Goal: Information Seeking & Learning: Compare options

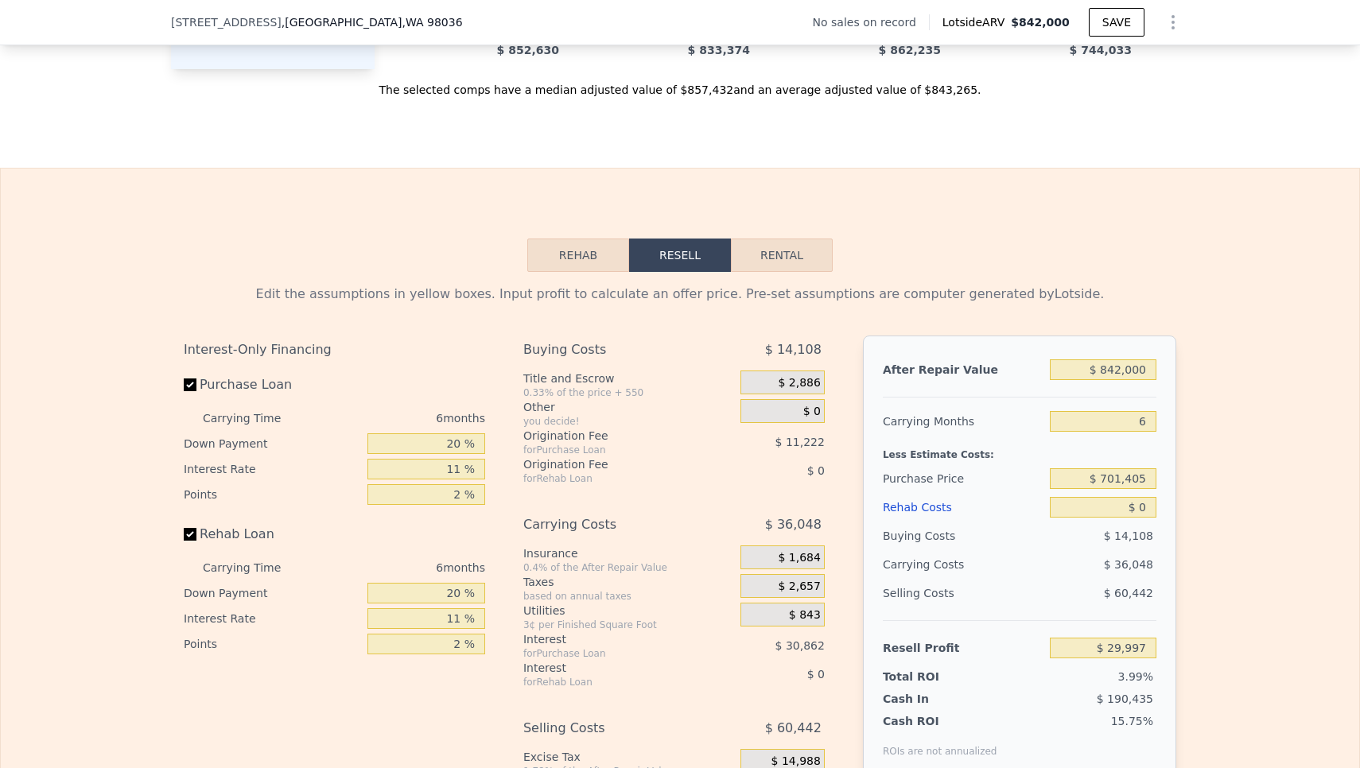
scroll to position [2193, 0]
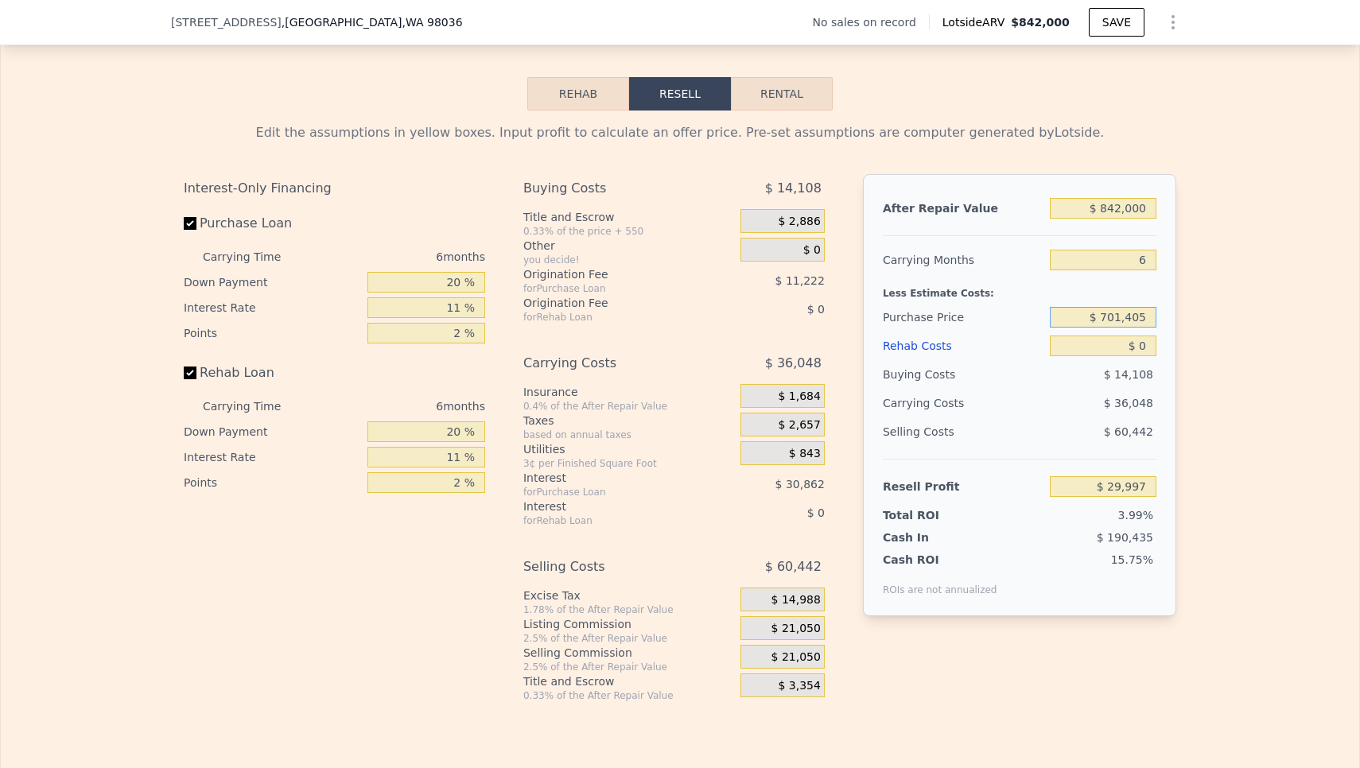
click at [1152, 311] on input "$ 701,405" at bounding box center [1103, 317] width 107 height 21
type input "$ 7"
type input "$ 600,000"
type input "$ 137,826"
click at [1151, 354] on input "$ 0" at bounding box center [1103, 346] width 107 height 21
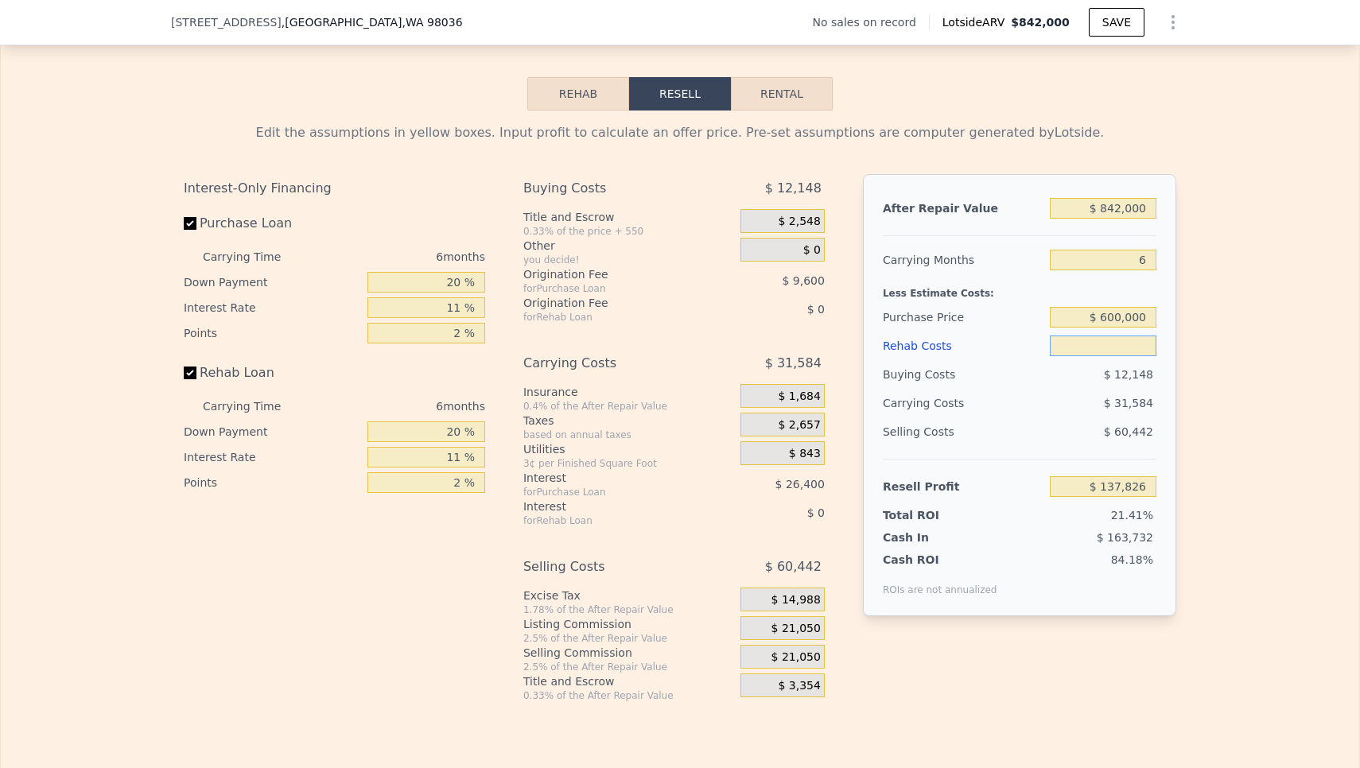
type input "$ 1"
type input "$ 137,825"
type input "$ 10"
type input "$ 137,816"
type input "$ 100"
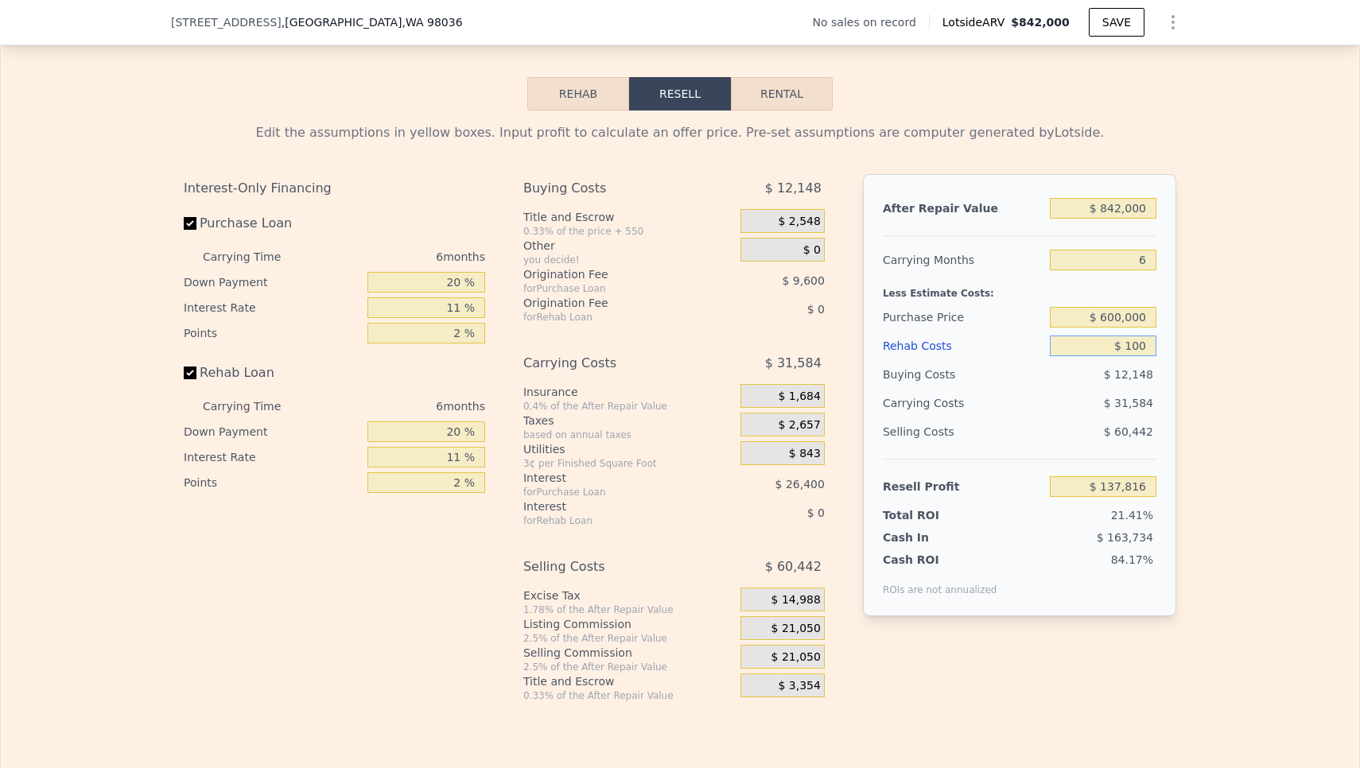
type input "$ 137,718"
type input "$ 1,000"
type input "$ 136,768"
type input "$ 10,000"
type input "$ 127,228"
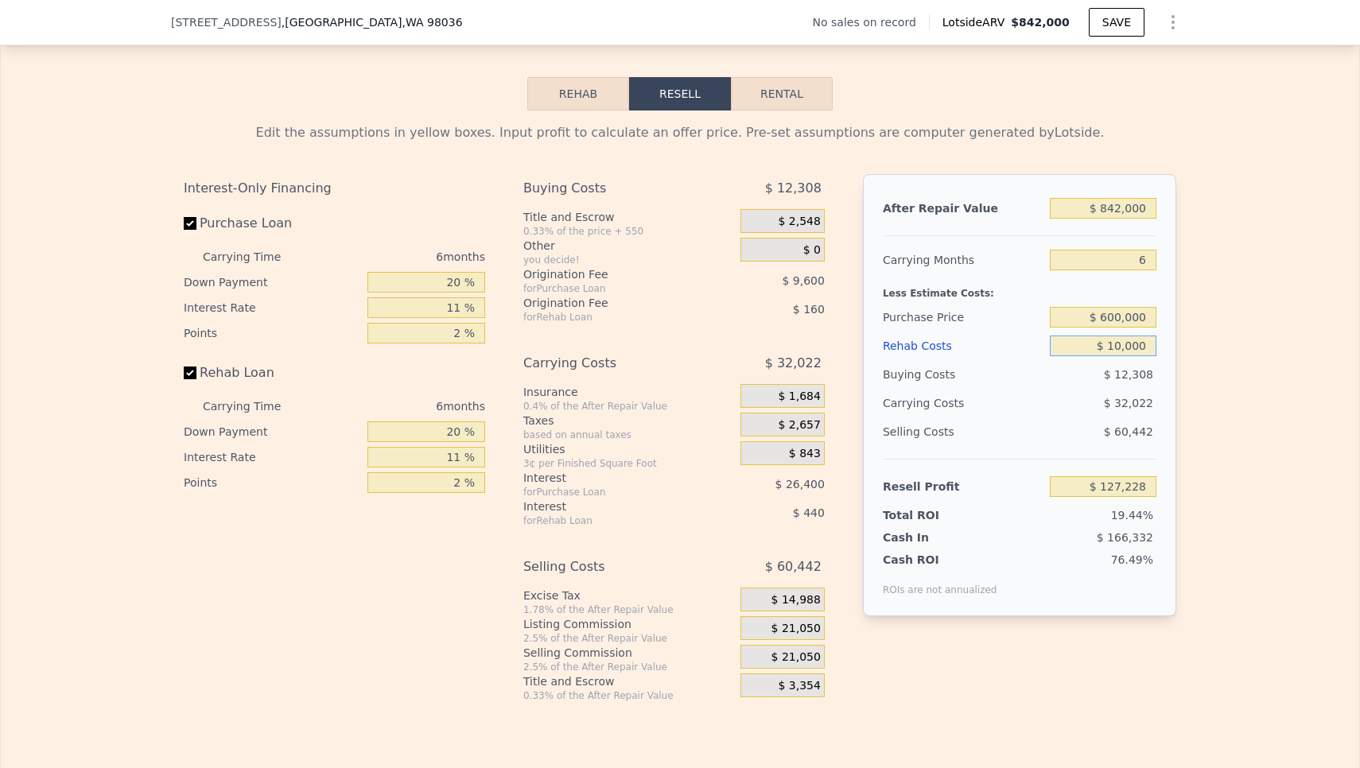
type input "$ 100,000"
type input "$ 31,828"
click at [1076, 445] on div "$ 60,442" at bounding box center [1103, 432] width 107 height 29
click at [1122, 211] on input "$ 842,000" at bounding box center [1103, 208] width 107 height 21
type input "$ 84,000"
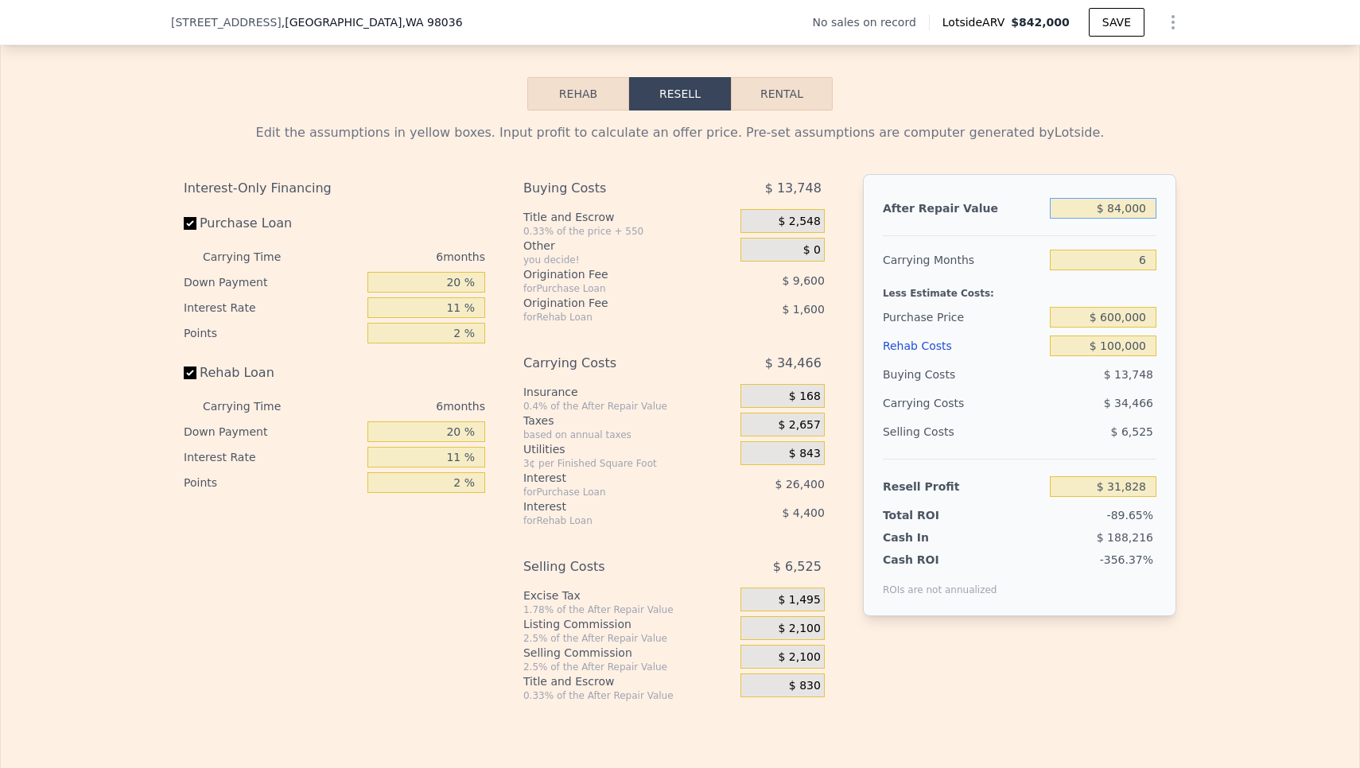
type input "-$ 670,739"
type input "$ 8,000"
type input "-$ 741,181"
type input "$ 87,000"
type input "-$ 667,959"
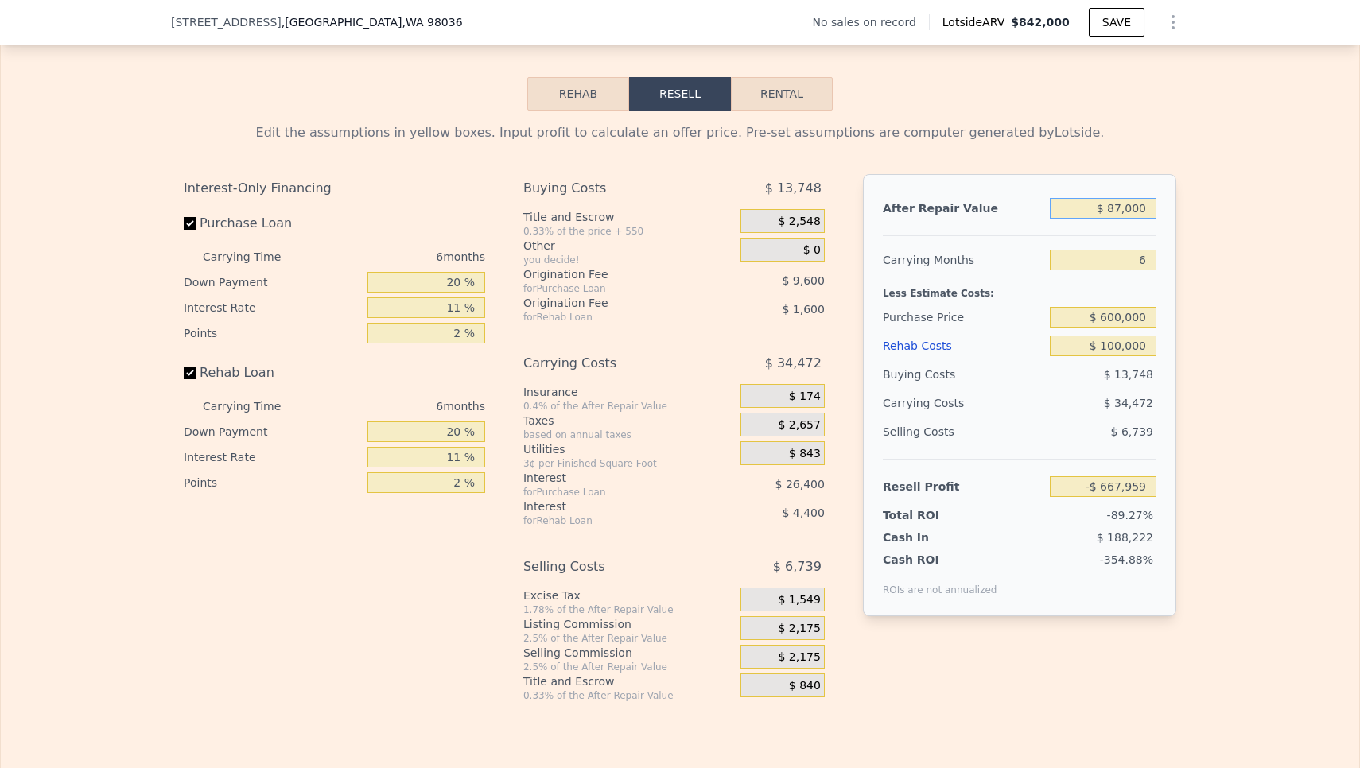
type input "$ 875,000"
type input "$ 62,415"
type input "$ 875,000"
click at [1089, 301] on div "Less Estimate Costs:" at bounding box center [1020, 288] width 274 height 29
click at [1122, 346] on input "$ 100,000" at bounding box center [1103, 346] width 107 height 21
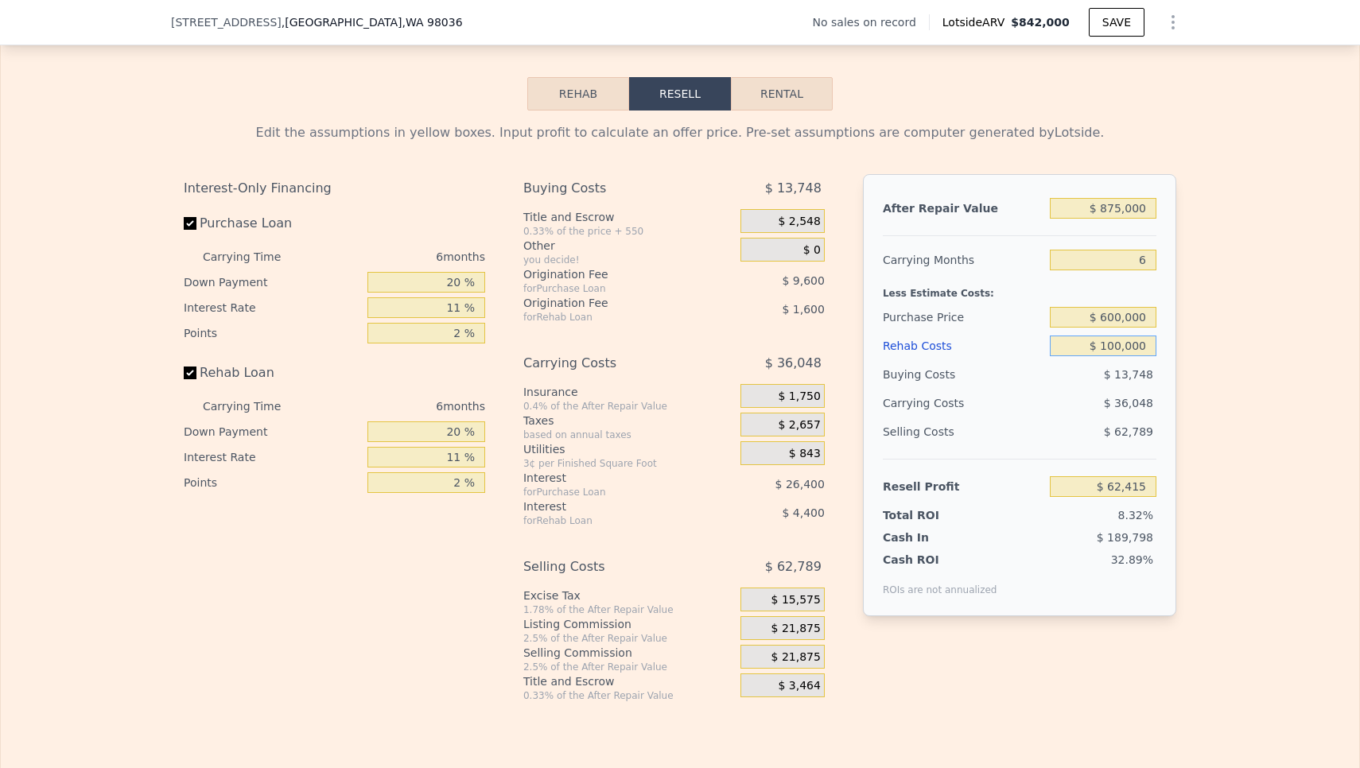
type input "$ 10,000"
type input "$ 157,815"
type input "$ 1,000"
type input "$ 167,355"
type input "$ 12,000"
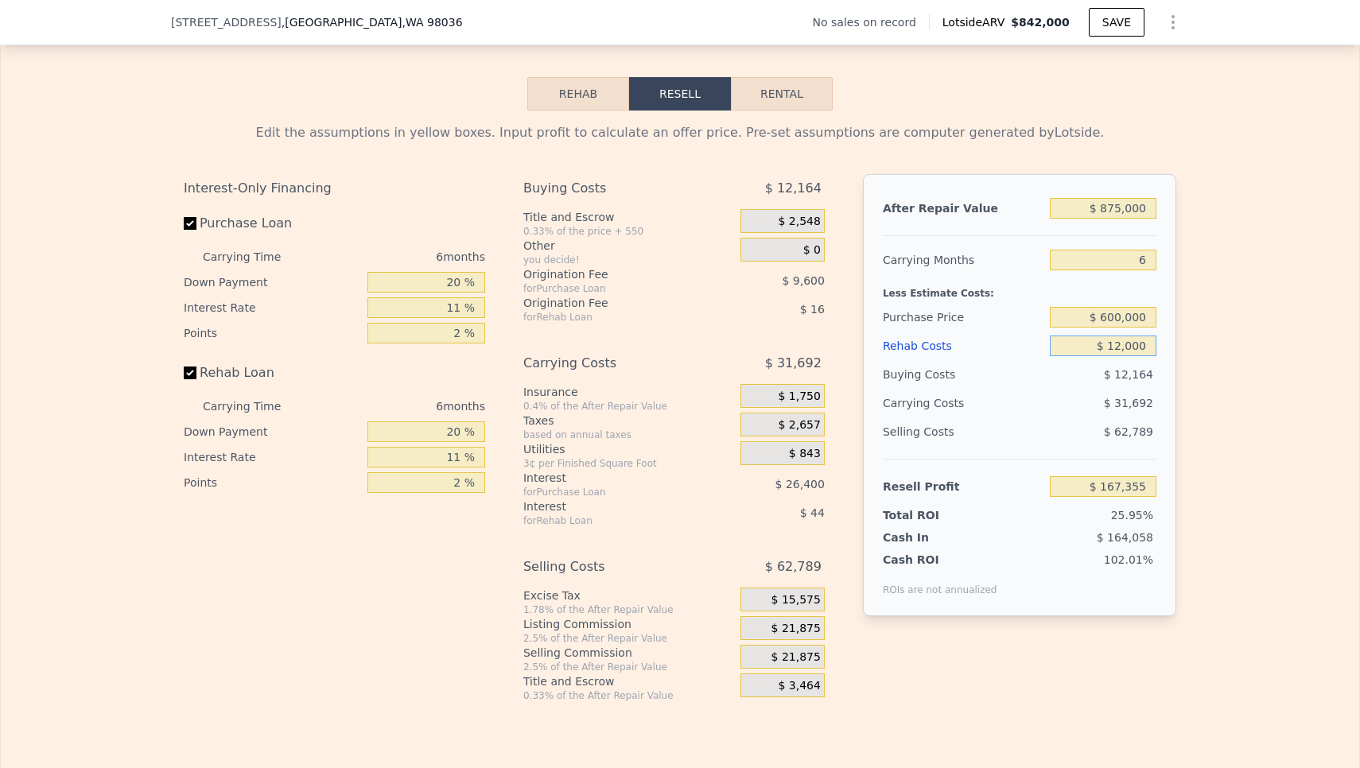
type input "$ 155,693"
type input "$ 120,000"
type input "$ 41,213"
type input "$ 120,000"
click at [1119, 317] on input "$ 600,000" at bounding box center [1103, 317] width 107 height 21
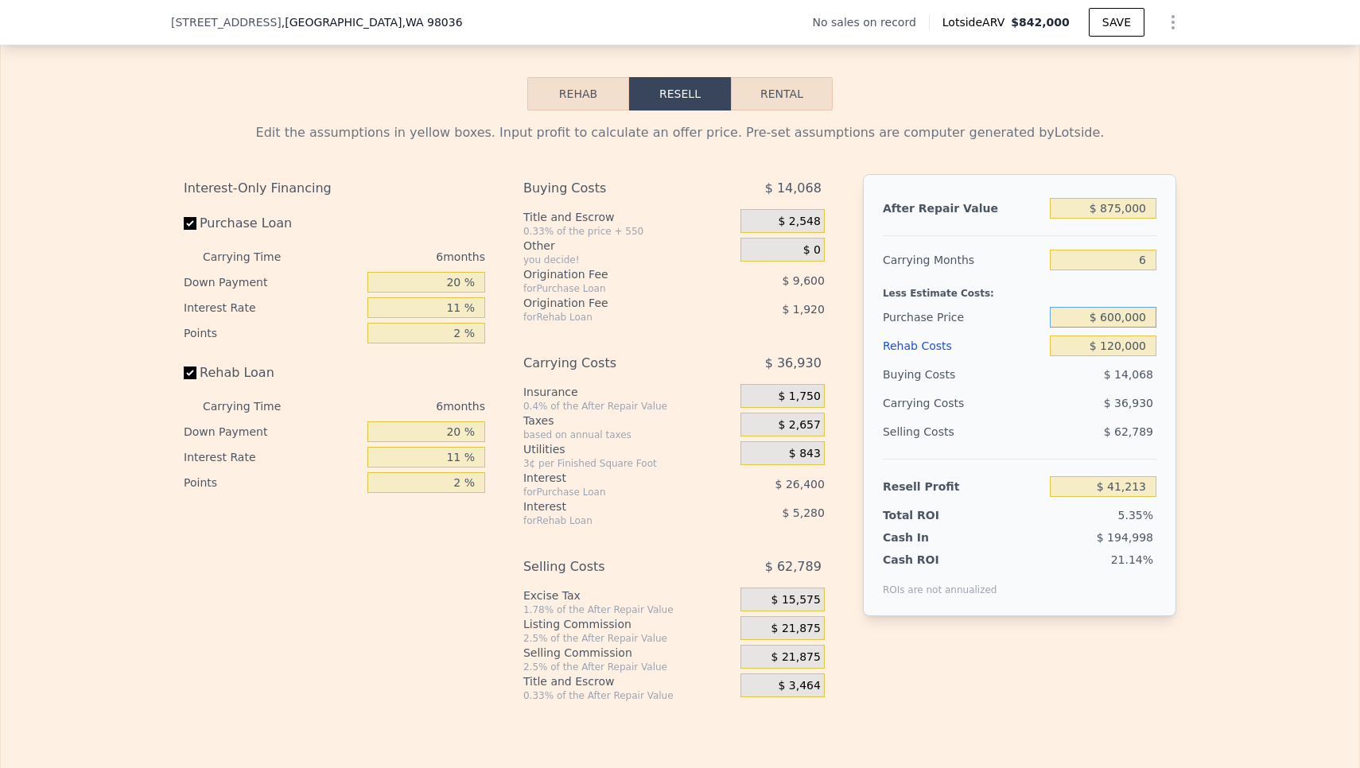
click at [1124, 319] on input "$ 600,000" at bounding box center [1103, 317] width 107 height 21
type input "$ 550,000"
click at [1059, 375] on div "$ 13,102" at bounding box center [1103, 374] width 107 height 29
type input "$ 94,381"
click at [1121, 208] on input "$ 875,000" at bounding box center [1103, 208] width 107 height 21
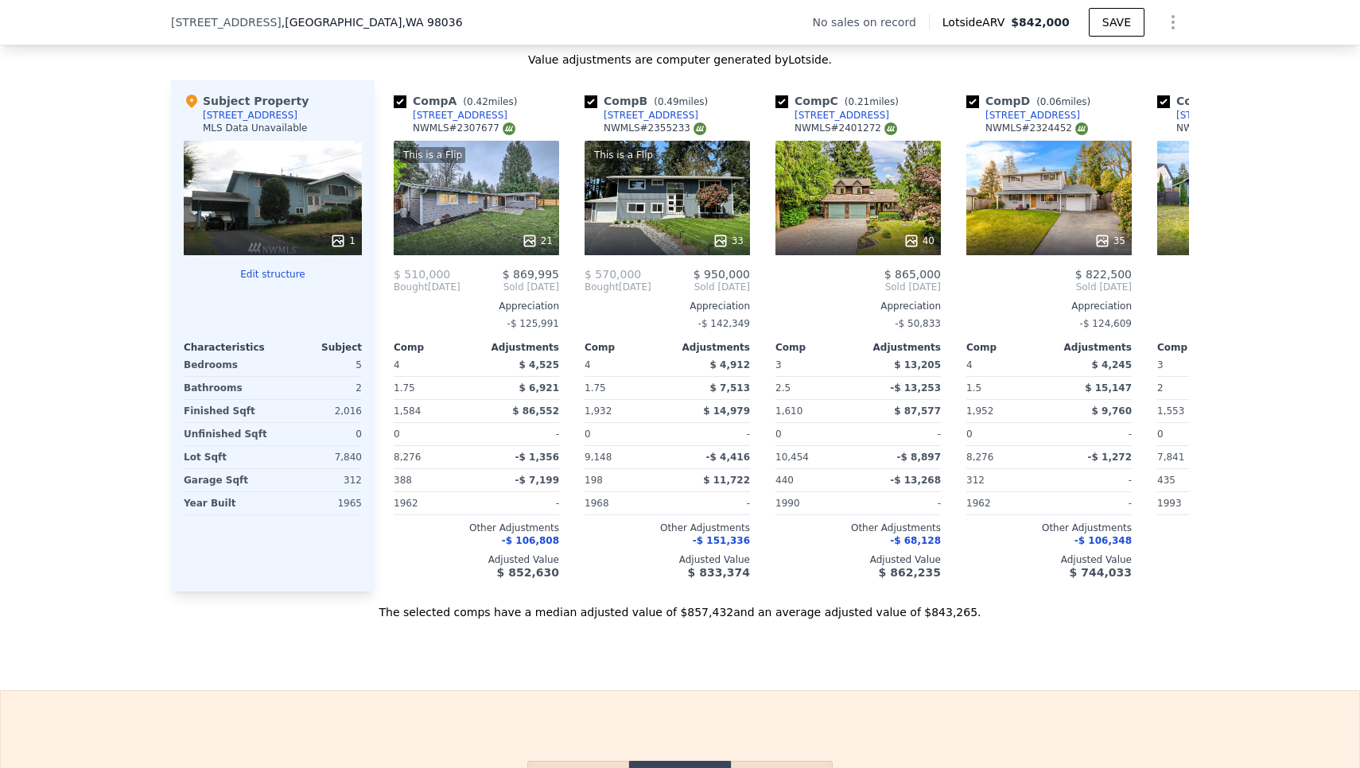
scroll to position [1445, 0]
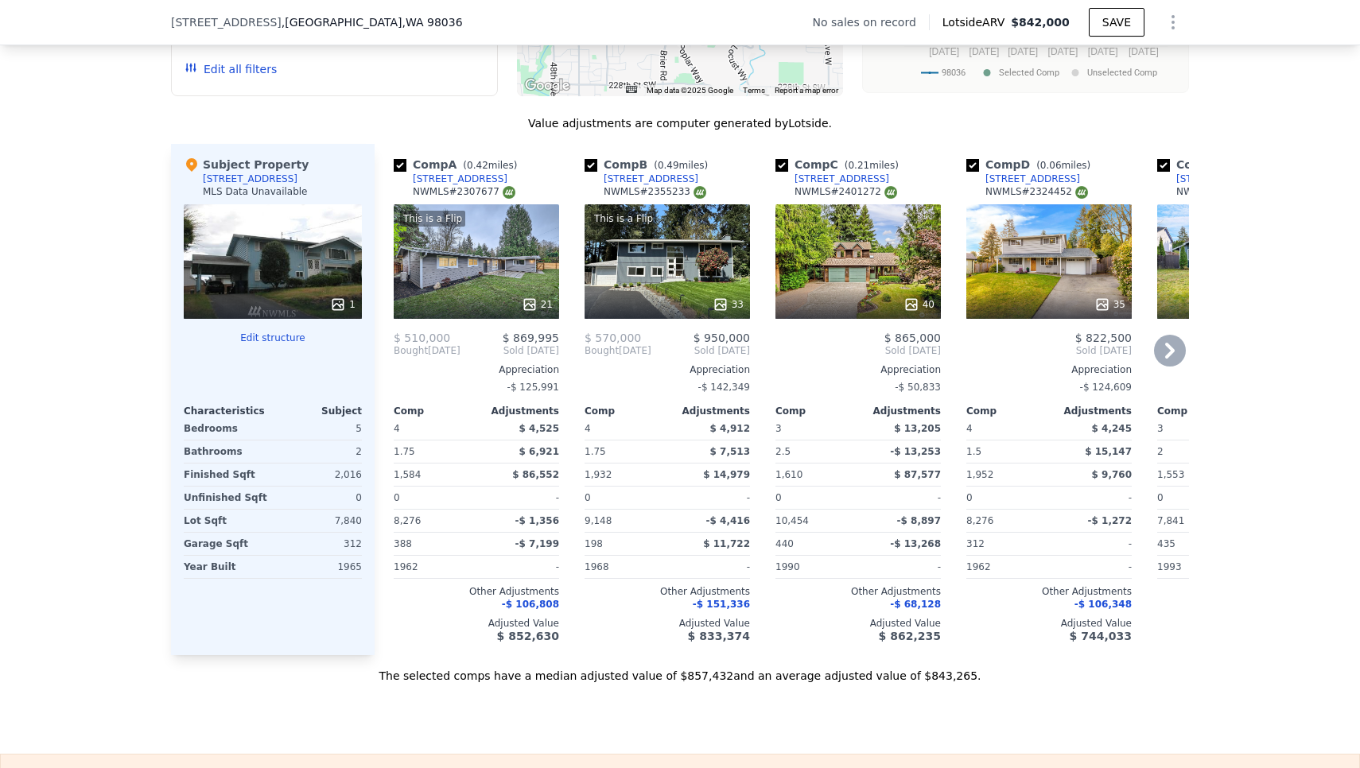
click at [634, 270] on div "This is a Flip 33" at bounding box center [667, 261] width 165 height 115
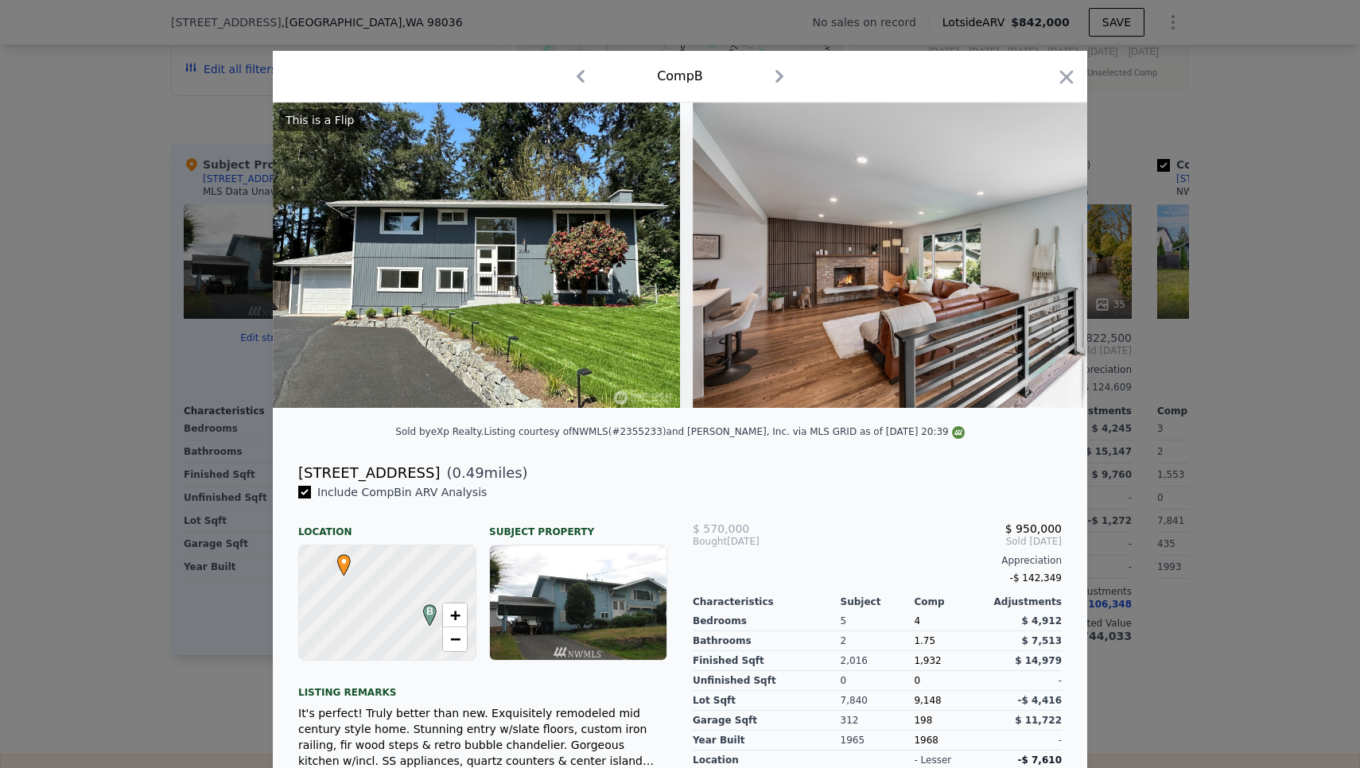
click at [585, 304] on img at bounding box center [476, 255] width 407 height 305
click at [584, 290] on img at bounding box center [476, 255] width 407 height 305
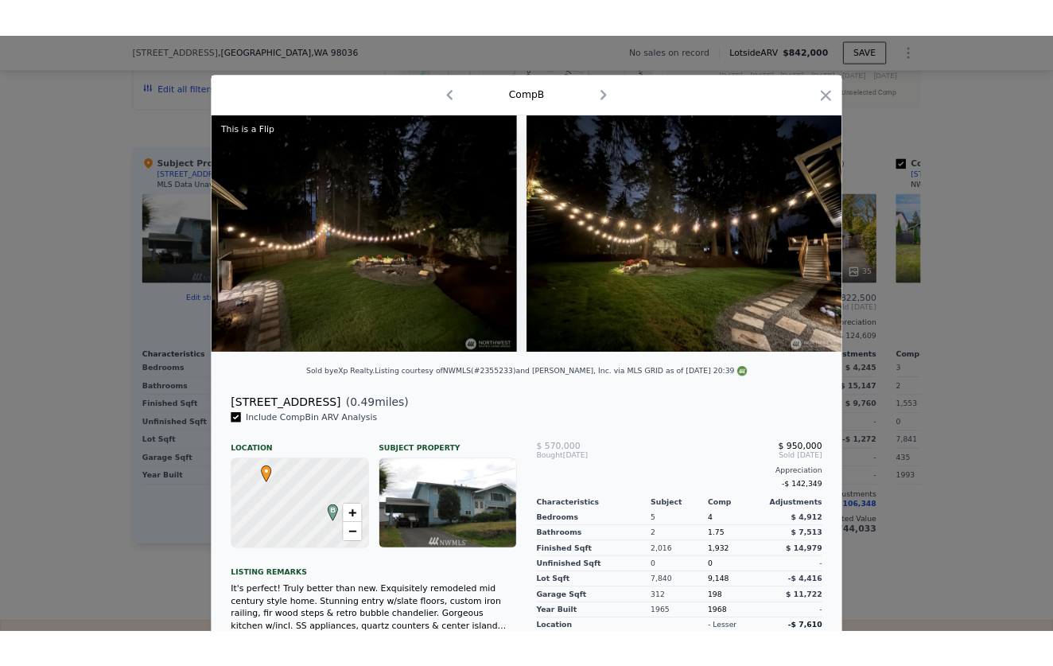
scroll to position [0, 14242]
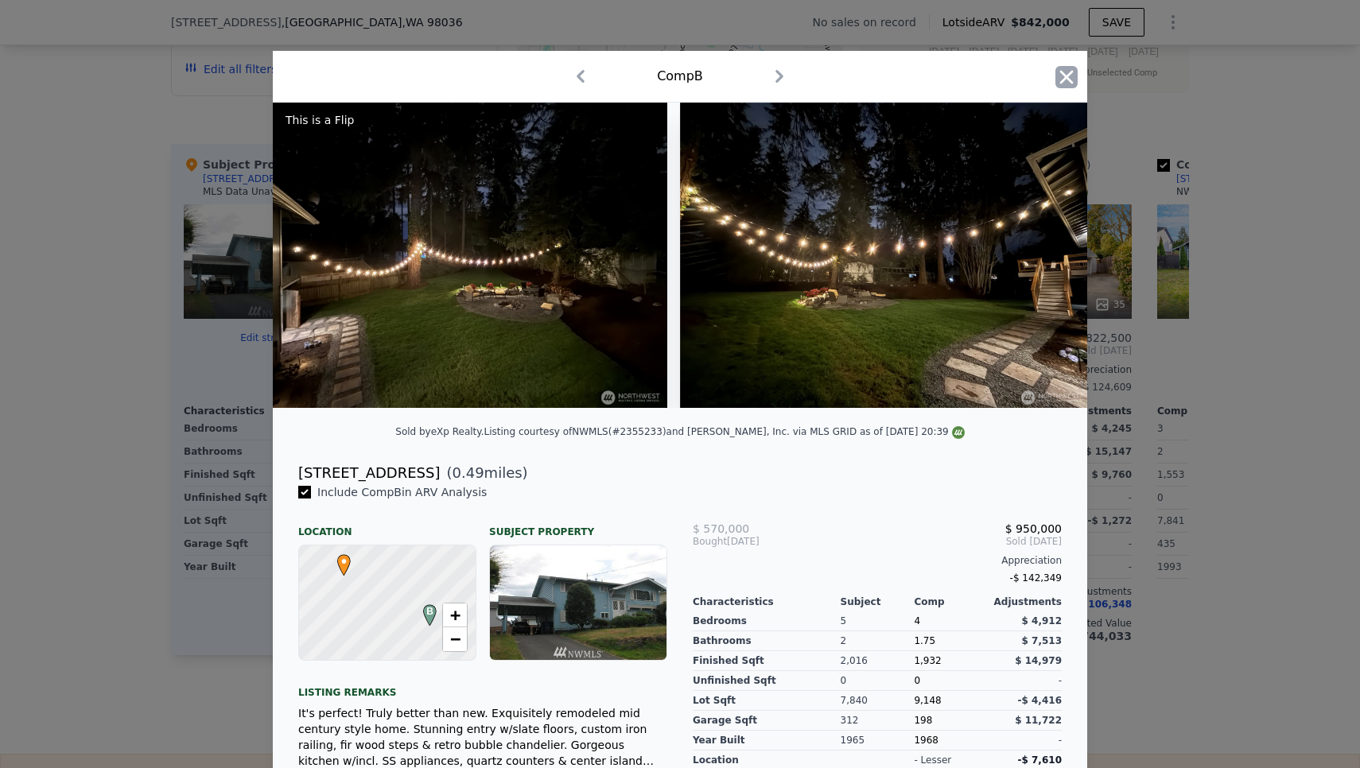
click at [1056, 81] on icon "button" at bounding box center [1066, 77] width 22 height 22
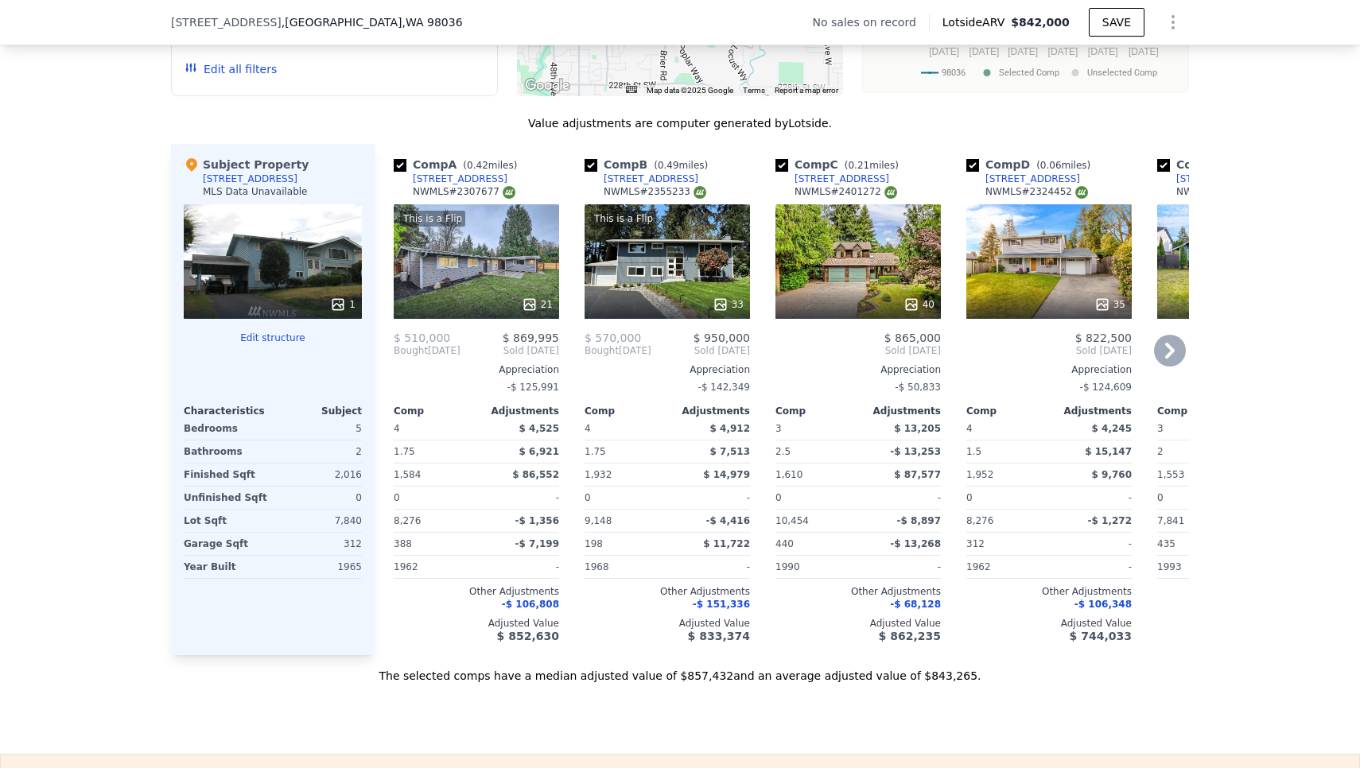
click at [480, 340] on div "$ 869,995" at bounding box center [517, 338] width 83 height 13
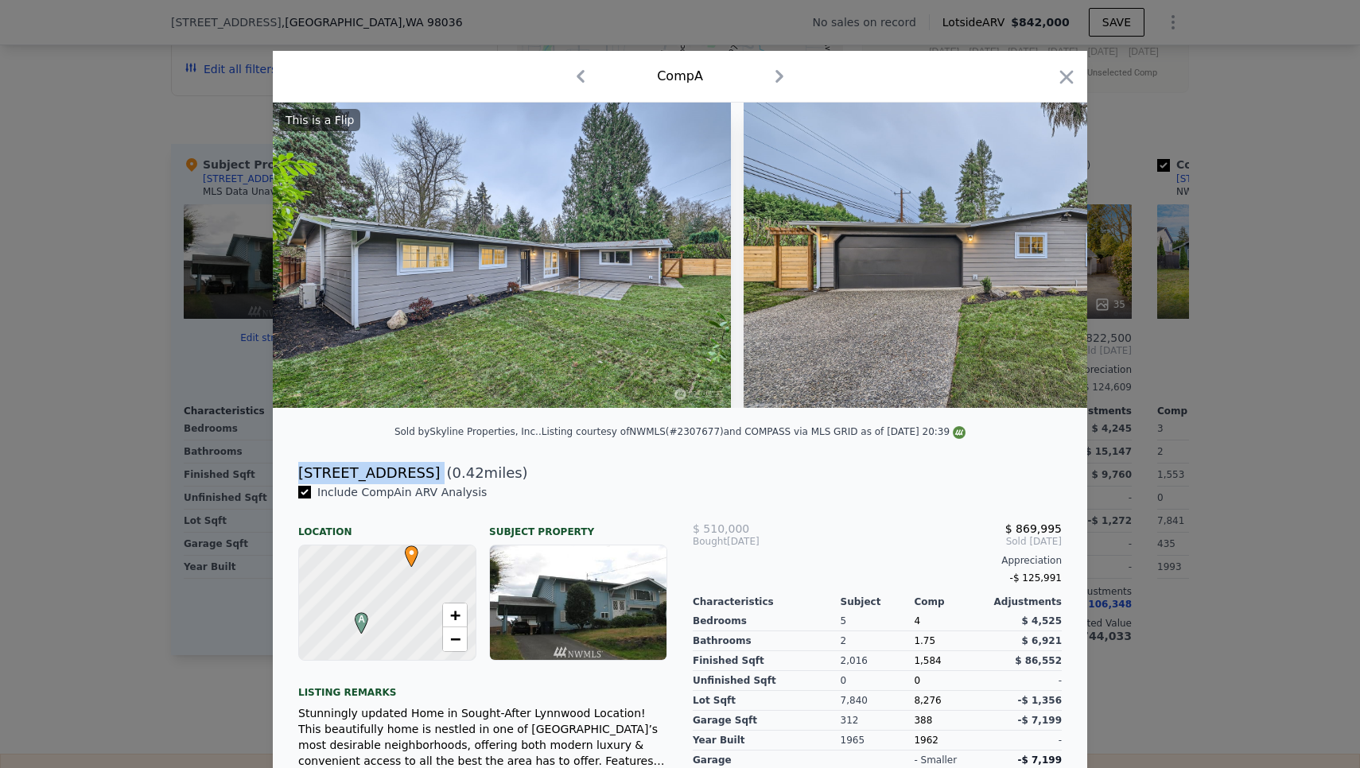
drag, startPoint x: 413, startPoint y: 475, endPoint x: 274, endPoint y: 471, distance: 138.5
click at [274, 471] on div "[STREET_ADDRESS] ( 0.42 miles)" at bounding box center [680, 469] width 814 height 32
copy div "[STREET_ADDRESS]"
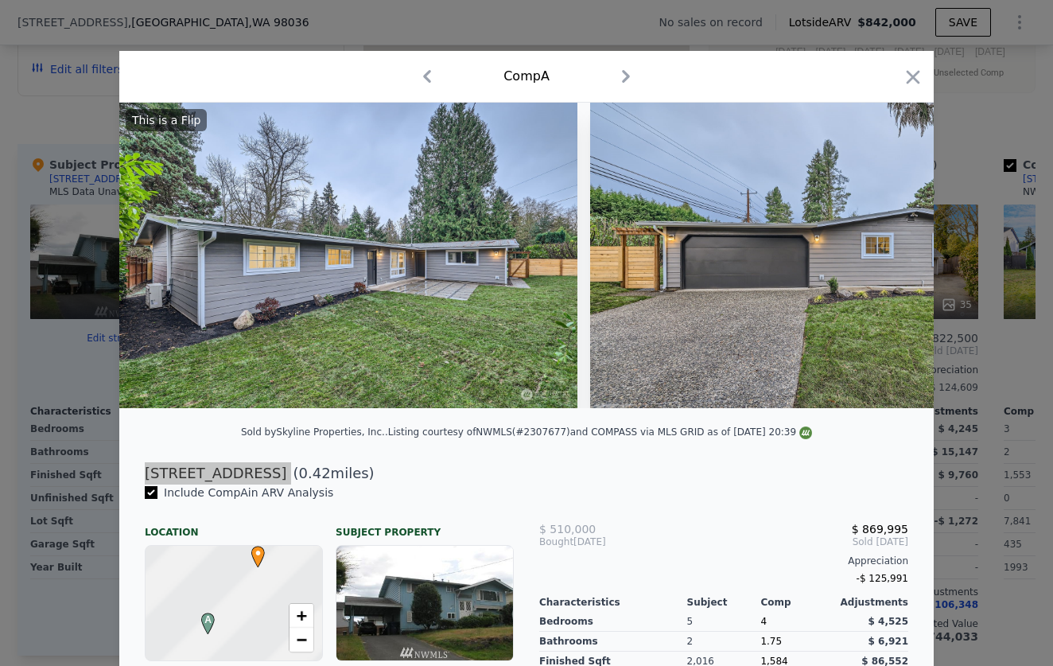
type input "$ 842,000"
type input "$ 0"
type input "$ 29,997"
click at [629, 78] on icon "button" at bounding box center [625, 76] width 25 height 25
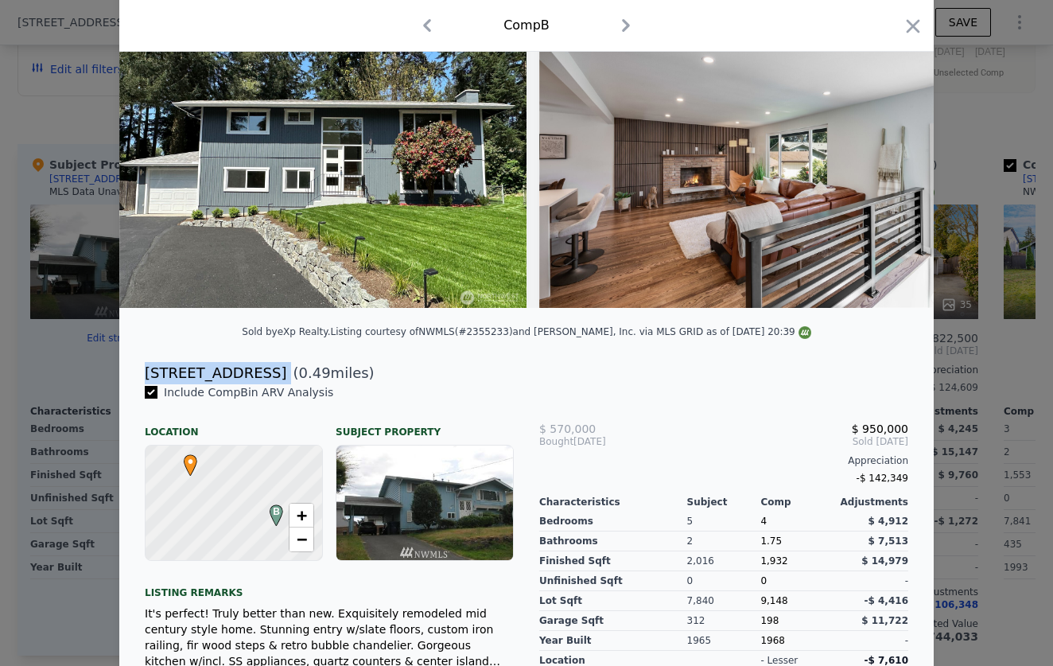
scroll to position [103, 0]
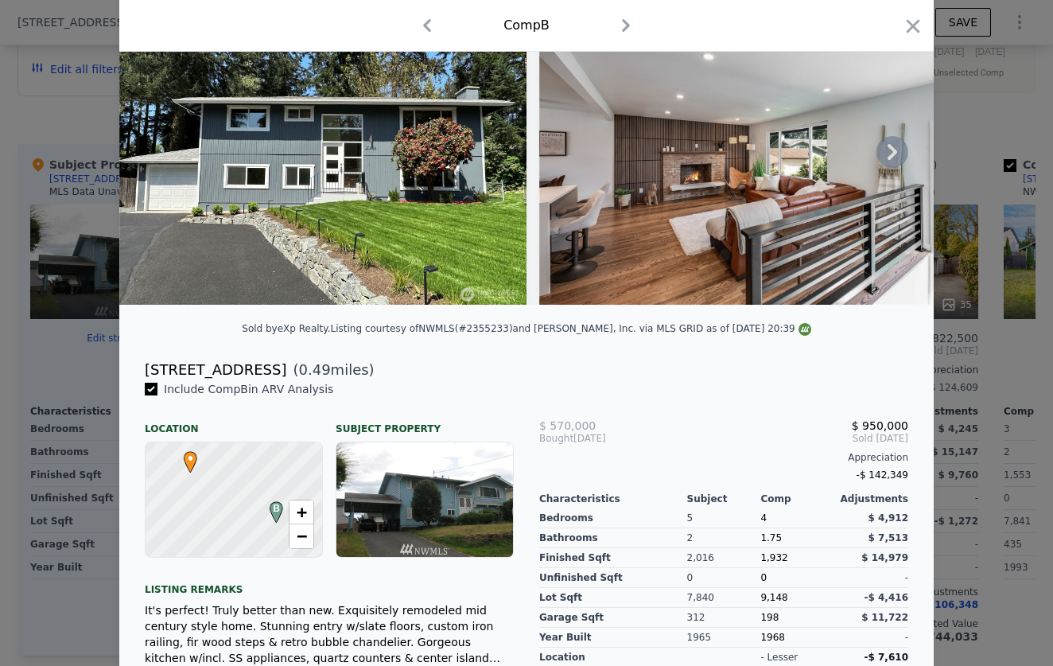
click at [888, 164] on icon at bounding box center [893, 152] width 32 height 32
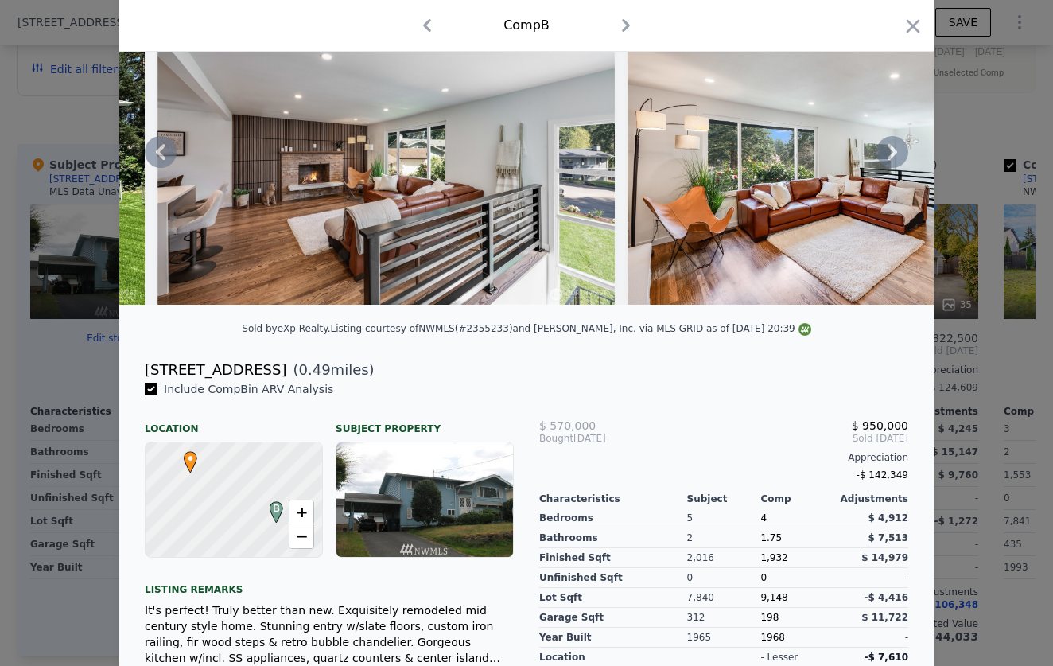
click at [888, 164] on icon at bounding box center [893, 152] width 32 height 32
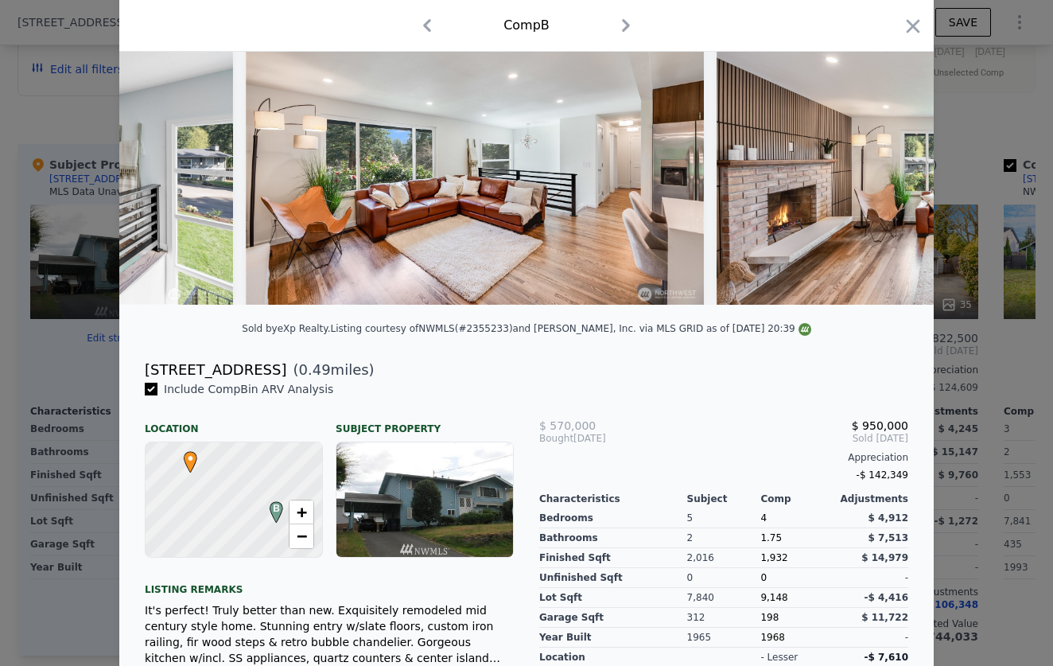
click at [888, 164] on img at bounding box center [945, 151] width 457 height 305
click at [888, 164] on icon at bounding box center [893, 152] width 32 height 32
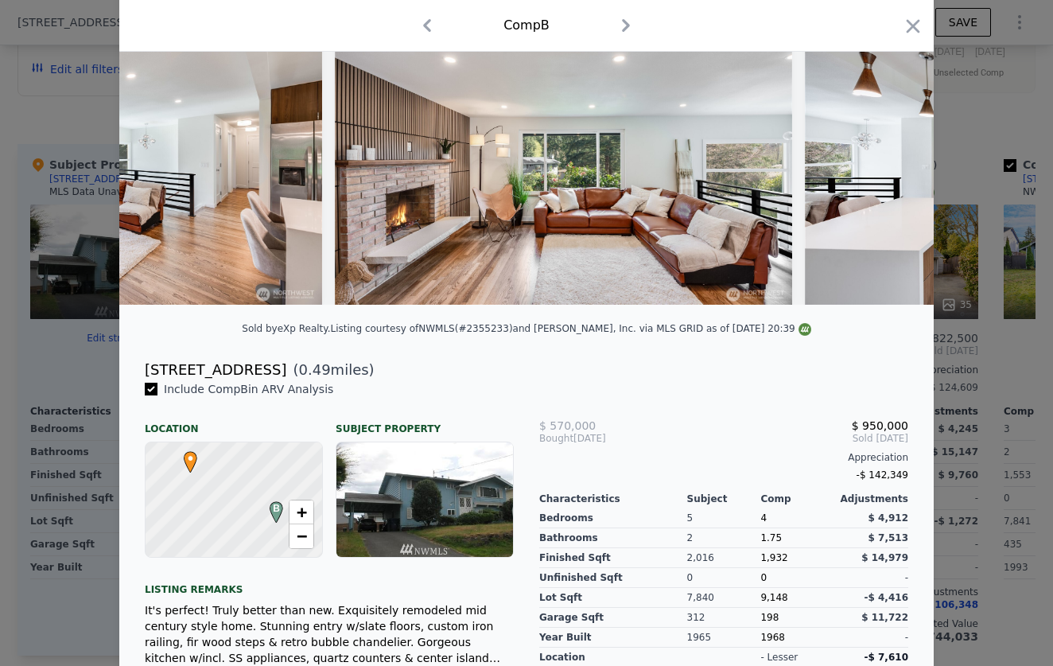
click at [888, 164] on img at bounding box center [1033, 151] width 457 height 305
click at [888, 164] on icon at bounding box center [893, 152] width 32 height 32
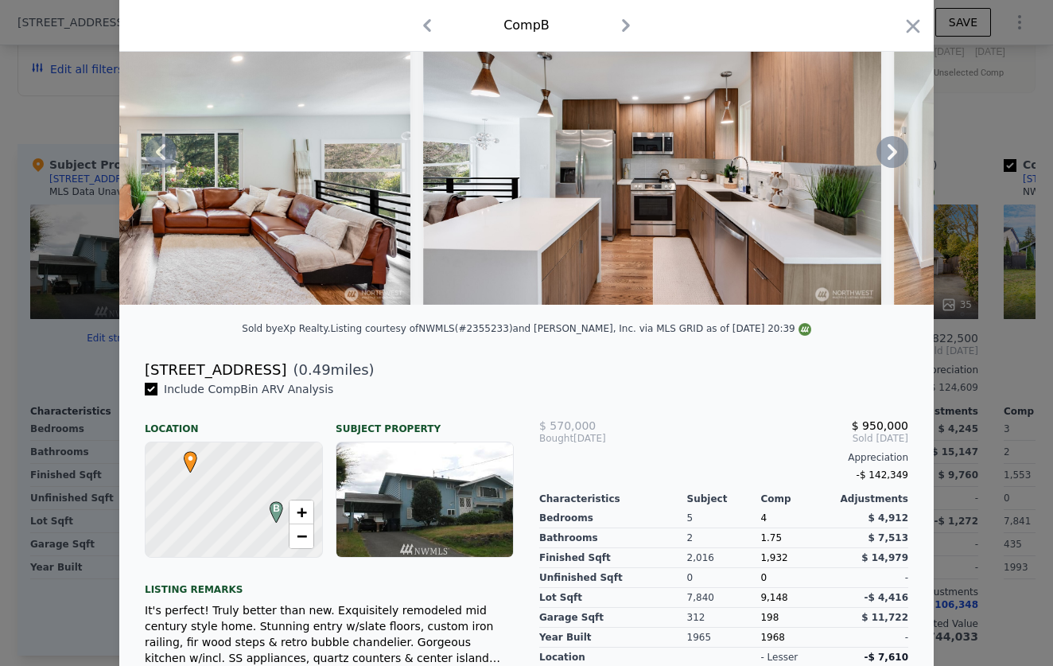
click at [888, 164] on icon at bounding box center [893, 152] width 32 height 32
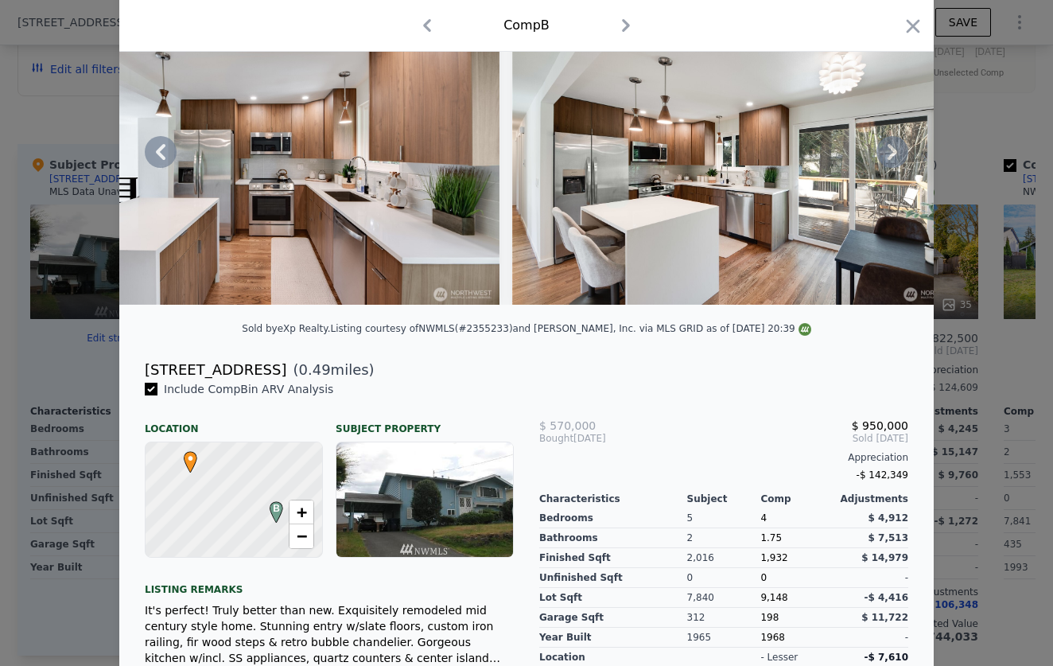
click at [888, 164] on icon at bounding box center [893, 152] width 32 height 32
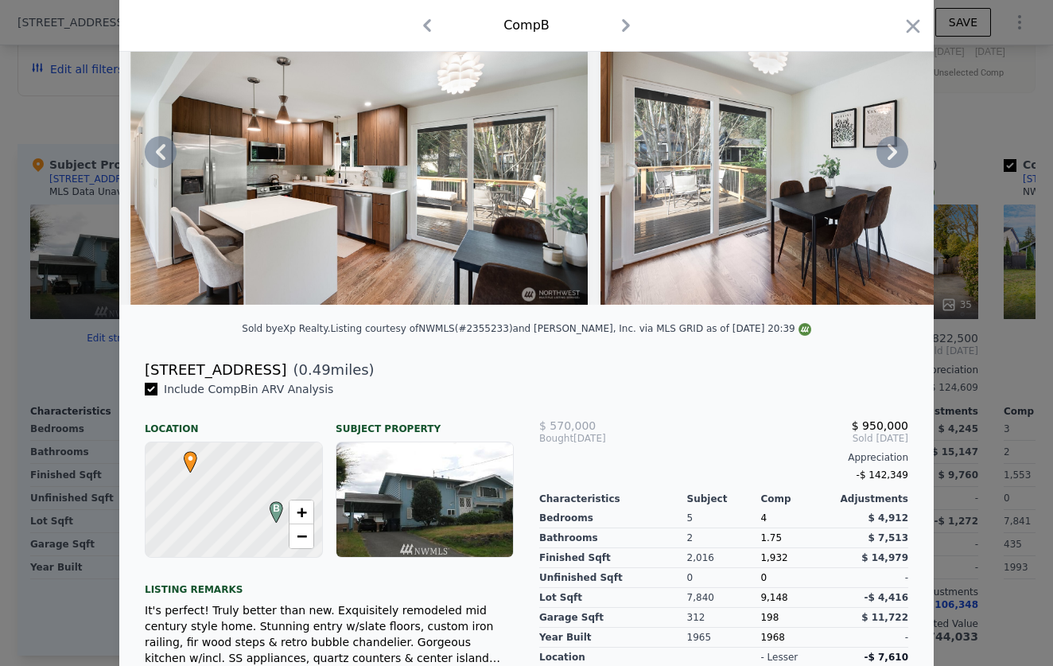
click at [888, 164] on icon at bounding box center [893, 152] width 32 height 32
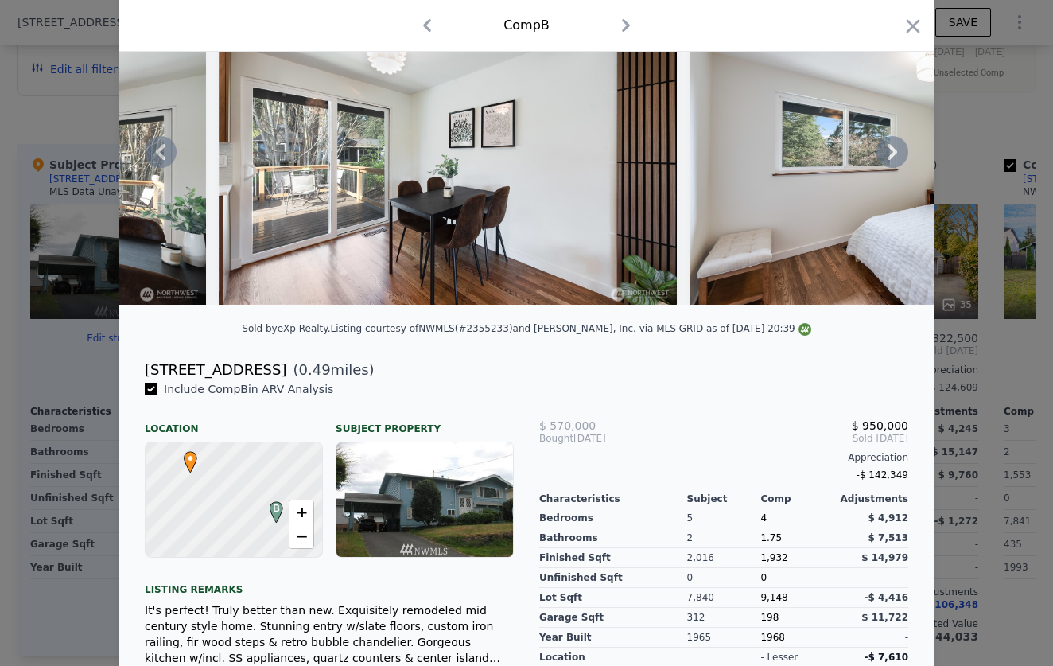
click at [888, 164] on icon at bounding box center [893, 152] width 32 height 32
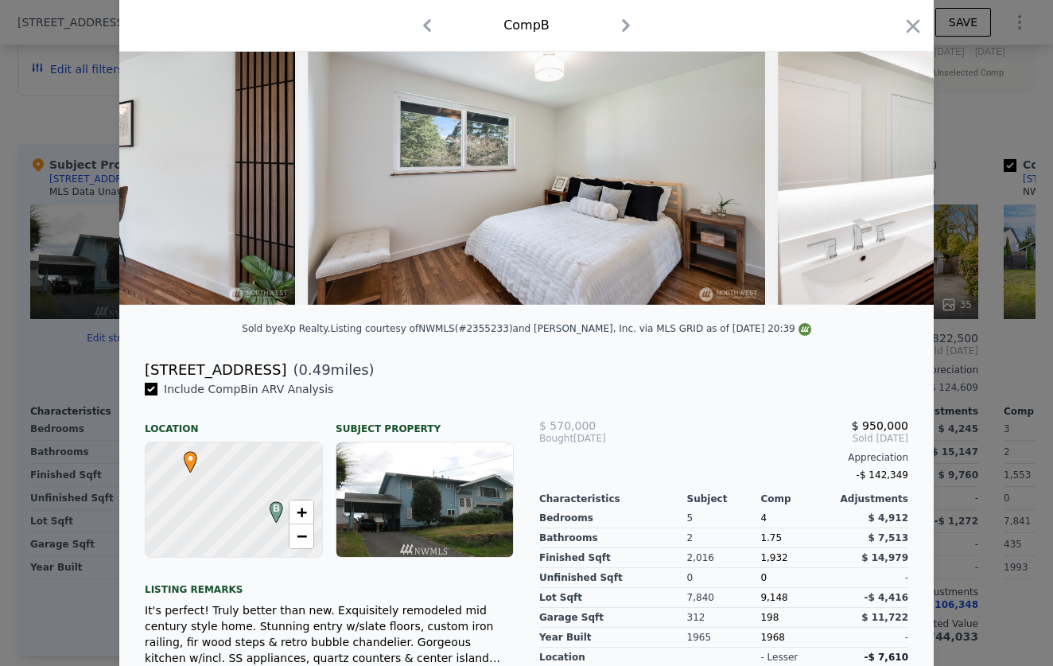
click at [888, 164] on div "This is a Flip" at bounding box center [526, 151] width 814 height 305
click at [888, 164] on icon at bounding box center [893, 152] width 32 height 32
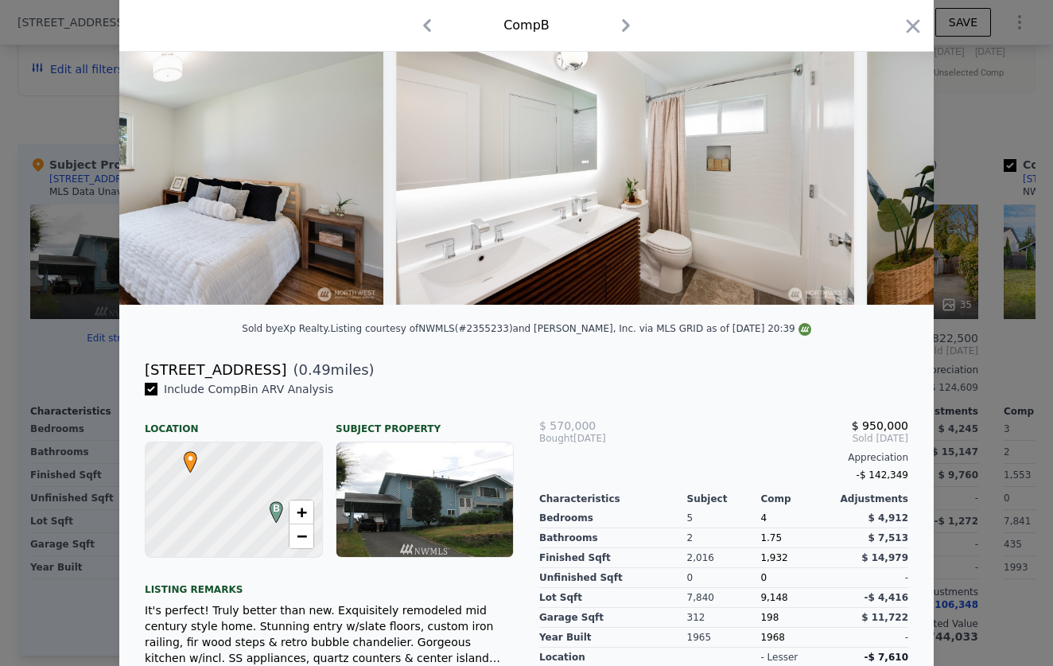
click at [888, 164] on div "This is a Flip" at bounding box center [526, 151] width 814 height 305
click at [888, 158] on icon at bounding box center [893, 152] width 32 height 32
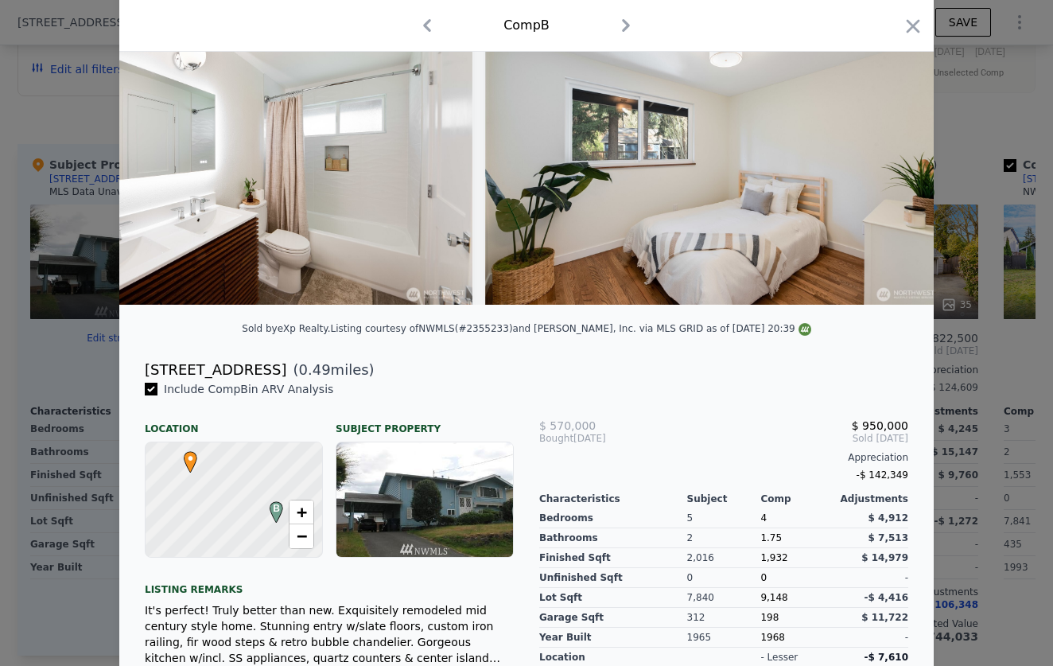
click at [888, 158] on img at bounding box center [713, 151] width 457 height 305
click at [888, 158] on icon at bounding box center [893, 152] width 32 height 32
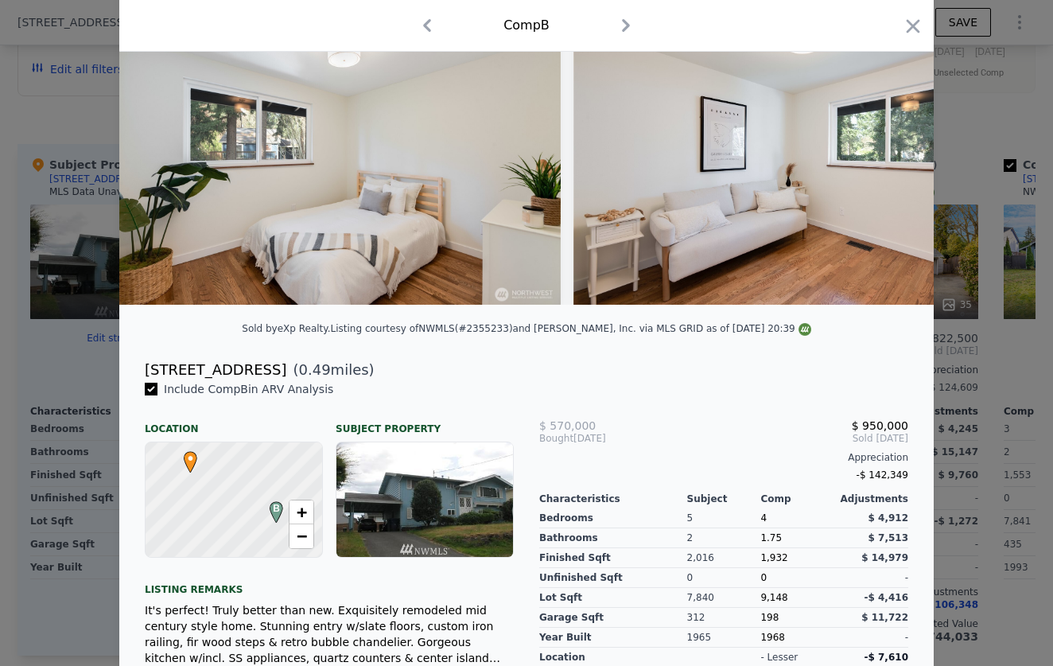
click at [888, 158] on img at bounding box center [801, 151] width 457 height 305
click at [888, 158] on icon at bounding box center [893, 152] width 32 height 32
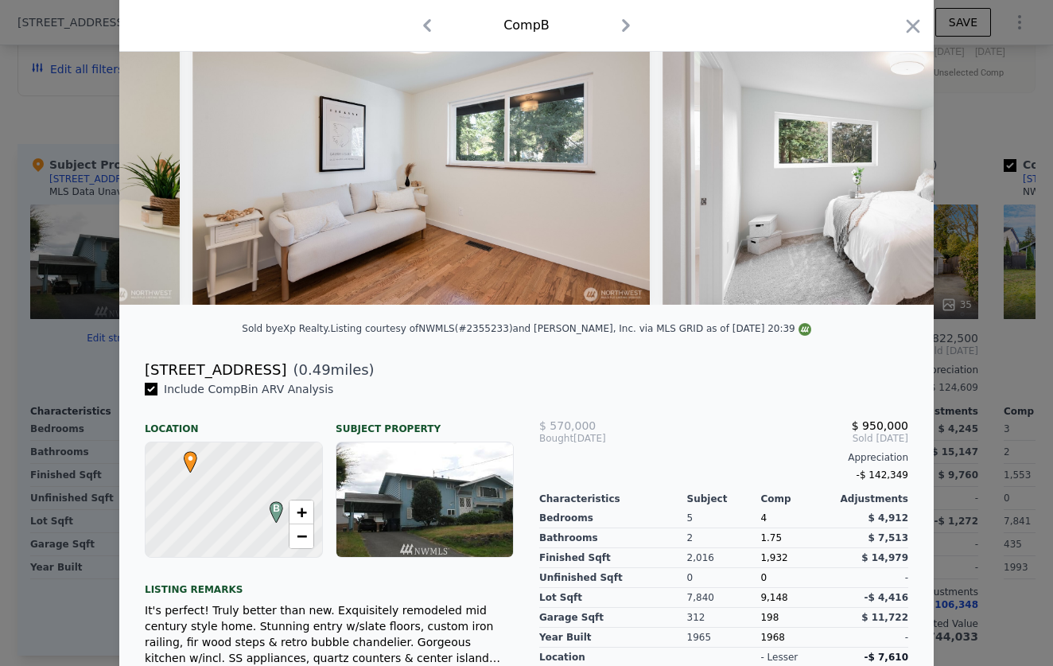
scroll to position [0, 4581]
click at [910, 42] on div "Comp B" at bounding box center [526, 26] width 814 height 52
click at [910, 33] on icon "button" at bounding box center [913, 26] width 22 height 22
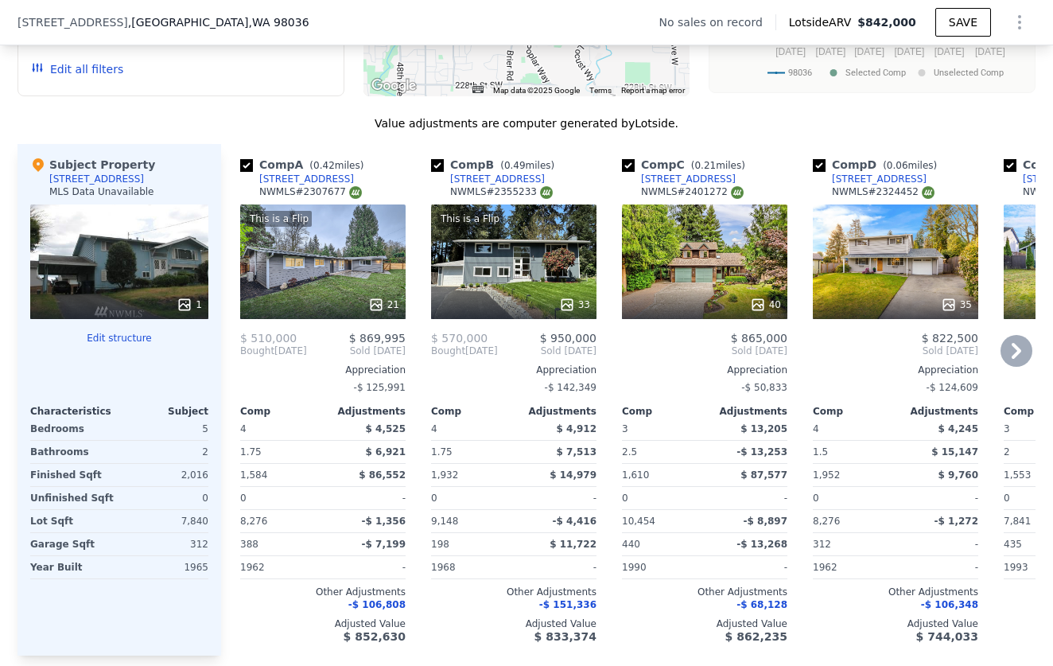
click at [931, 282] on div "35" at bounding box center [895, 261] width 165 height 115
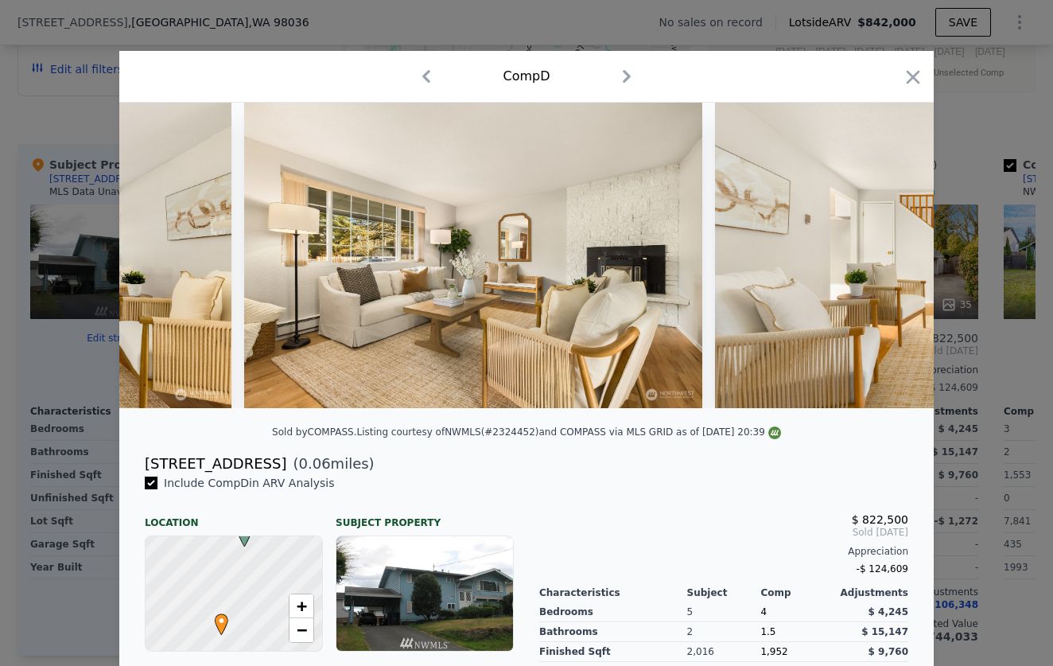
scroll to position [0, 2812]
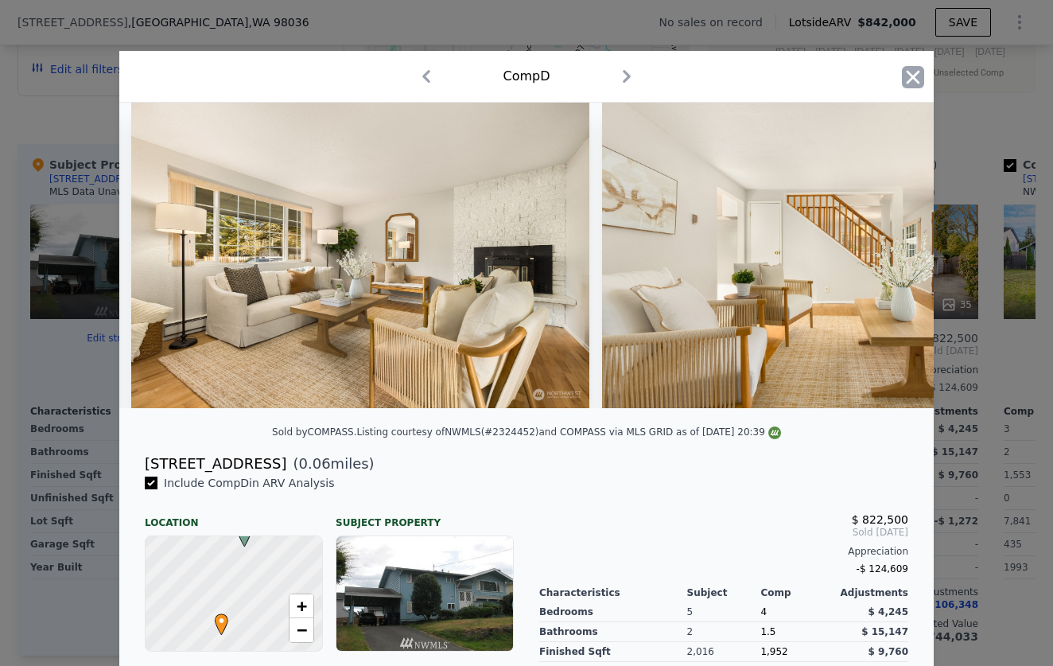
click at [914, 77] on icon "button" at bounding box center [914, 77] width 14 height 14
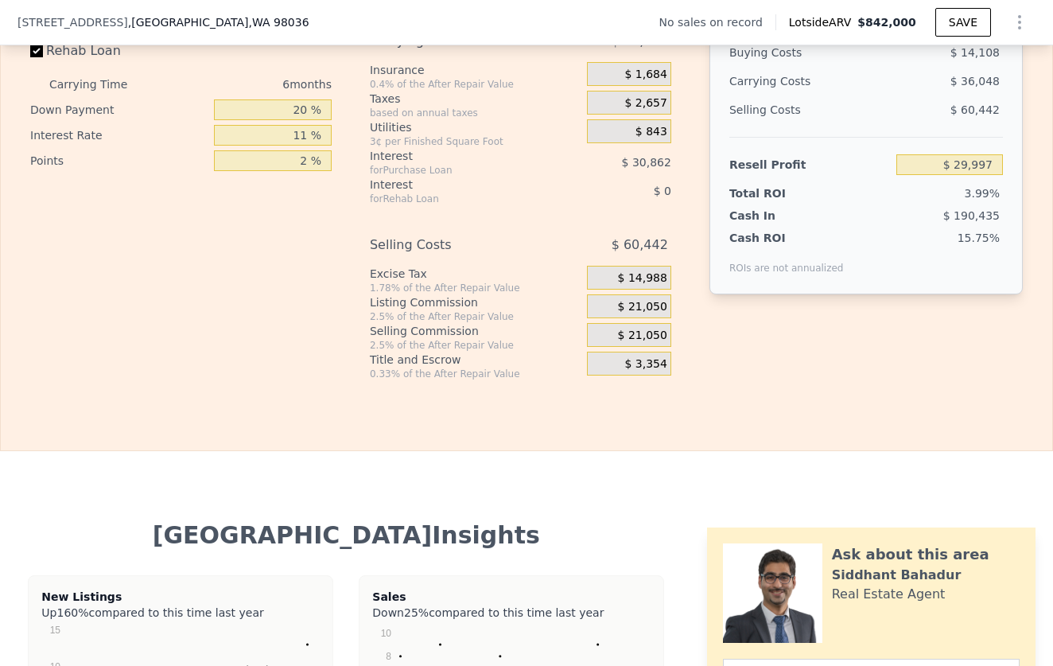
scroll to position [2191, 0]
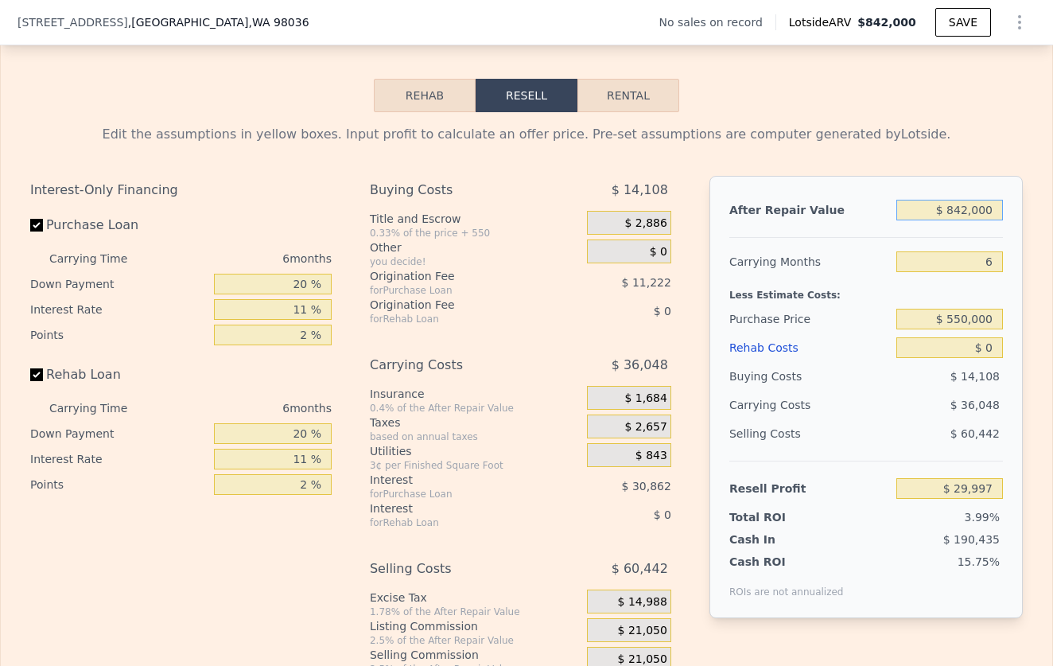
click at [969, 208] on input "$ 842,000" at bounding box center [949, 210] width 107 height 21
type input "$ 84,000"
type input "-$ 672,570"
type input "$ 8,000"
type input "-$ 743,012"
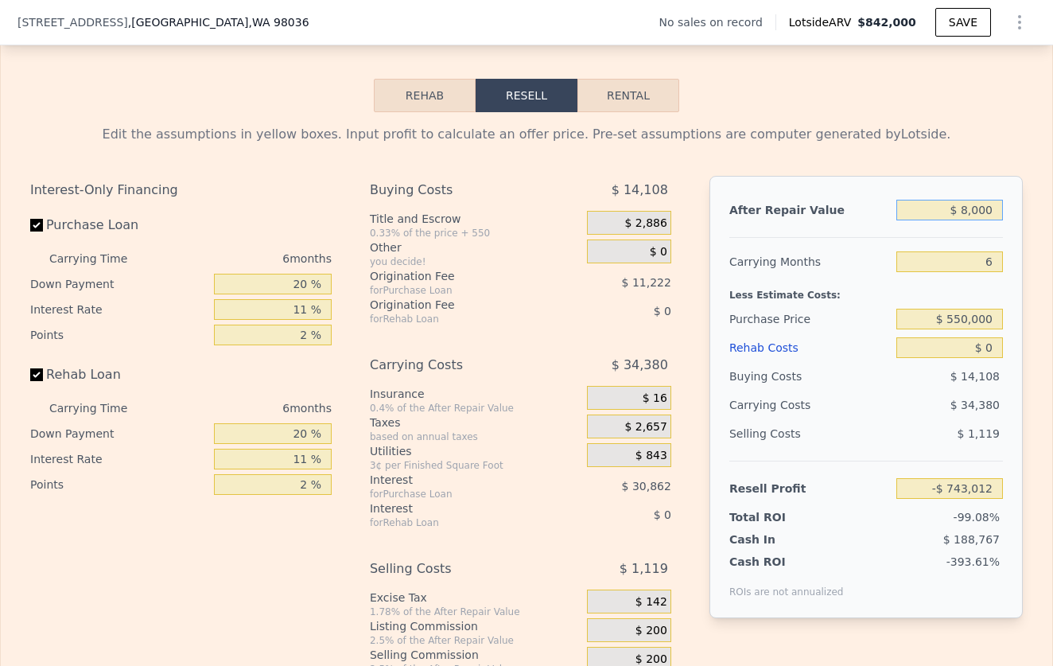
type input "$ 000"
type input "-$ 750,427"
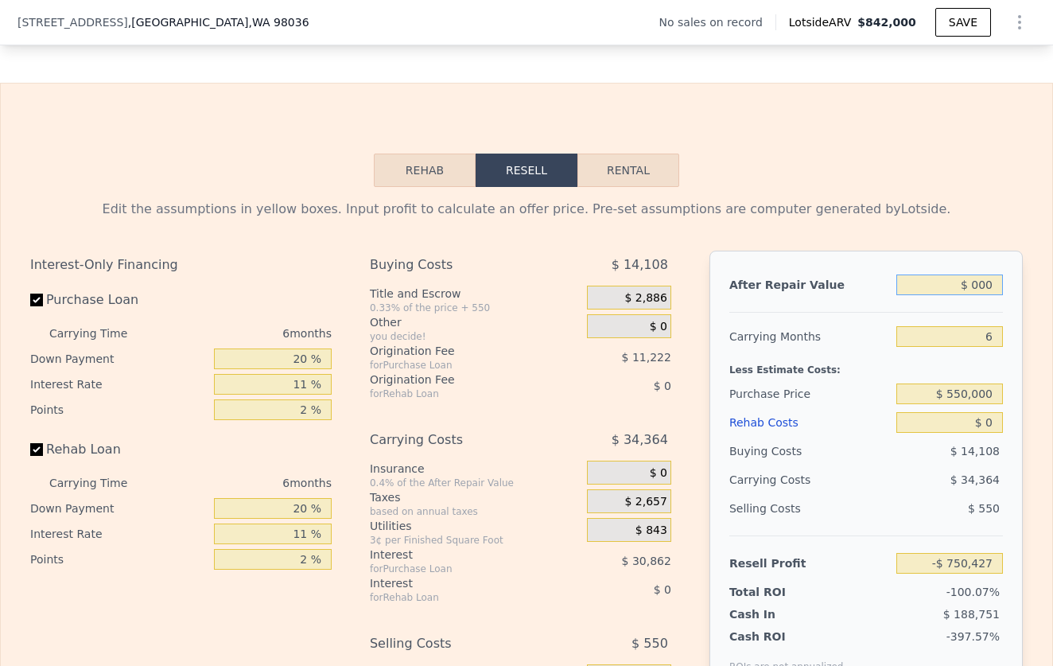
scroll to position [2306, 0]
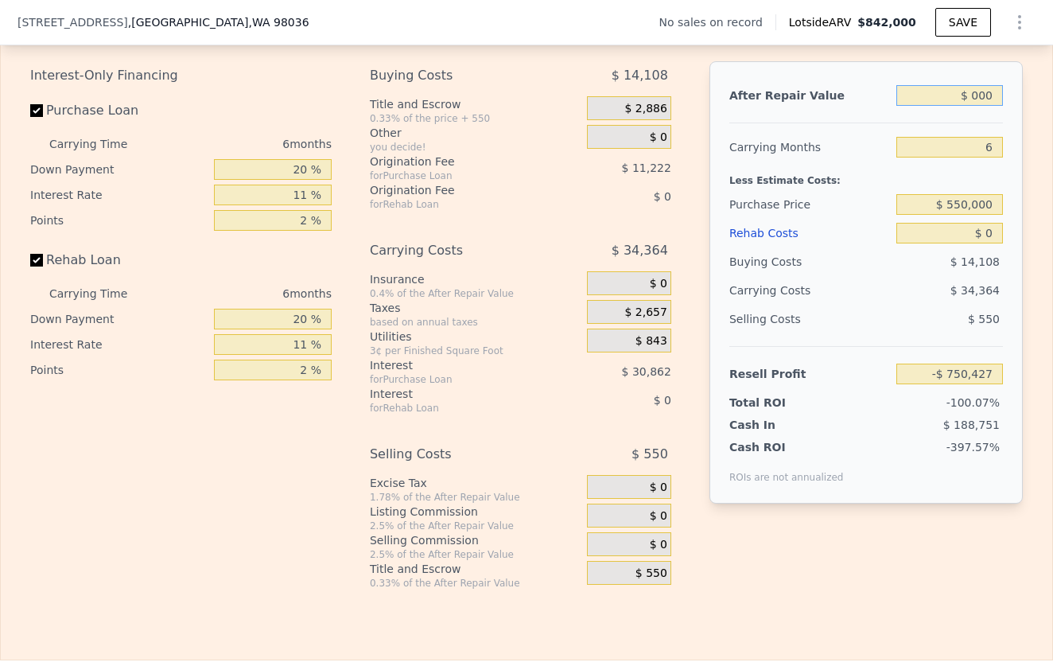
type input "$ 9,000"
type input "-$ 742,085"
type input "$ 95,000"
type input "-$ 662,374"
type input "$ 950,000"
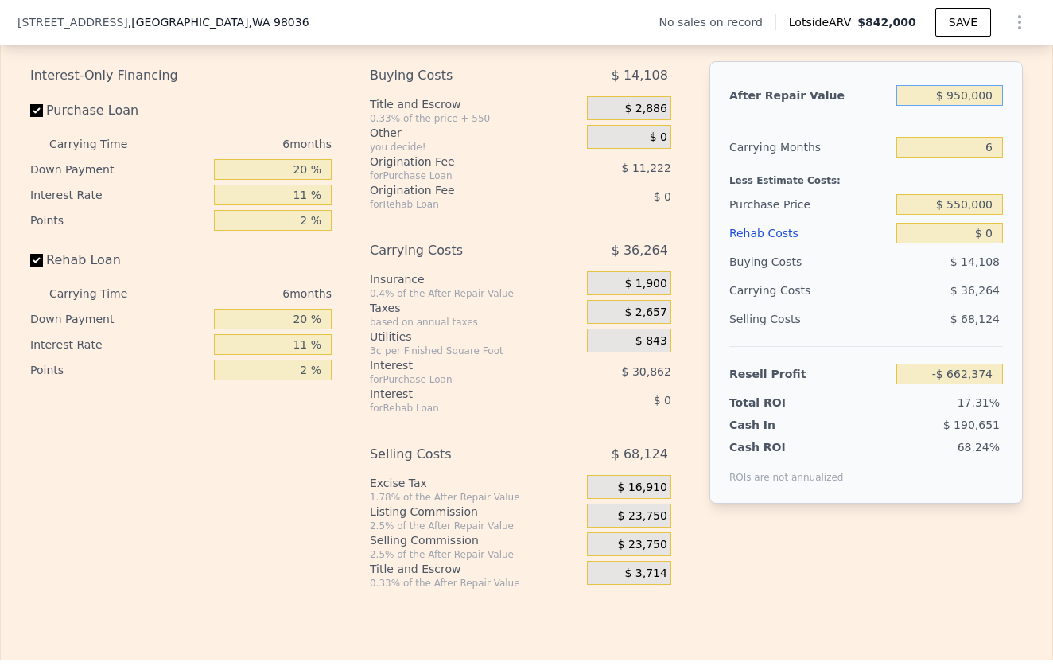
type input "$ 130,099"
type input "$ 950,000"
click at [968, 202] on input "$ 550,000" at bounding box center [949, 204] width 107 height 21
type input "$ 291,096"
click at [999, 239] on input "$ 0" at bounding box center [949, 233] width 107 height 21
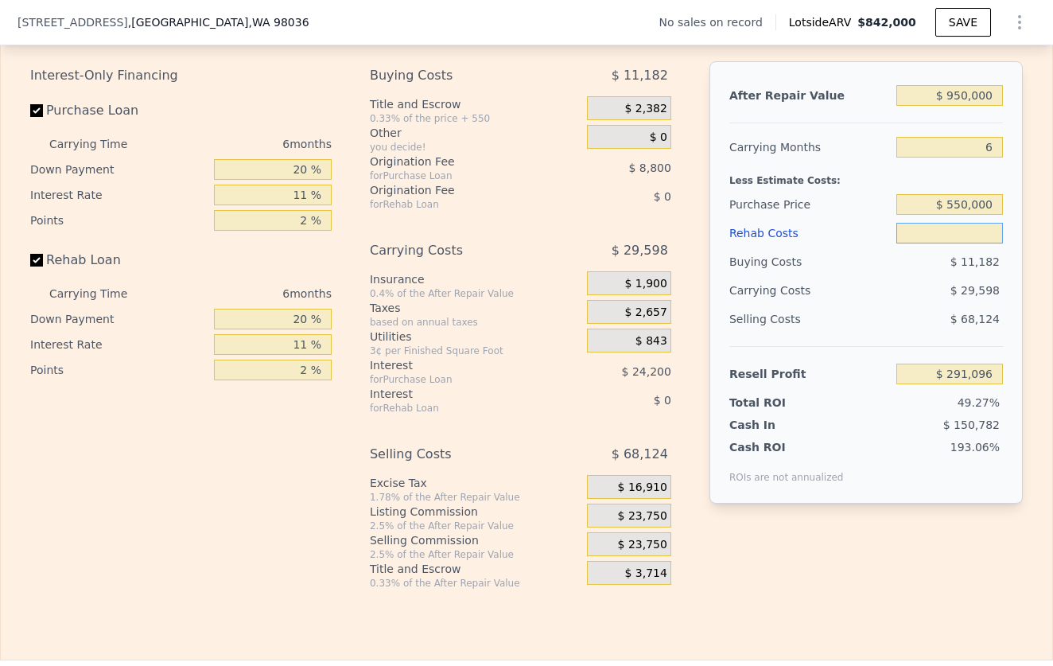
type input "$ 1"
type input "$ 291,095"
type input "$ 12"
type input "$ 291,084"
type input "$ 125"
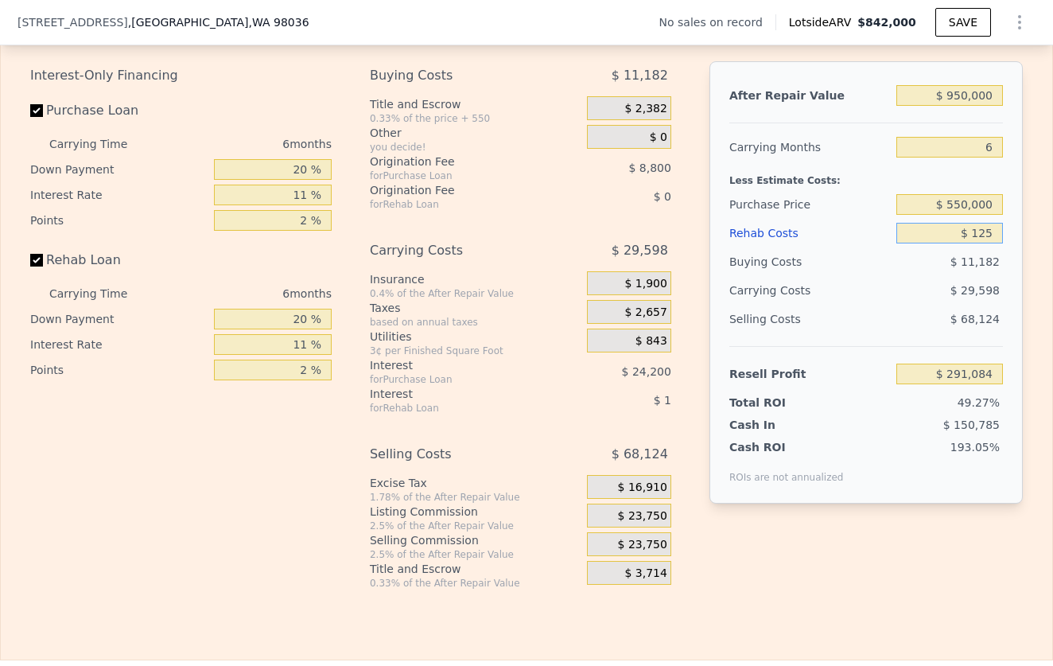
type input "$ 290,963"
type input "$ 1,250"
type input "$ 289,772"
type input "$ 12,500"
type input "$ 277,844"
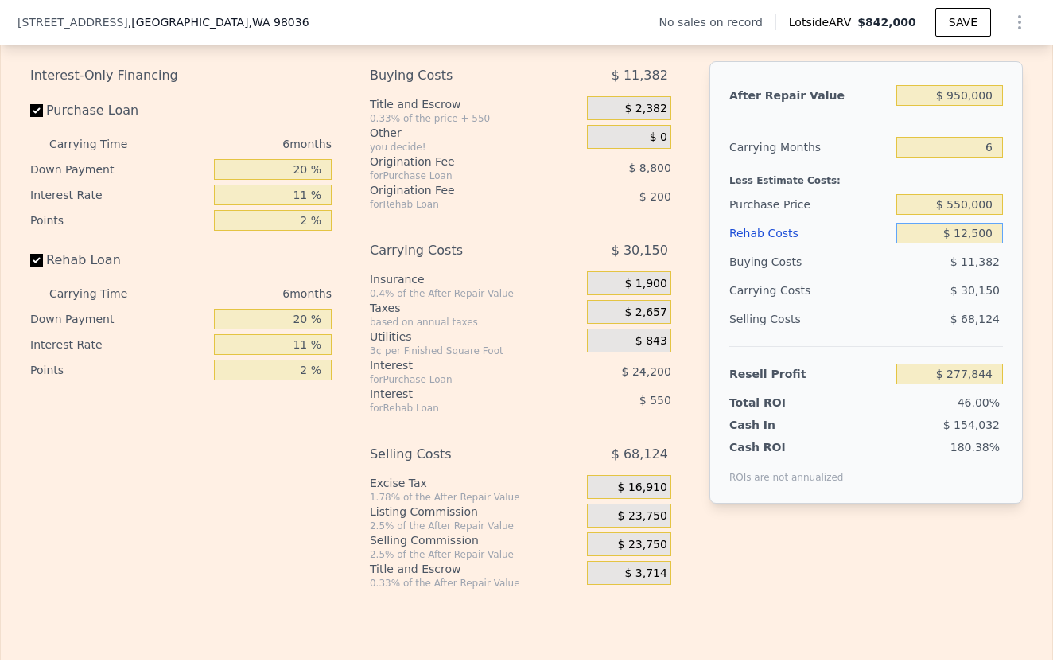
type input "$ 125,000"
type input "$ 158,594"
click at [931, 315] on div "$ 68,124" at bounding box center [949, 319] width 107 height 29
click at [990, 203] on input "$ 550,000" at bounding box center [949, 204] width 107 height 21
click at [958, 204] on input "$ 550,000" at bounding box center [949, 204] width 107 height 21
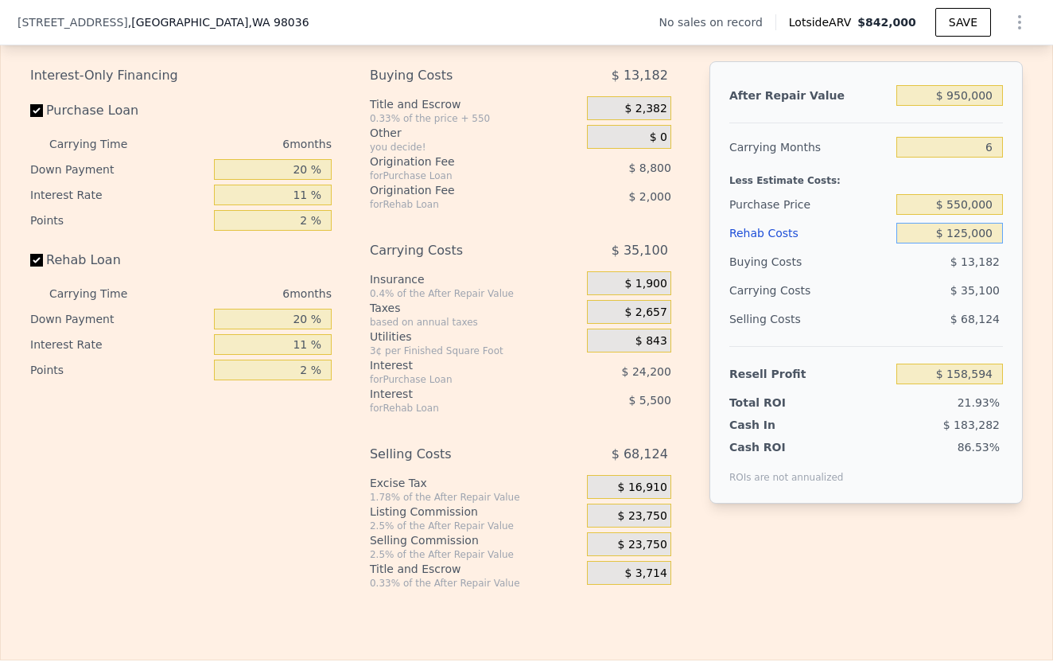
click at [983, 230] on input "$ 125,000" at bounding box center [949, 233] width 107 height 21
click at [966, 370] on input "$ 158,594" at bounding box center [949, 373] width 107 height 21
click at [987, 146] on input "6" at bounding box center [949, 147] width 107 height 21
click at [977, 104] on input "$ 950,000" at bounding box center [949, 95] width 107 height 21
click at [967, 201] on input "$ 550,000" at bounding box center [949, 204] width 107 height 21
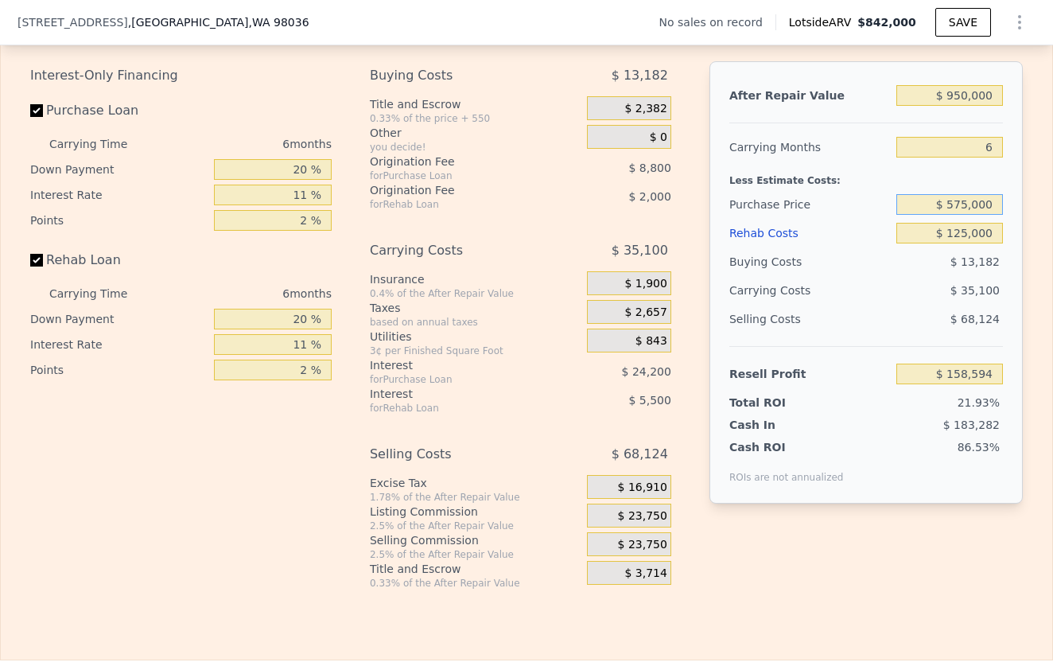
type input "$ 575,000"
click at [949, 272] on div "$ 13,182" at bounding box center [949, 261] width 107 height 29
type input "$ 132,007"
click at [970, 207] on input "$ 575,000" at bounding box center [949, 204] width 107 height 21
click at [970, 235] on input "$ 125,000" at bounding box center [949, 233] width 107 height 21
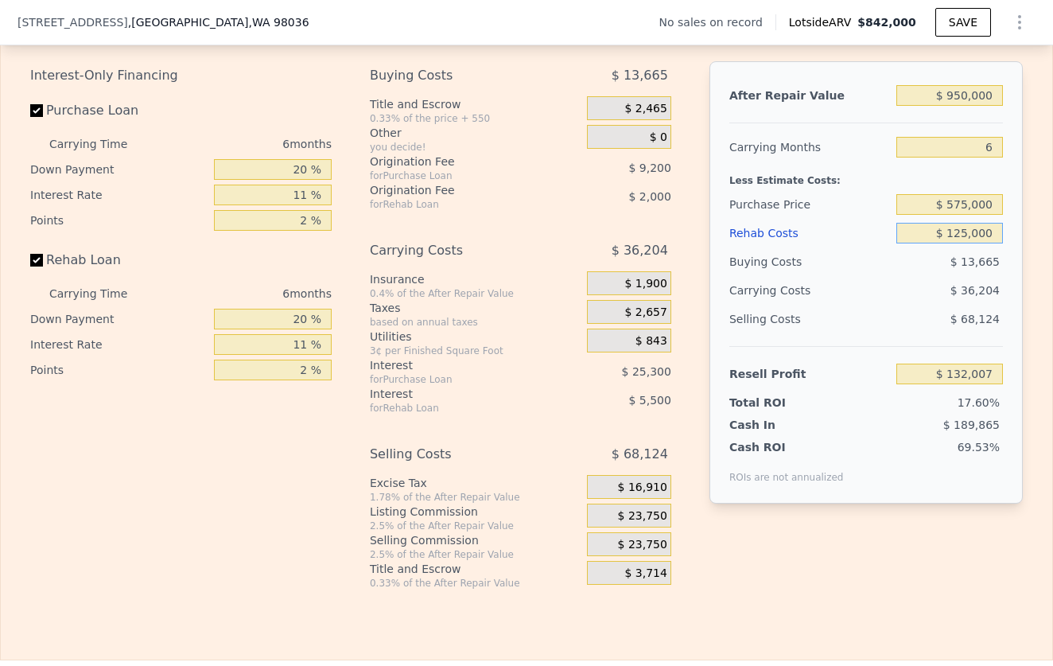
type input "$ 12,000"
type input "$ 251,789"
type input "$ 1,000"
type input "$ 263,451"
type input "$ 13,000"
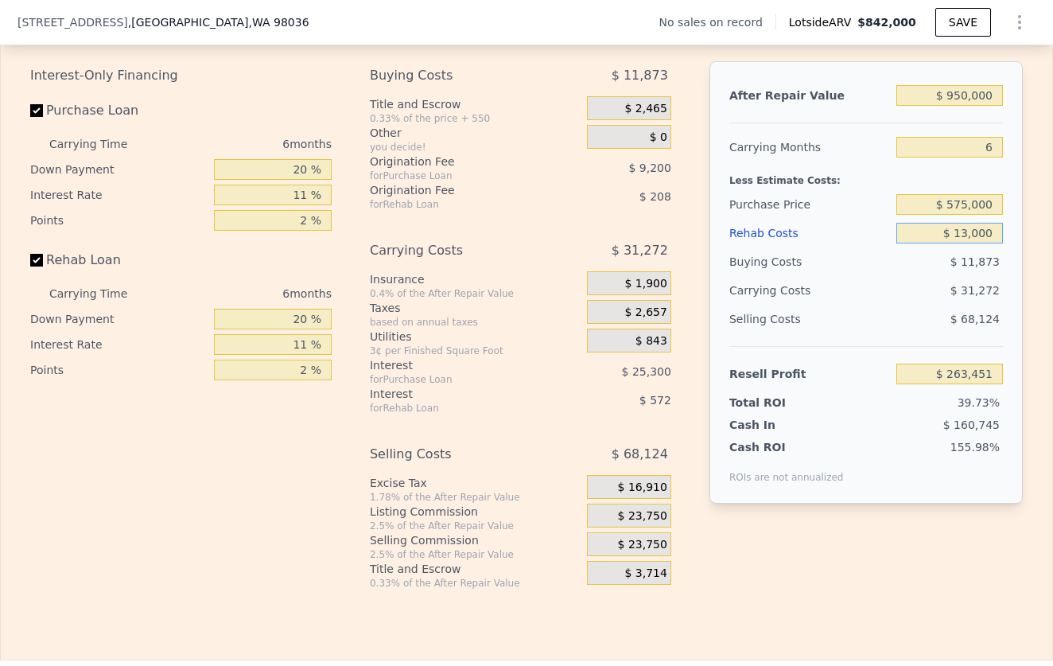
type input "$ 250,731"
type input "$ 130,000"
type input "$ 126,711"
type input "$ 130,000"
click at [951, 297] on div "$ 36,420" at bounding box center [919, 290] width 168 height 29
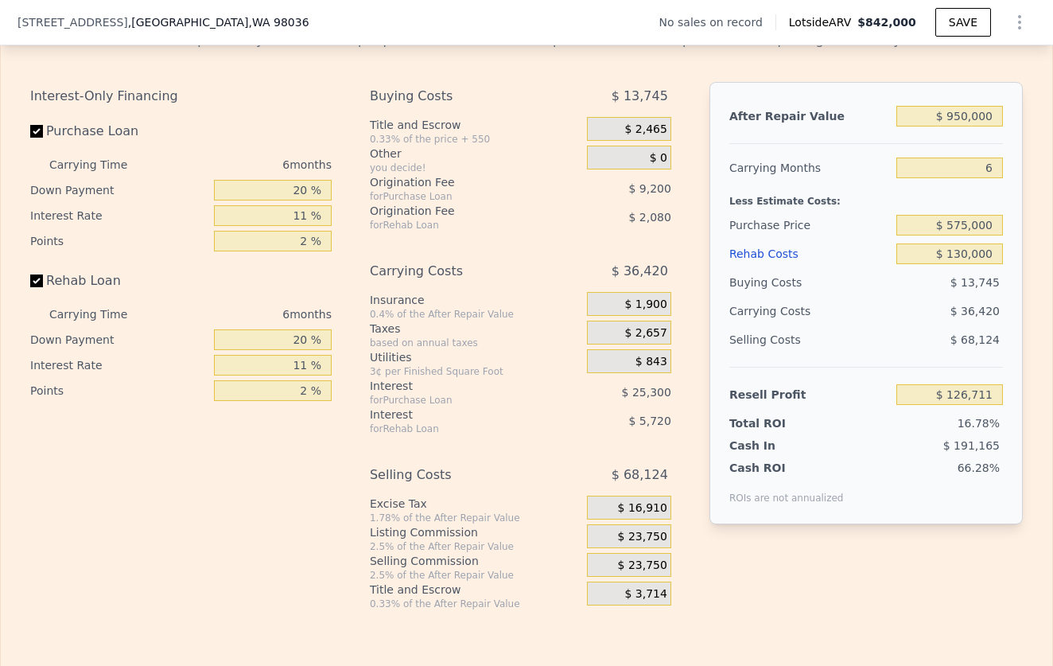
scroll to position [2284, 0]
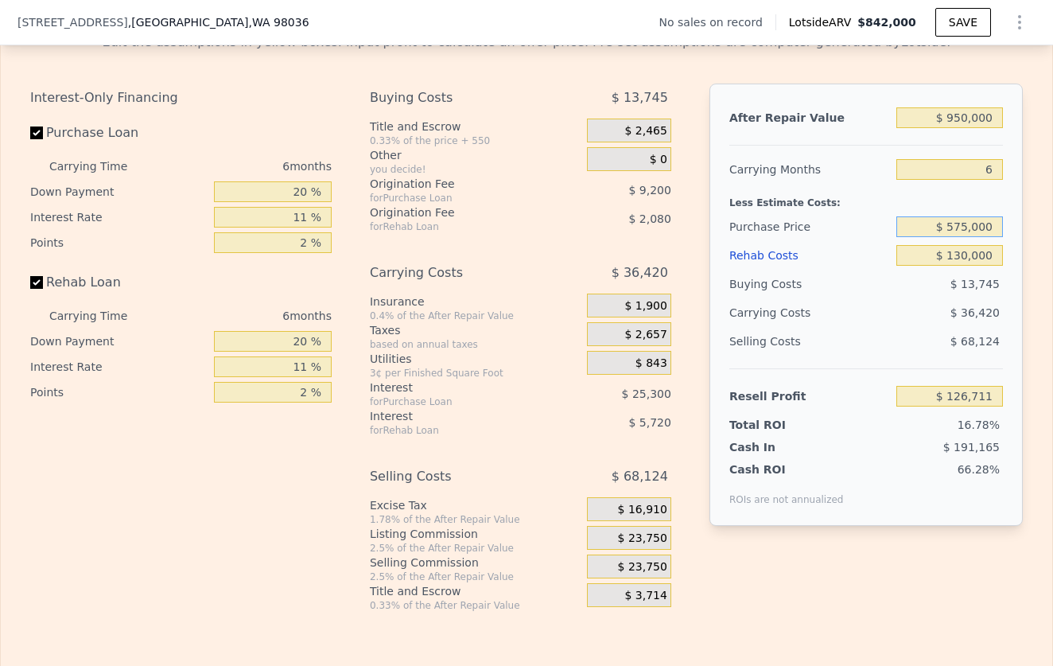
click at [970, 231] on input "$ 575,000" at bounding box center [949, 226] width 107 height 21
type input "$ 600,000"
click at [895, 332] on div "Selling Costs $ 68,124" at bounding box center [866, 347] width 274 height 41
type input "$ 100,130"
click at [969, 230] on input "$ 600,000" at bounding box center [949, 226] width 107 height 21
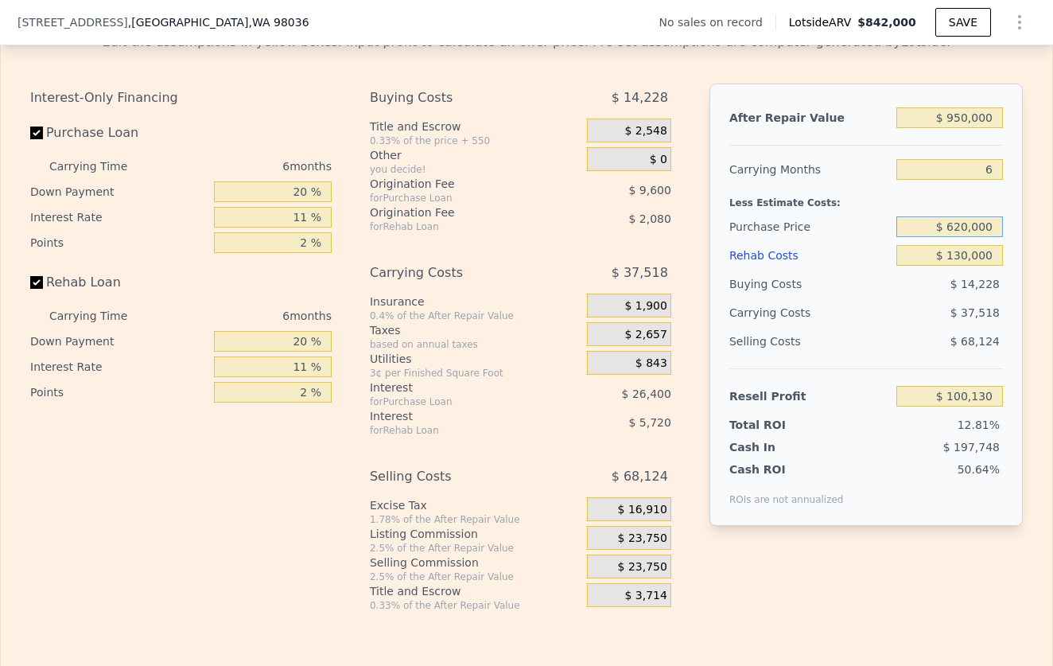
type input "$ 620,000"
type input "$ 78,861"
click at [907, 346] on div "$ 68,124" at bounding box center [949, 341] width 107 height 29
click at [970, 226] on input "$ 620,000" at bounding box center [949, 226] width 107 height 21
type input "$ 615,000"
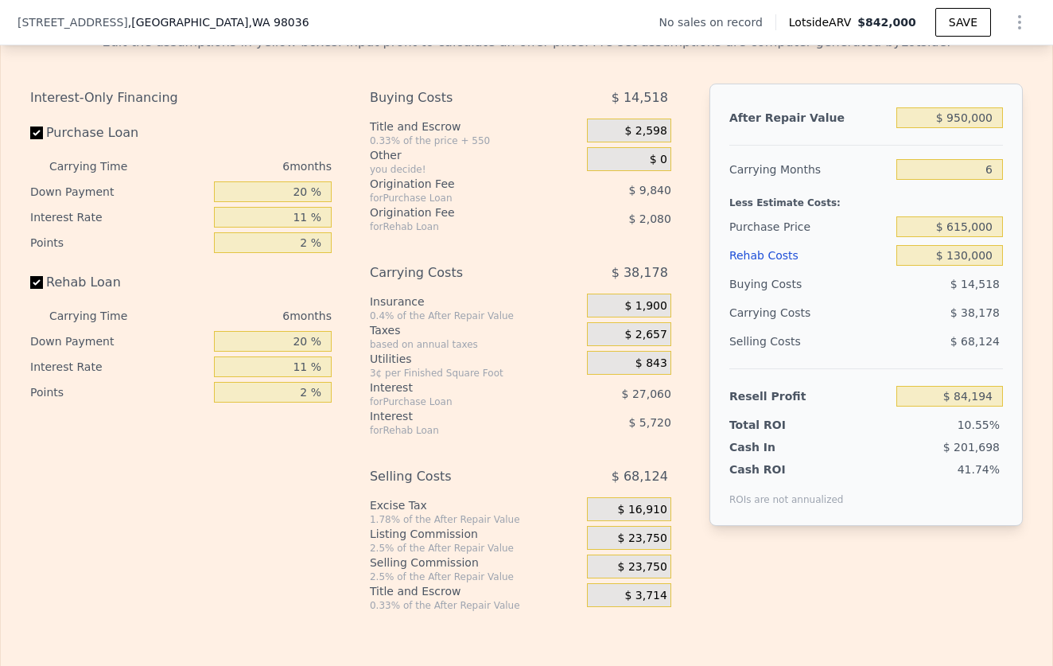
click at [924, 354] on div "$ 68,124" at bounding box center [949, 341] width 107 height 29
type input "$ 84,180"
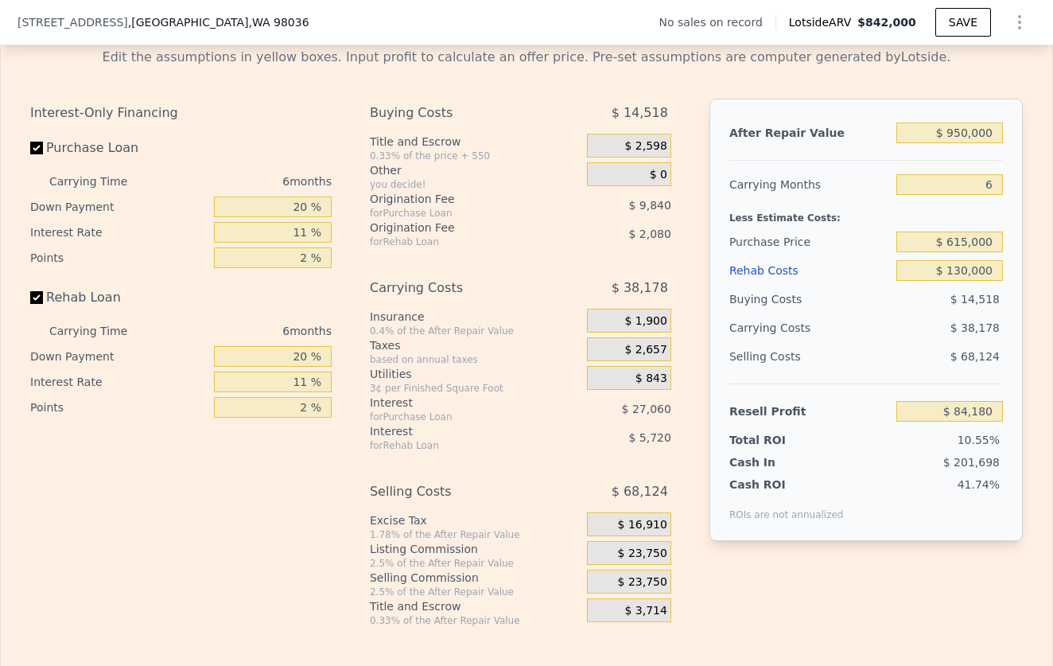
scroll to position [2256, 0]
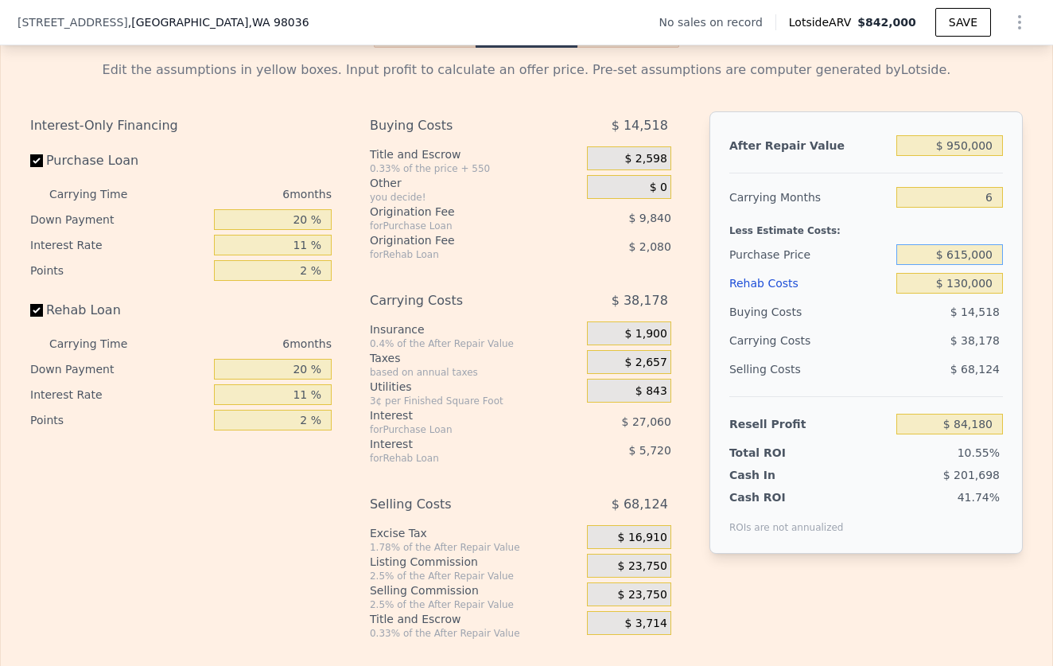
click at [967, 258] on input "$ 615,000" at bounding box center [949, 254] width 107 height 21
type input "$ 550,000"
click at [931, 360] on div "$ 68,124" at bounding box center [949, 369] width 107 height 29
type input "$ 153,298"
click at [962, 262] on input "$ 550,000" at bounding box center [949, 254] width 107 height 21
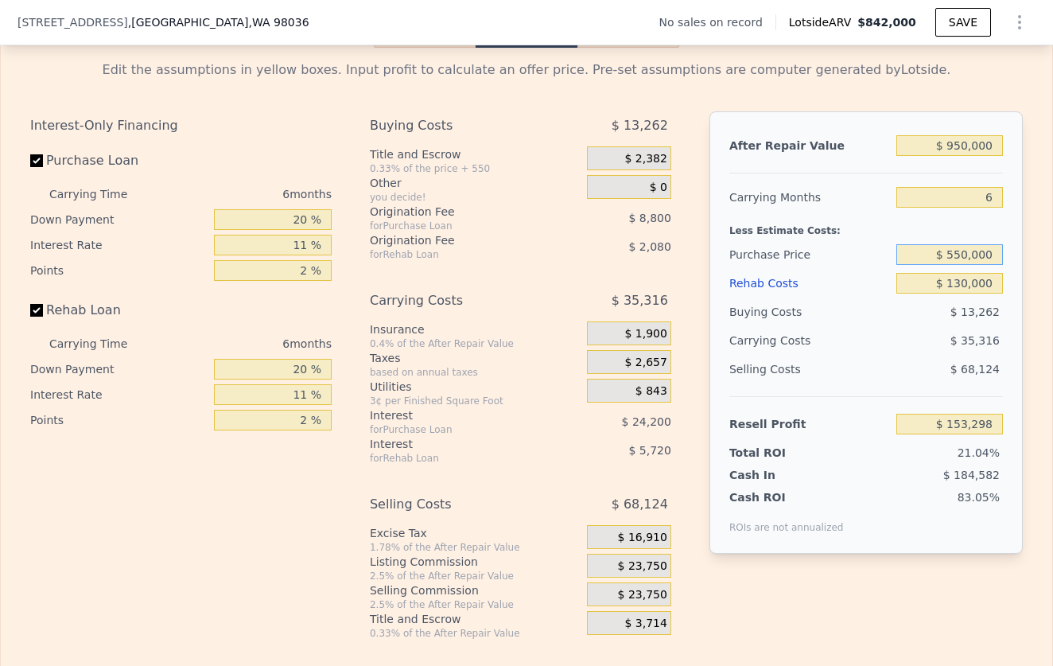
click at [963, 253] on input "$ 550,000" at bounding box center [949, 254] width 107 height 21
type input "$ 570,000"
click at [933, 382] on div "$ 68,124" at bounding box center [949, 369] width 107 height 29
type input "$ 132,030"
click at [962, 257] on input "$ 570,000" at bounding box center [949, 254] width 107 height 21
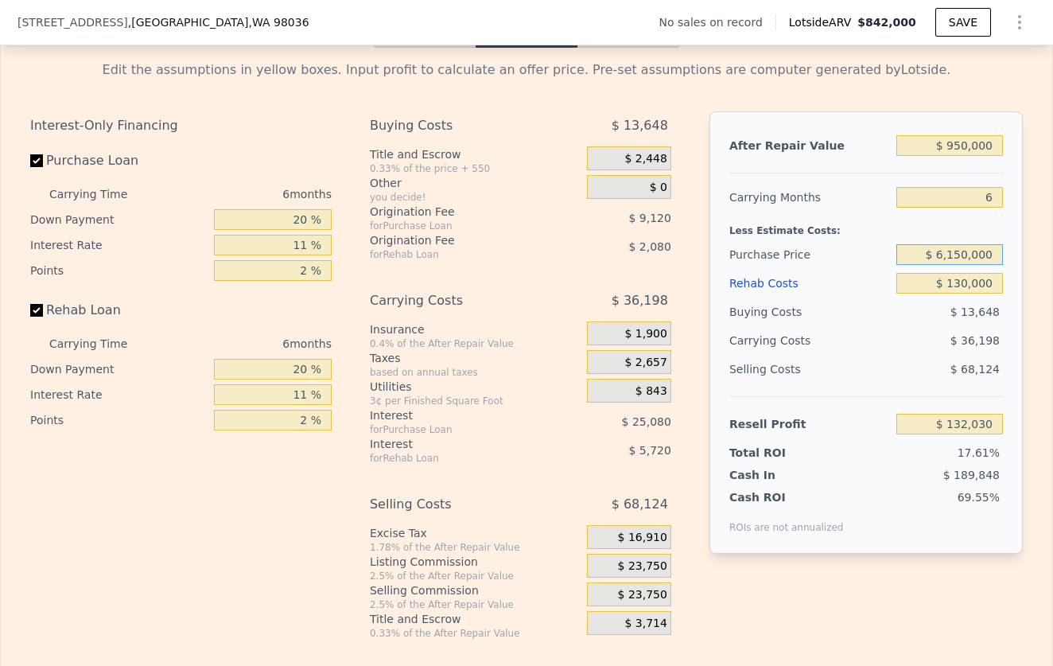
type input "$ 610,000"
type input "$ 89,499"
click at [910, 345] on div "$ 36,198" at bounding box center [919, 340] width 168 height 29
click at [954, 289] on input "$ 130,000" at bounding box center [949, 283] width 107 height 21
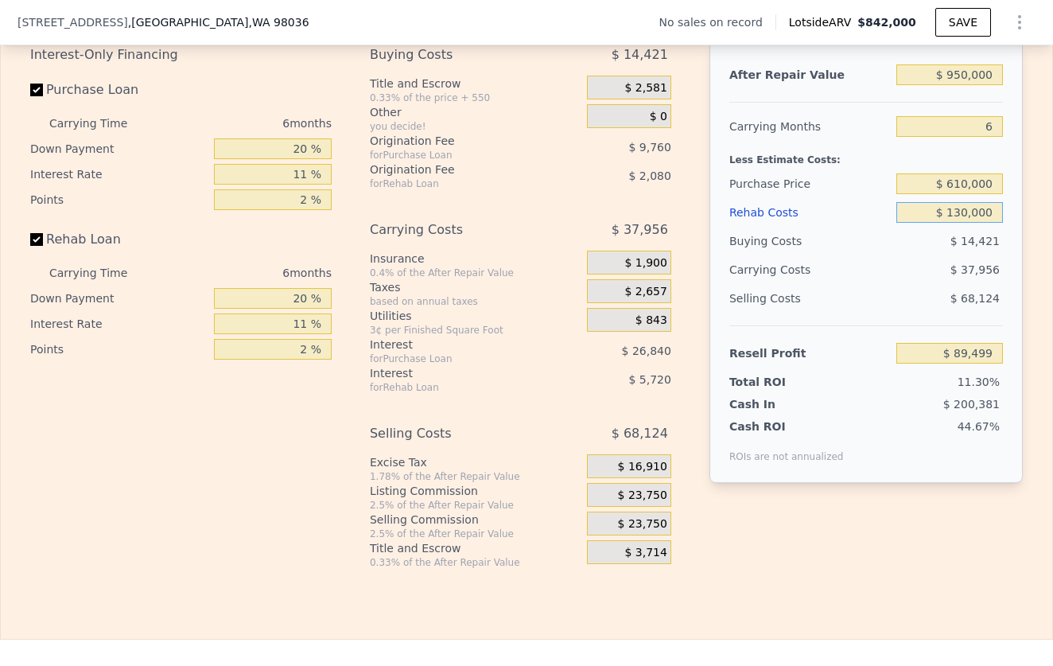
scroll to position [2303, 0]
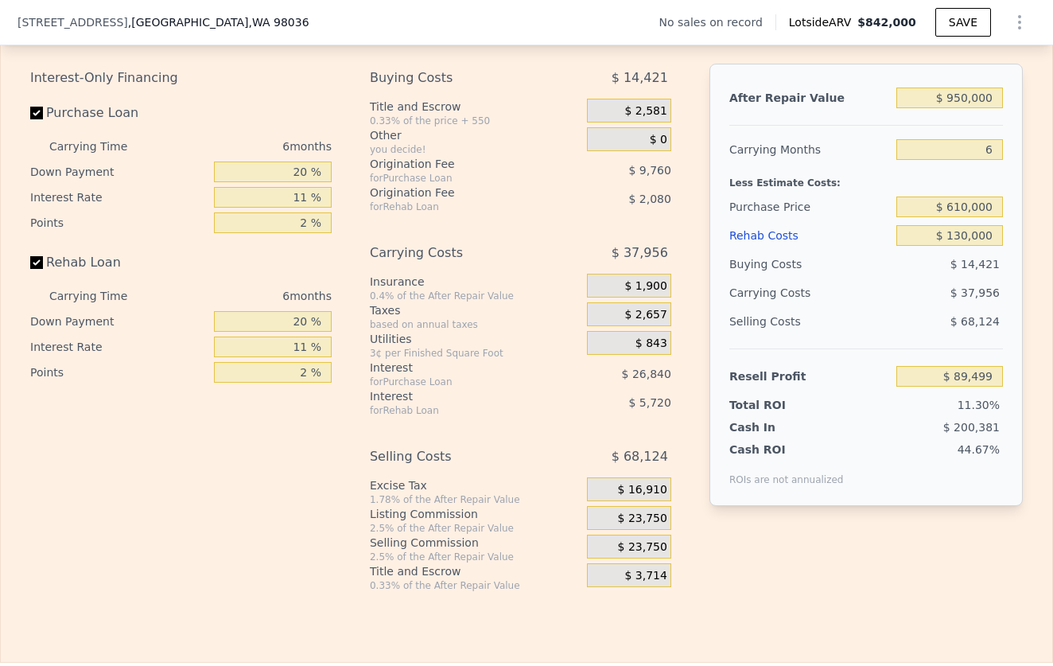
click at [869, 289] on div "$ 37,956" at bounding box center [919, 292] width 168 height 29
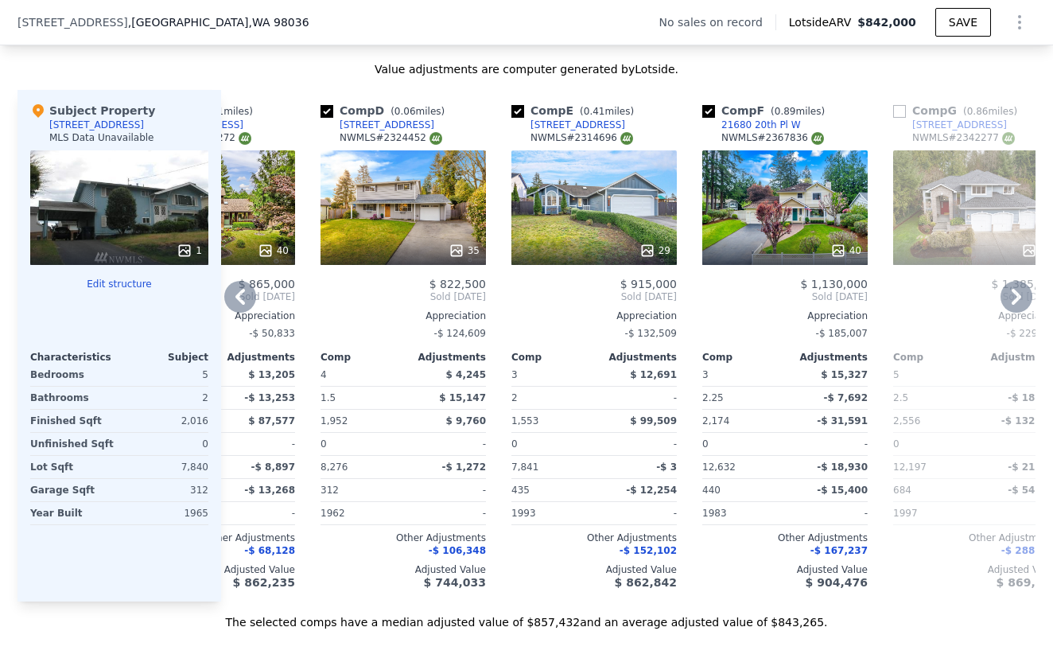
scroll to position [1497, 0]
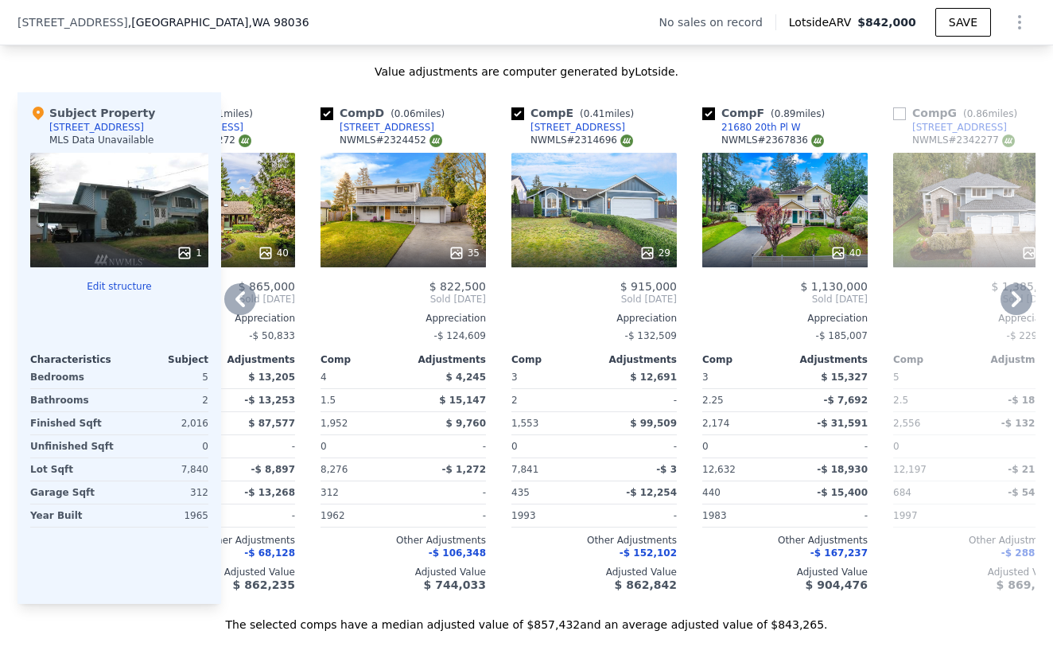
click at [799, 190] on div "40" at bounding box center [784, 210] width 165 height 115
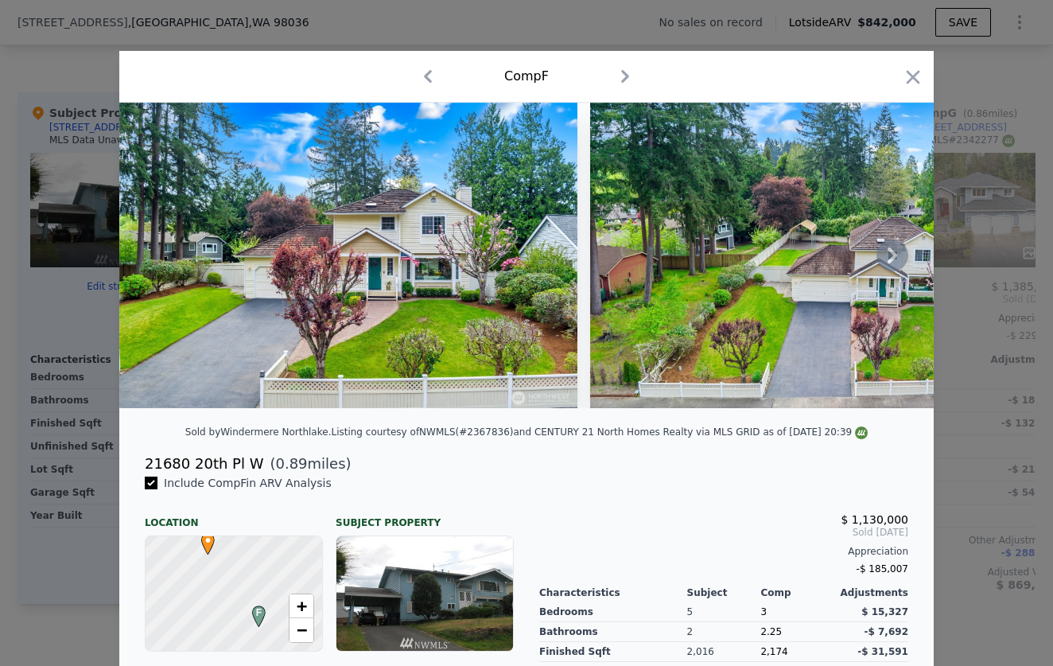
click at [894, 249] on icon at bounding box center [893, 255] width 32 height 32
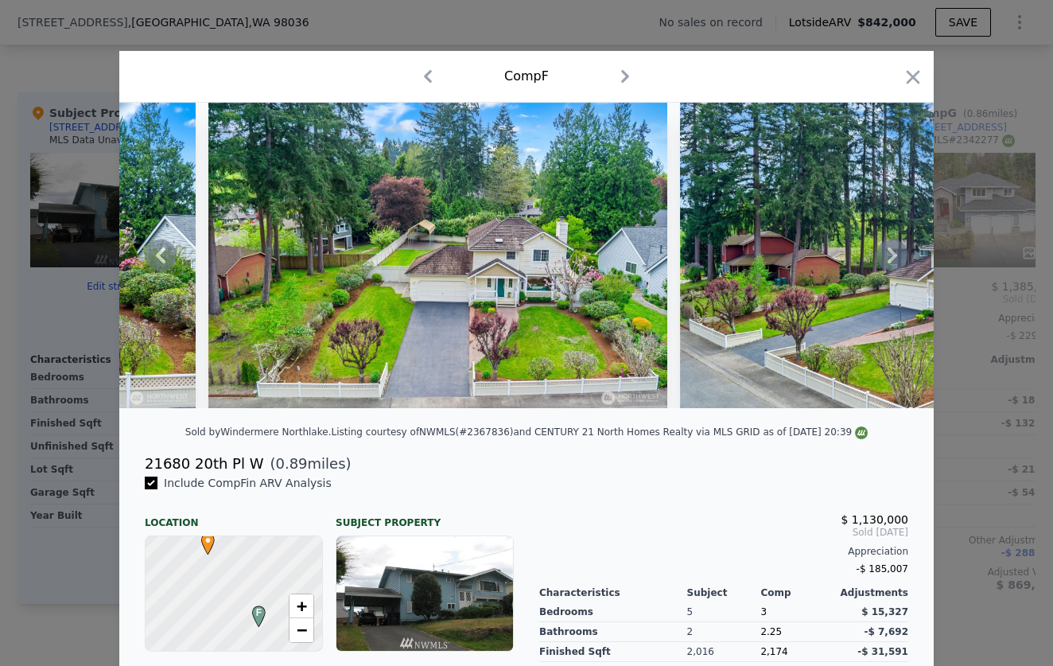
click at [894, 249] on div at bounding box center [526, 255] width 814 height 305
click at [894, 249] on icon at bounding box center [893, 255] width 32 height 32
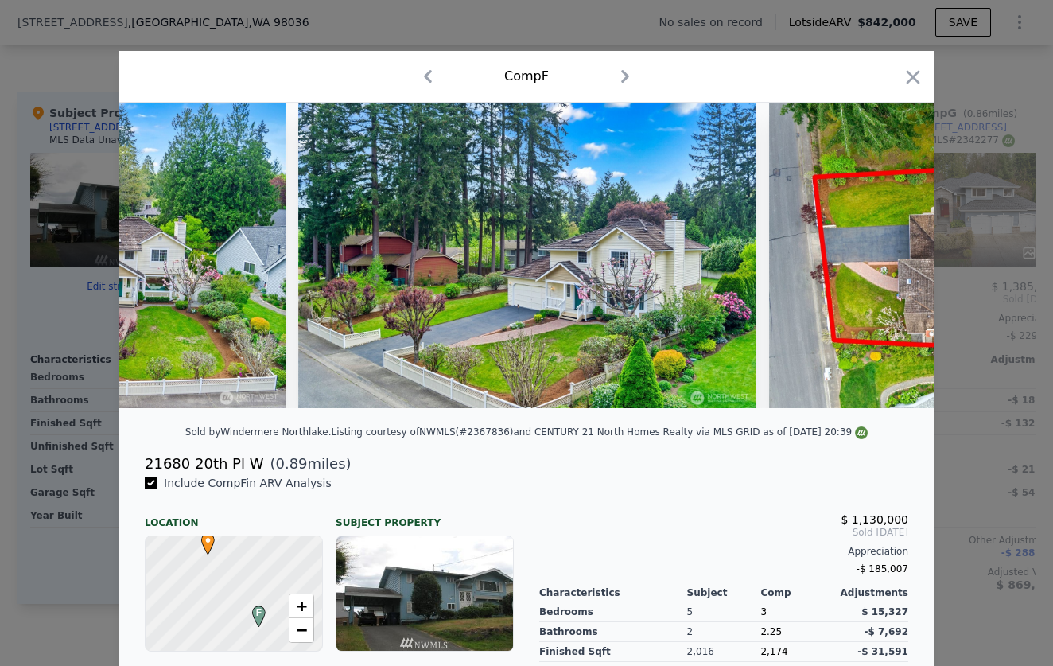
click at [894, 249] on div at bounding box center [526, 255] width 814 height 305
click at [895, 250] on icon at bounding box center [893, 255] width 32 height 32
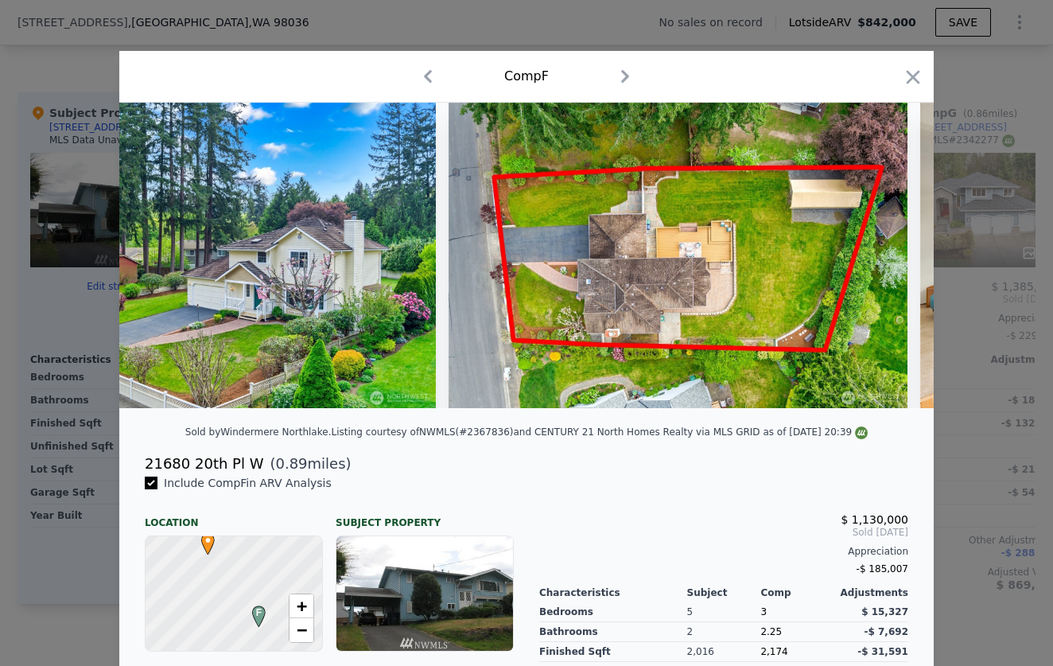
scroll to position [0, 1145]
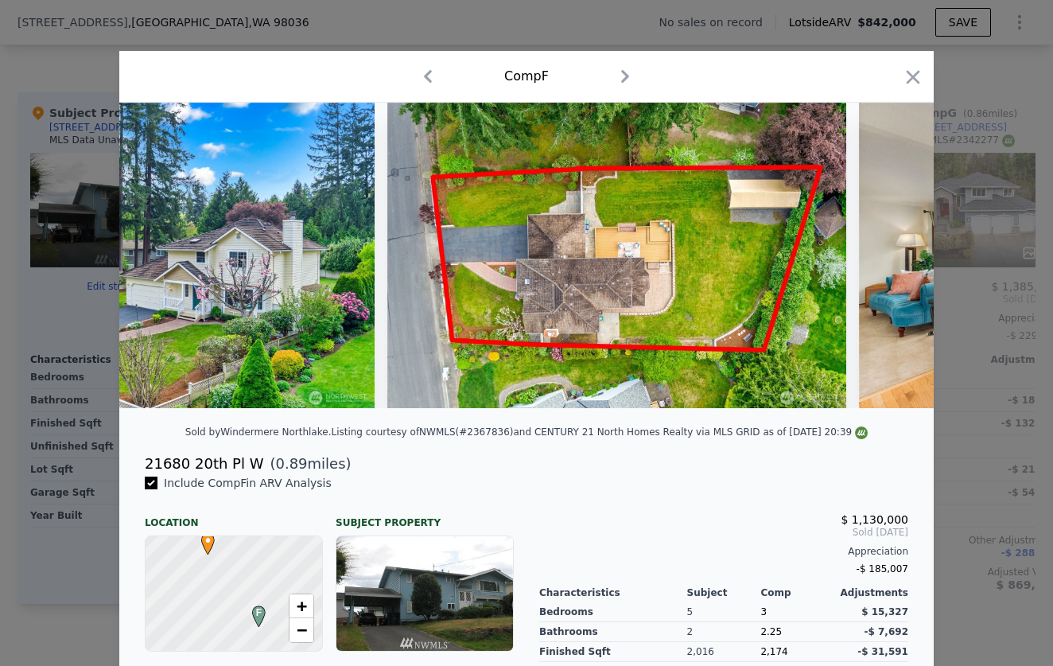
click at [895, 250] on div at bounding box center [526, 255] width 814 height 305
click at [895, 250] on icon at bounding box center [893, 255] width 32 height 32
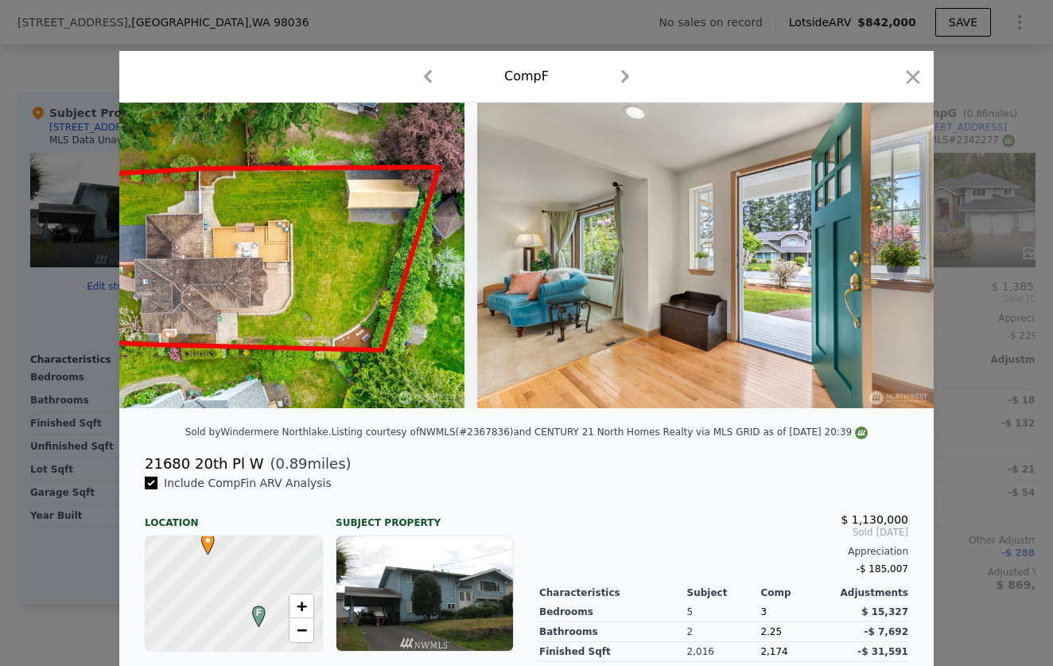
click at [895, 250] on div at bounding box center [526, 255] width 814 height 305
click at [895, 250] on icon at bounding box center [893, 255] width 32 height 32
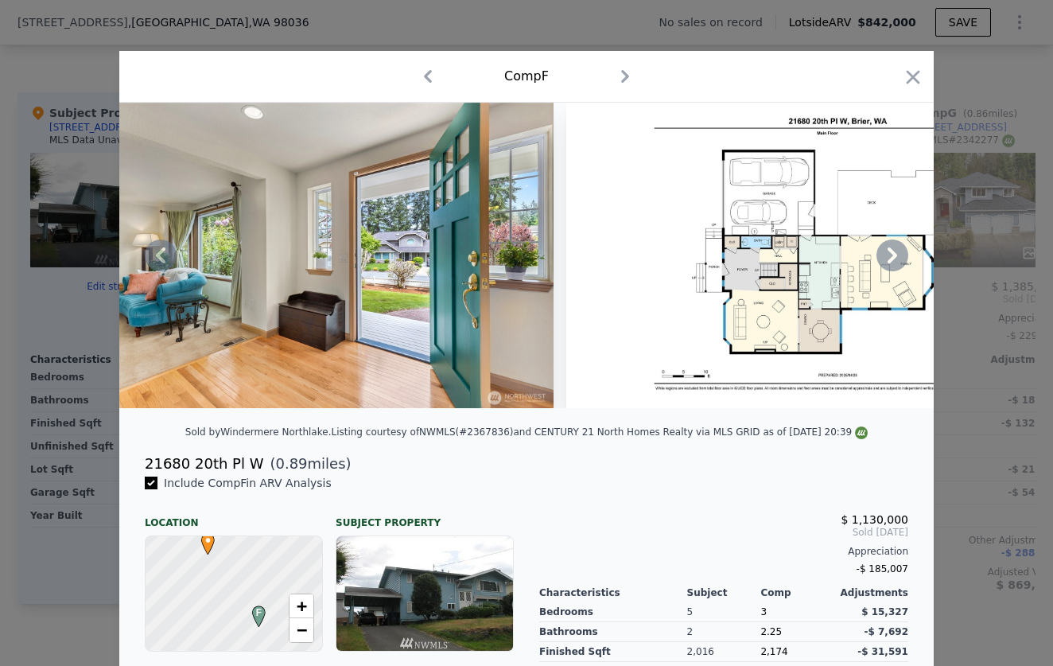
click at [895, 250] on icon at bounding box center [893, 255] width 32 height 32
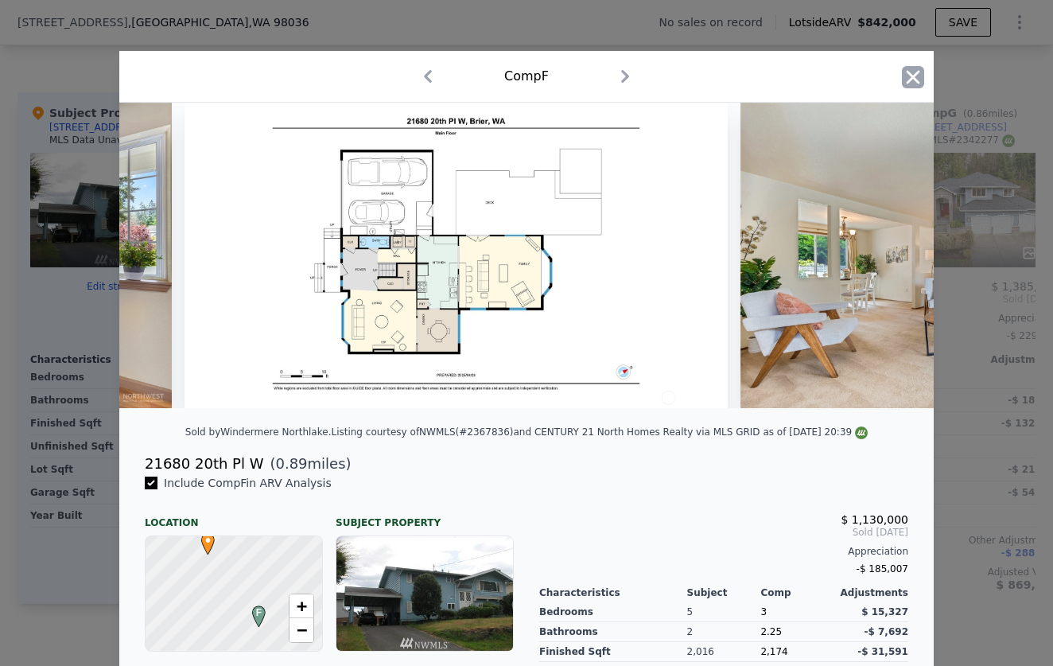
click at [912, 84] on icon "button" at bounding box center [913, 77] width 22 height 22
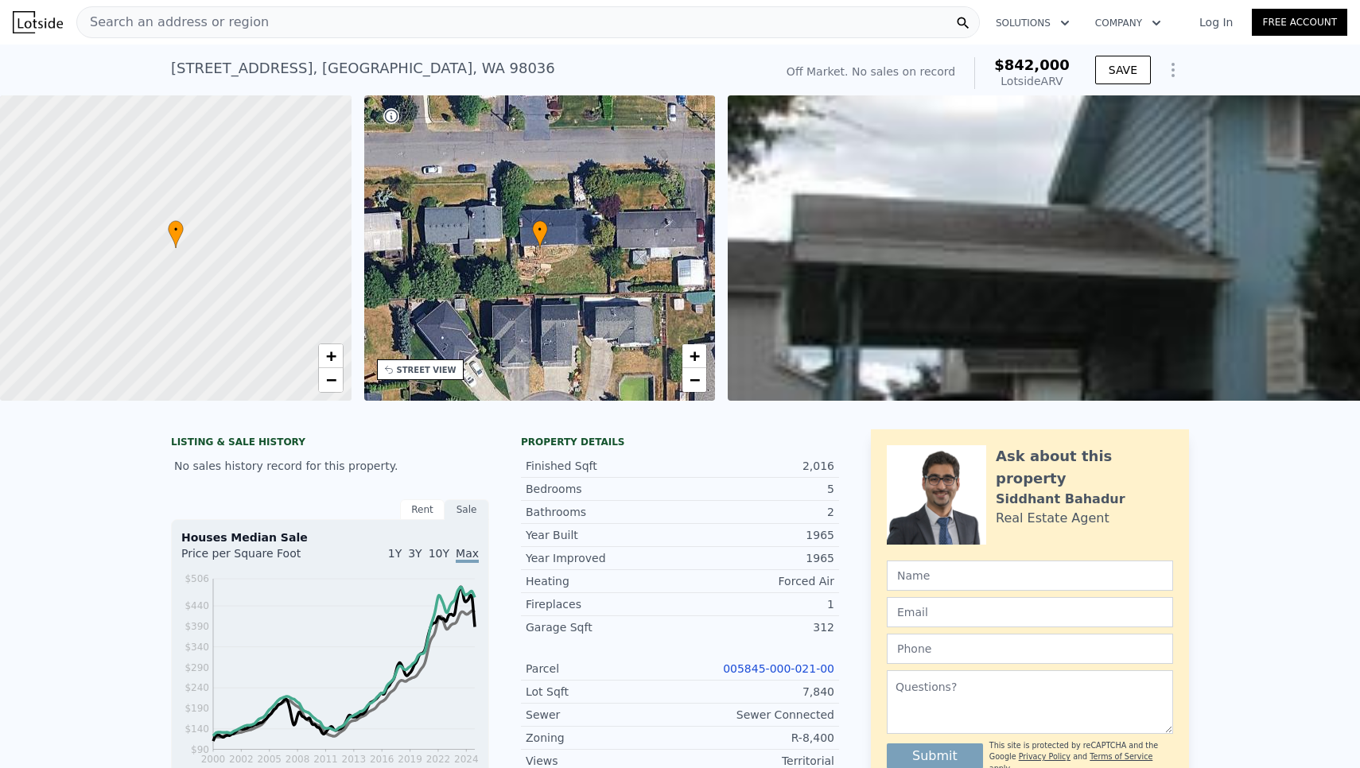
type input "$ 842,000"
type input "$ 0"
type input "$ 29,997"
click at [560, 21] on div "Search an address or region" at bounding box center [528, 22] width 904 height 32
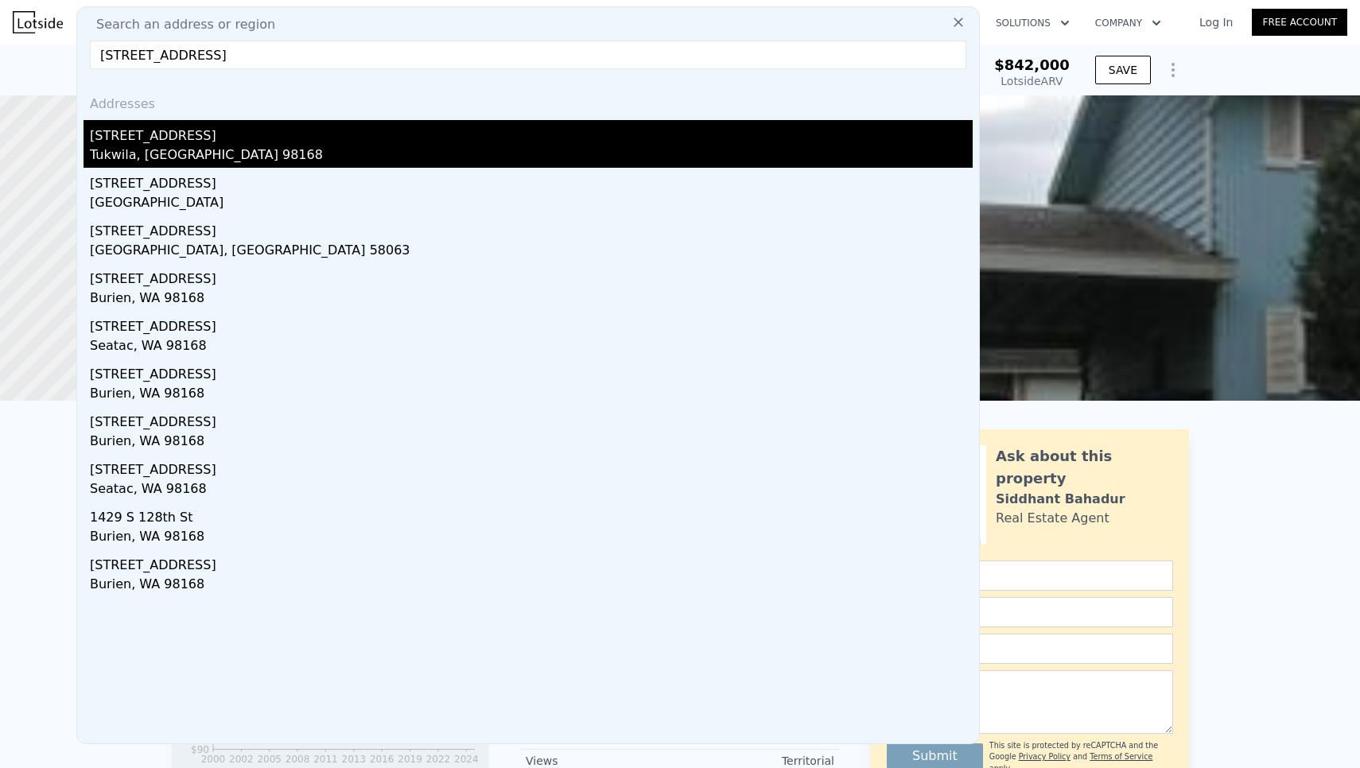
type input "[STREET_ADDRESS]"
click at [184, 145] on div "[STREET_ADDRESS]" at bounding box center [531, 132] width 883 height 25
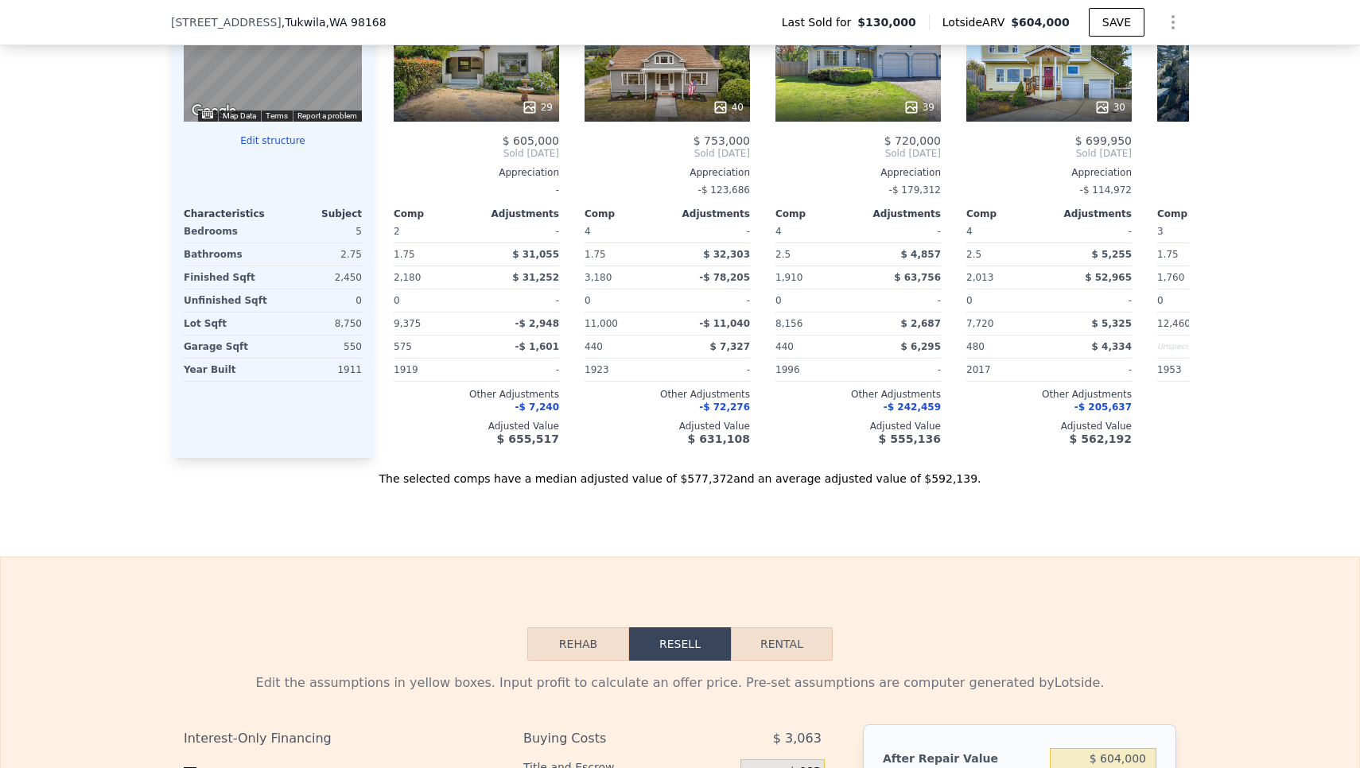
scroll to position [2253, 0]
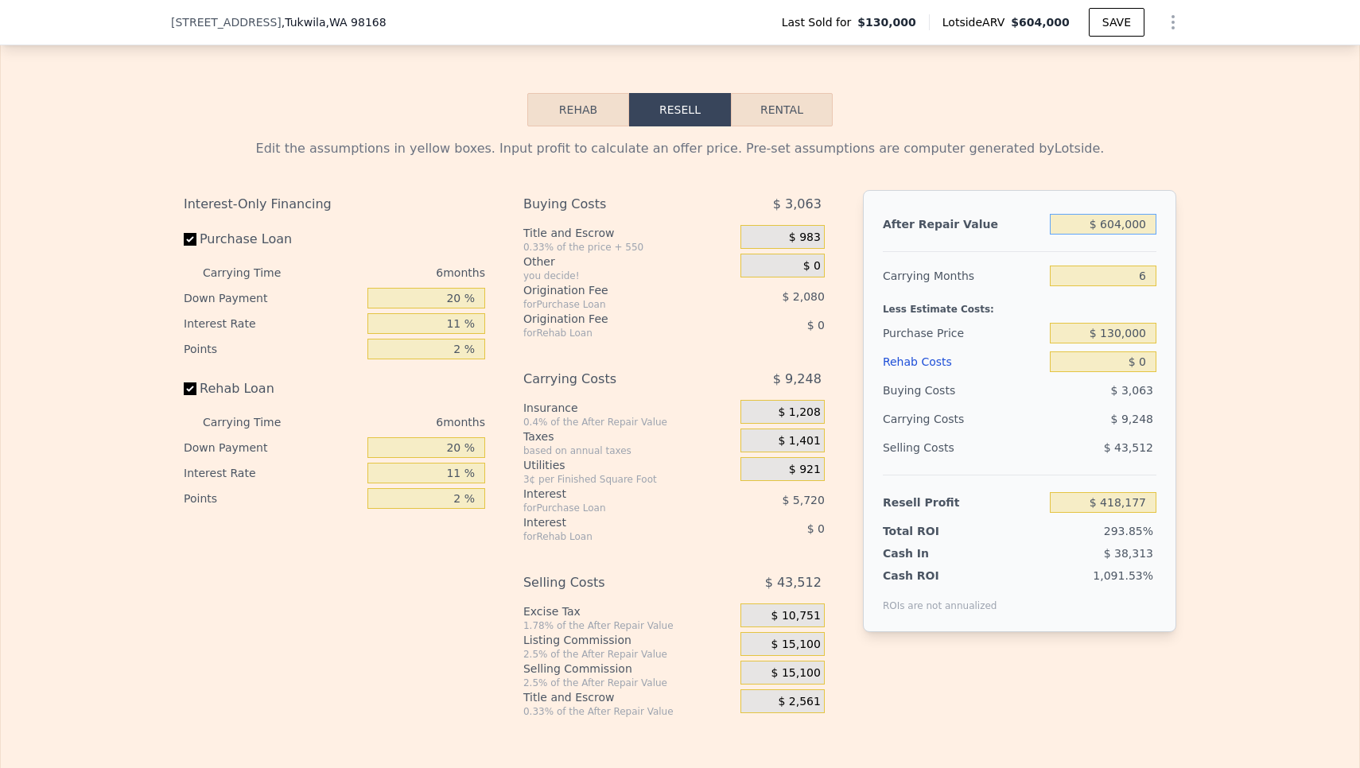
click at [1154, 225] on input "$ 604,000" at bounding box center [1103, 224] width 107 height 21
type input "$ 60,400"
type input "-$ 85,670"
type input "$ 6,040"
type input "-$ 136,055"
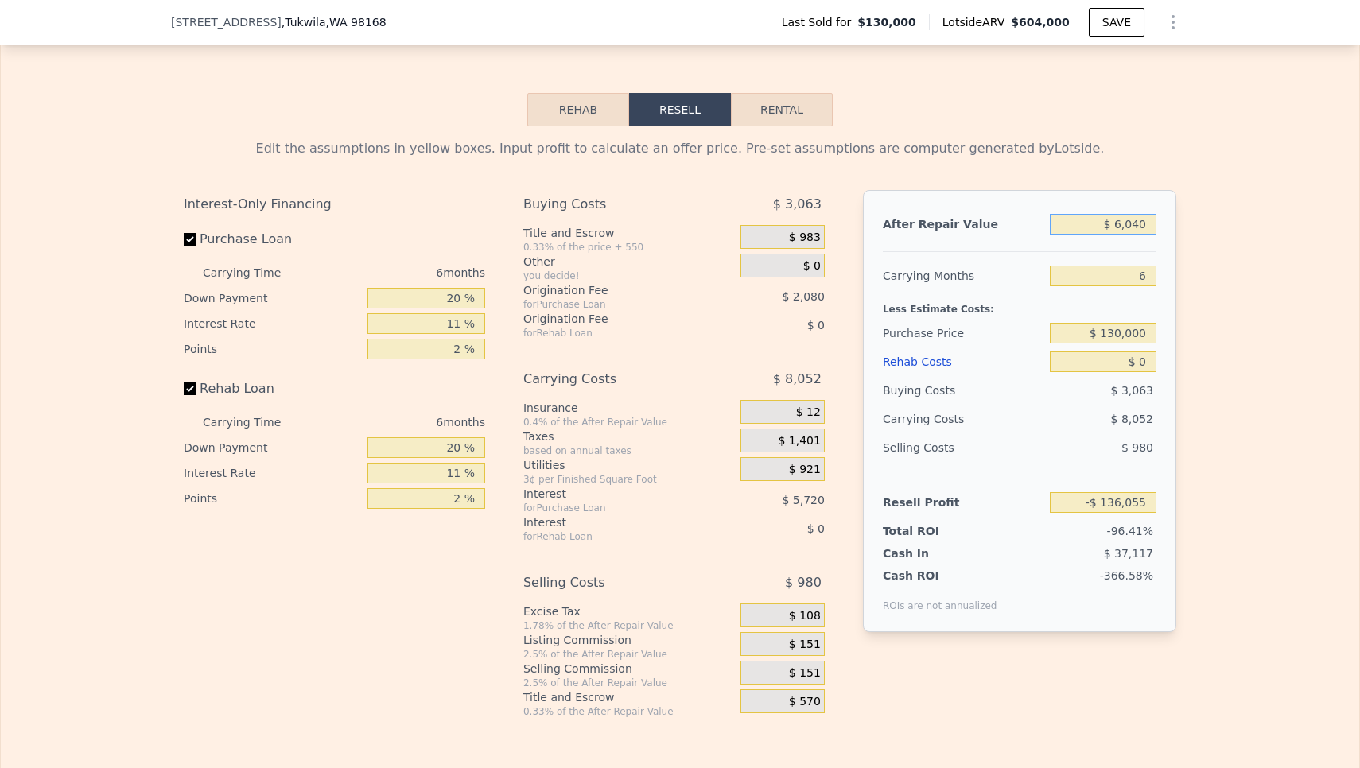
type input "$ 604"
type input "-$ 141,093"
type input "$ 60"
type input "-$ 141,598"
type input "$ 6"
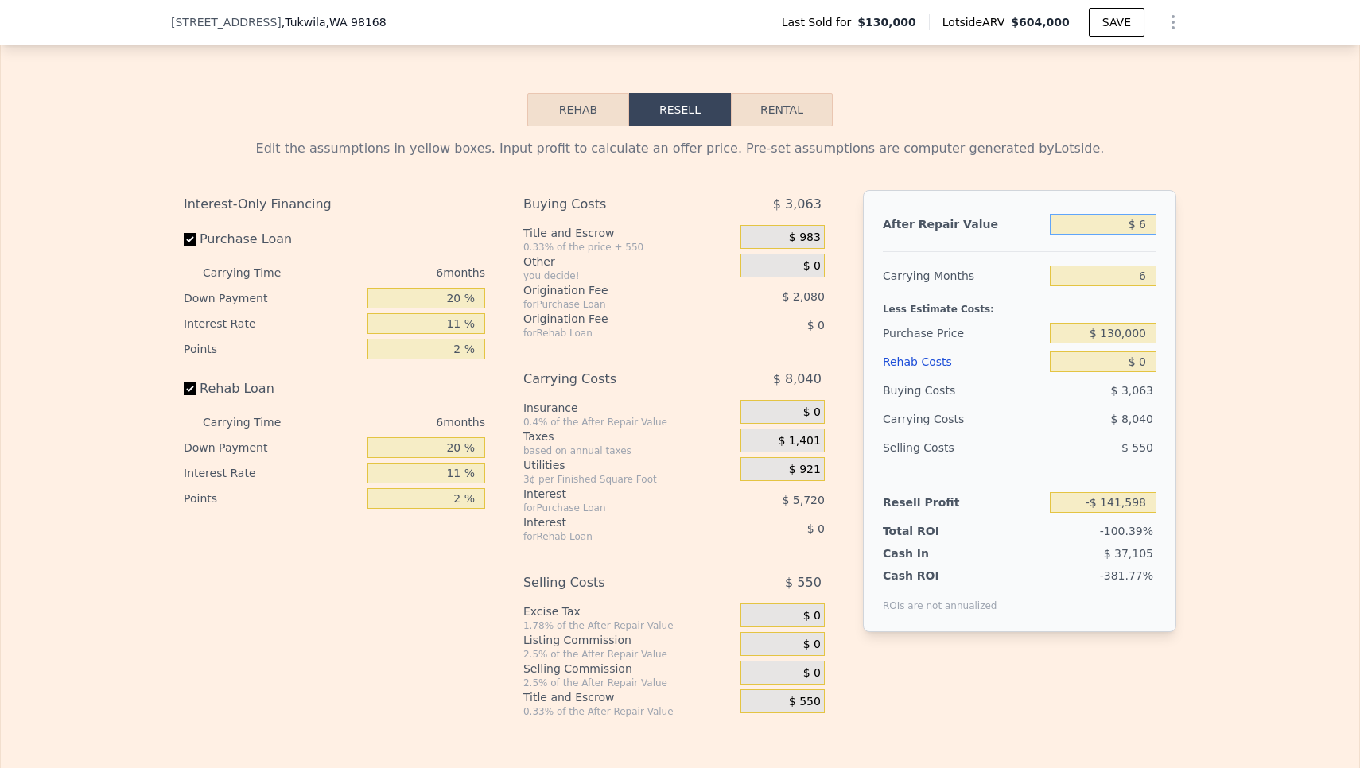
type input "-$ 141,647"
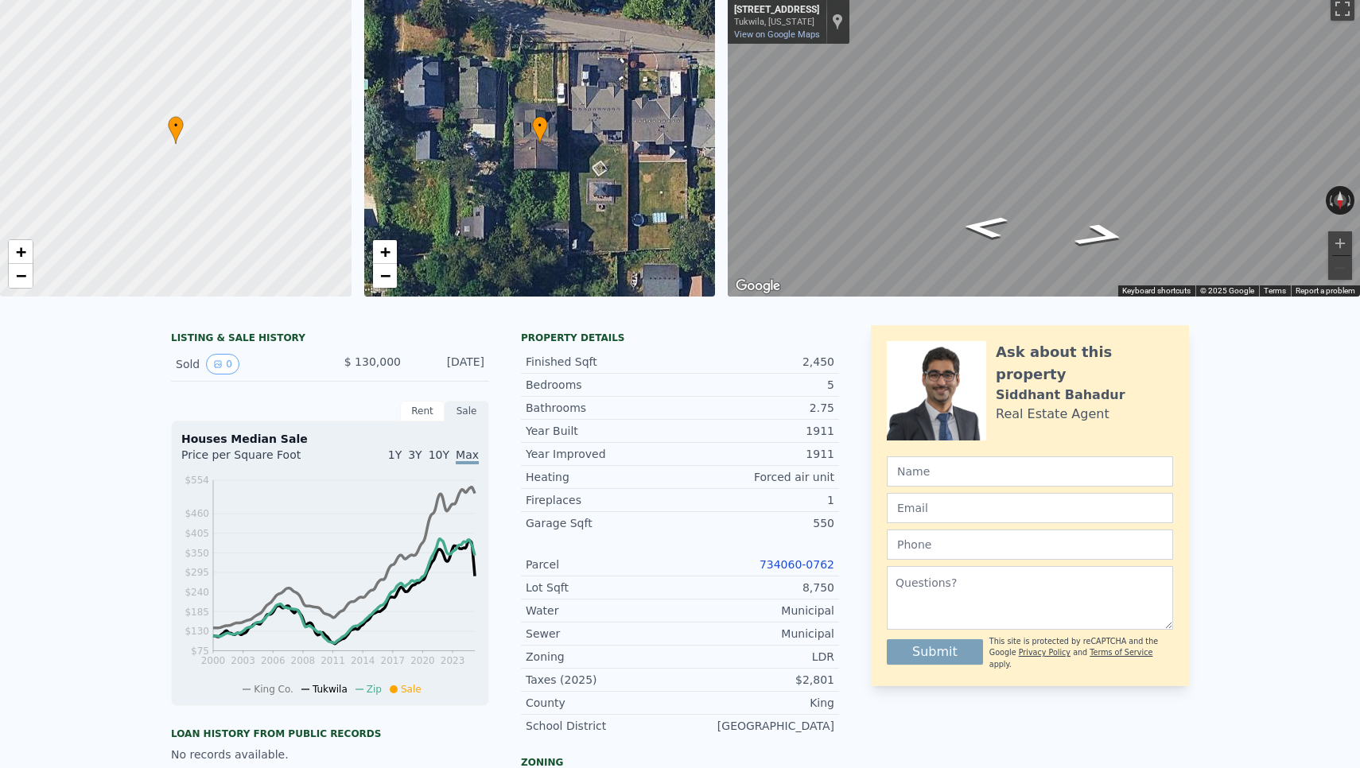
type input "$ 6"
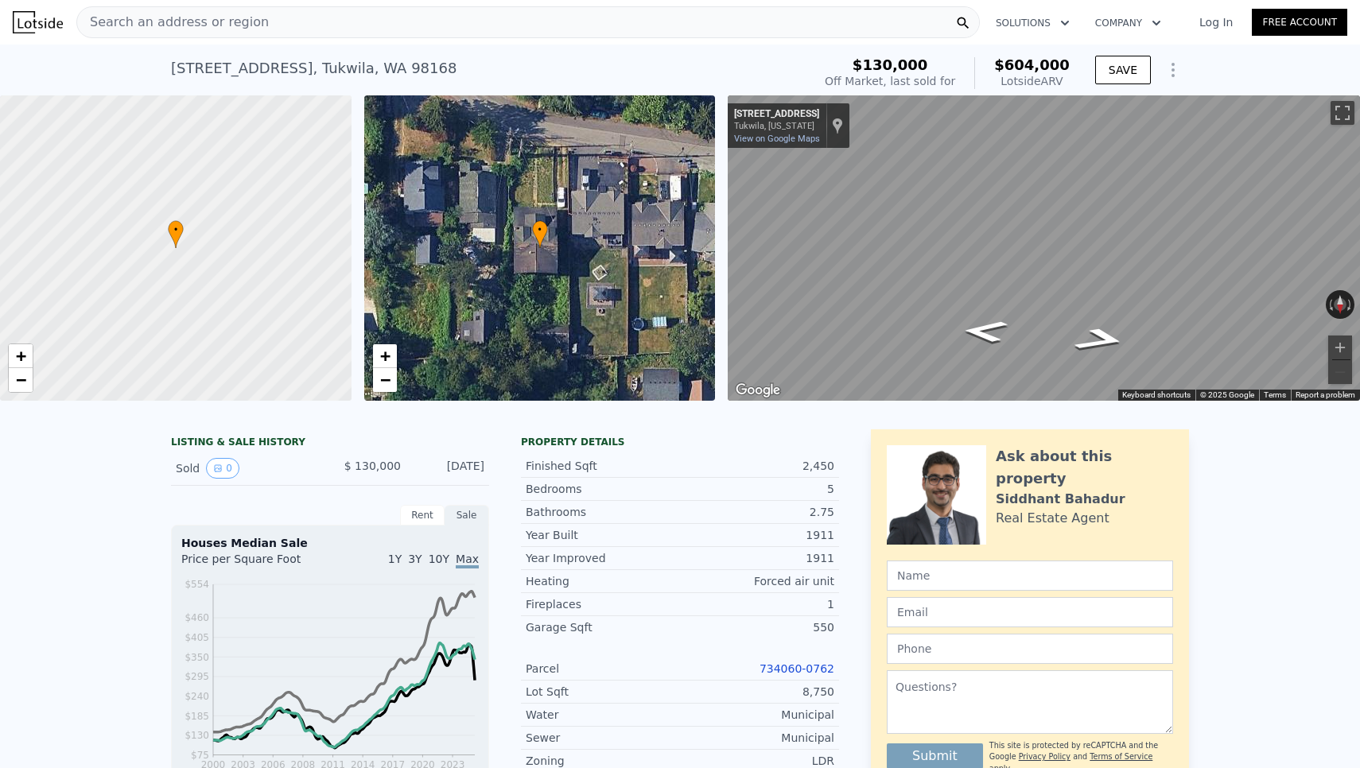
scroll to position [0, 0]
click at [468, 33] on div "Search an address or region" at bounding box center [528, 22] width 904 height 32
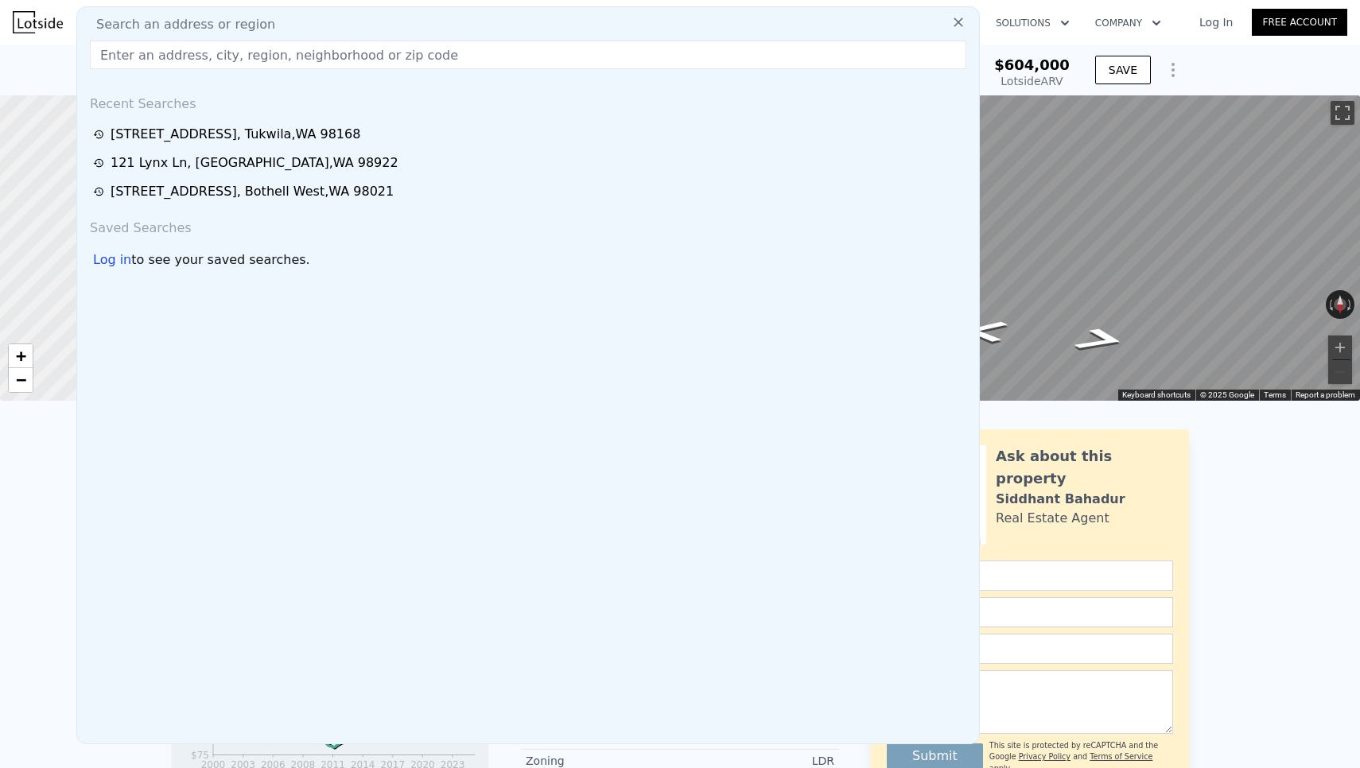
type input "[STREET_ADDRESS]"
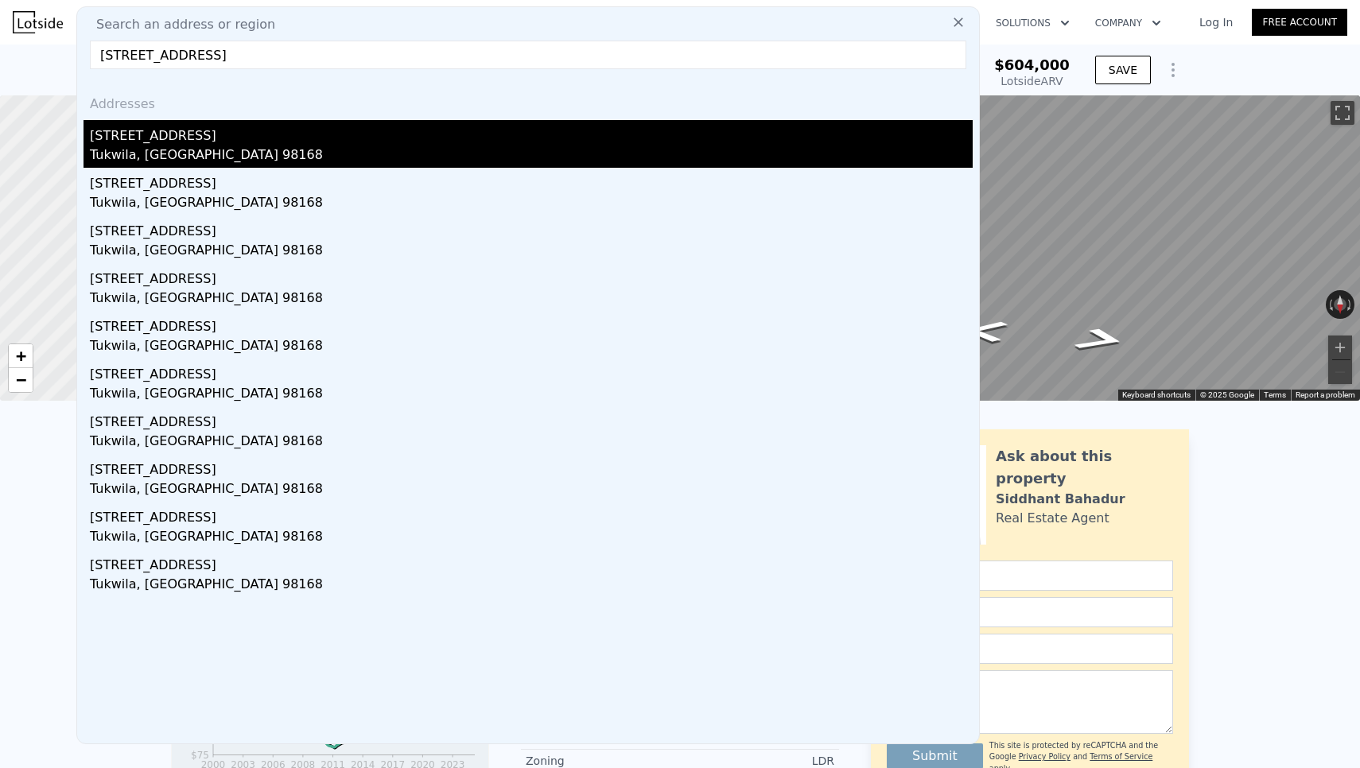
click at [189, 142] on div "[STREET_ADDRESS]" at bounding box center [531, 132] width 883 height 25
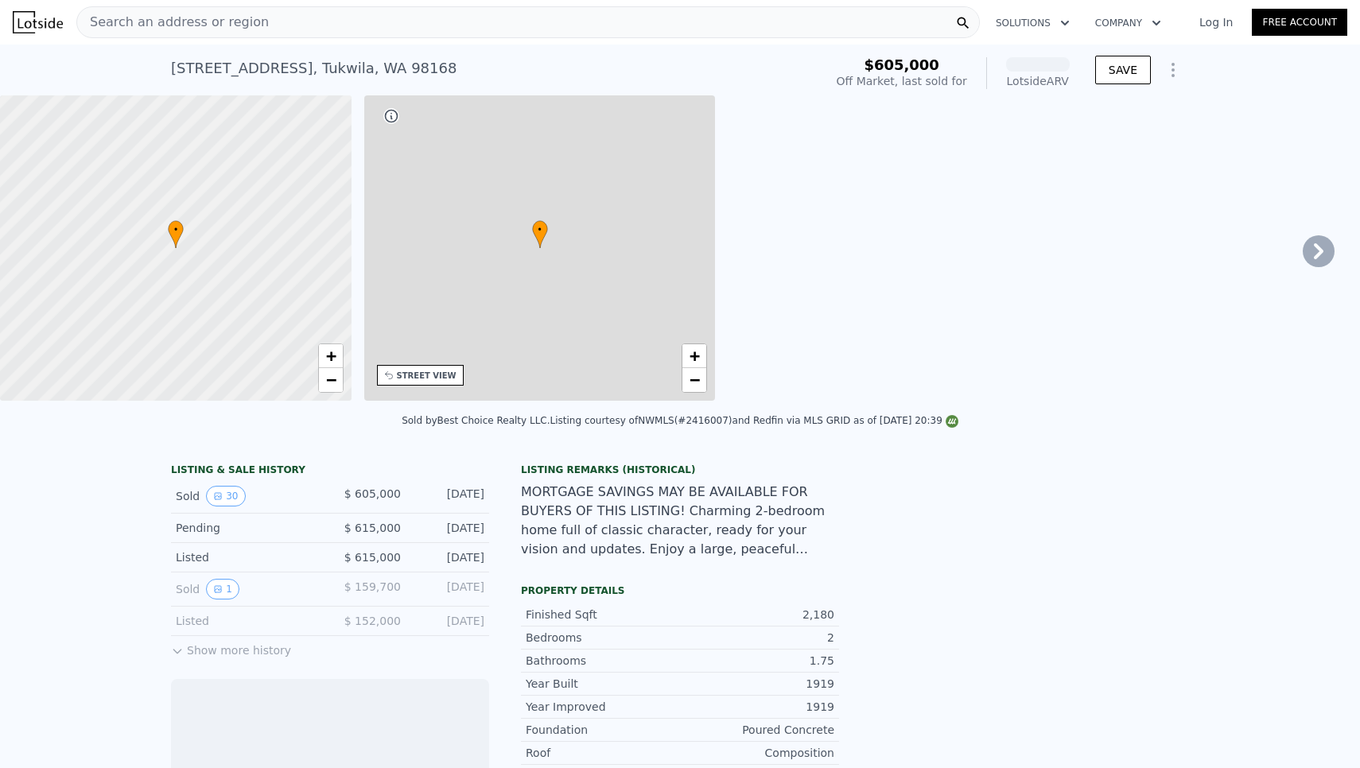
scroll to position [0, 371]
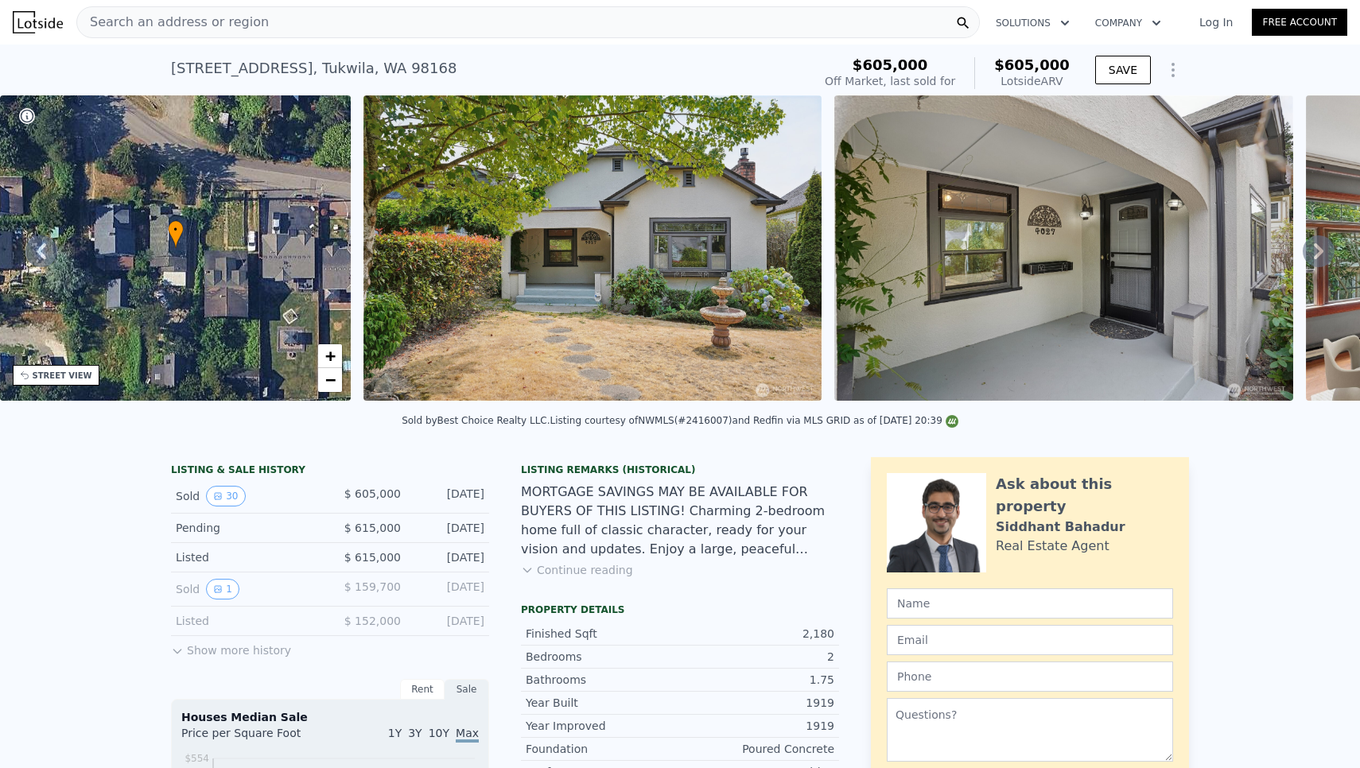
click at [566, 295] on img at bounding box center [592, 247] width 458 height 305
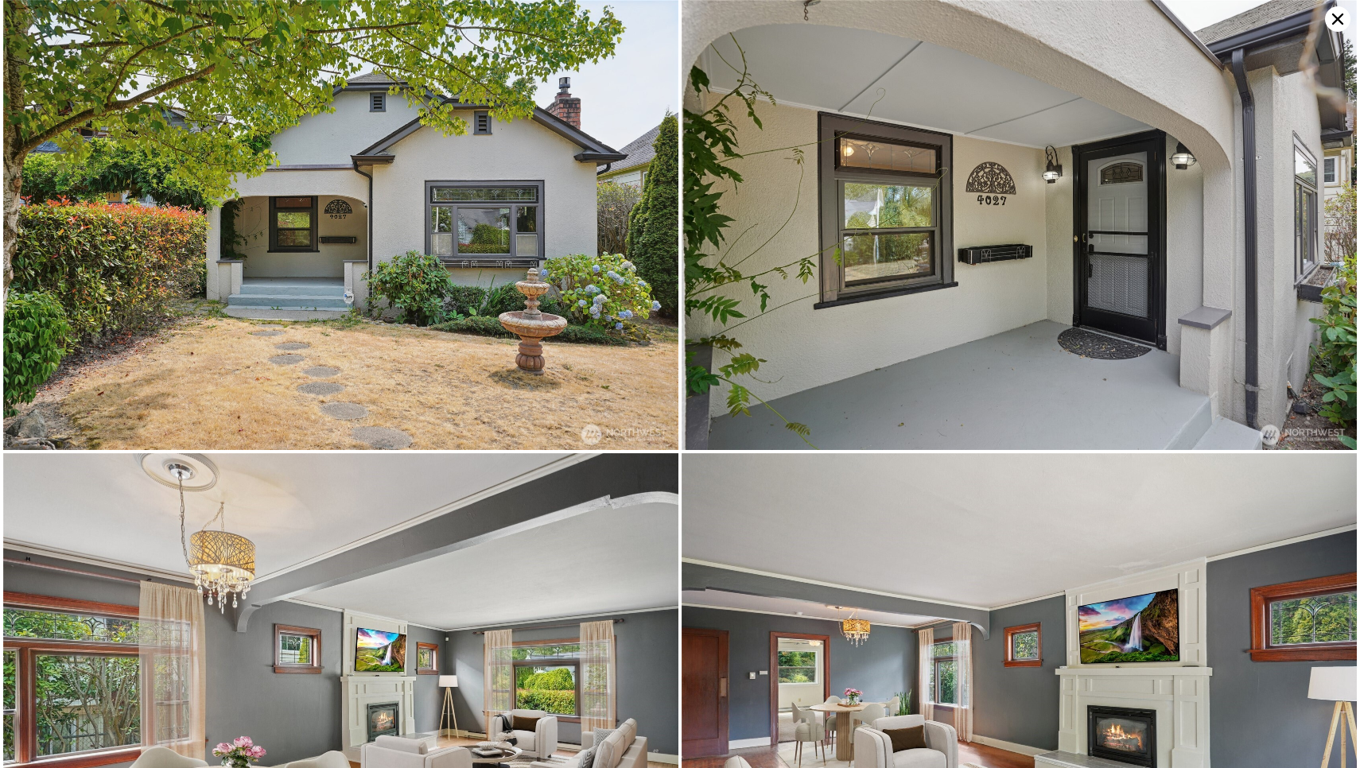
scroll to position [0, 728]
click at [718, 278] on img at bounding box center [1019, 225] width 675 height 450
click at [1339, 23] on icon at bounding box center [1337, 18] width 25 height 25
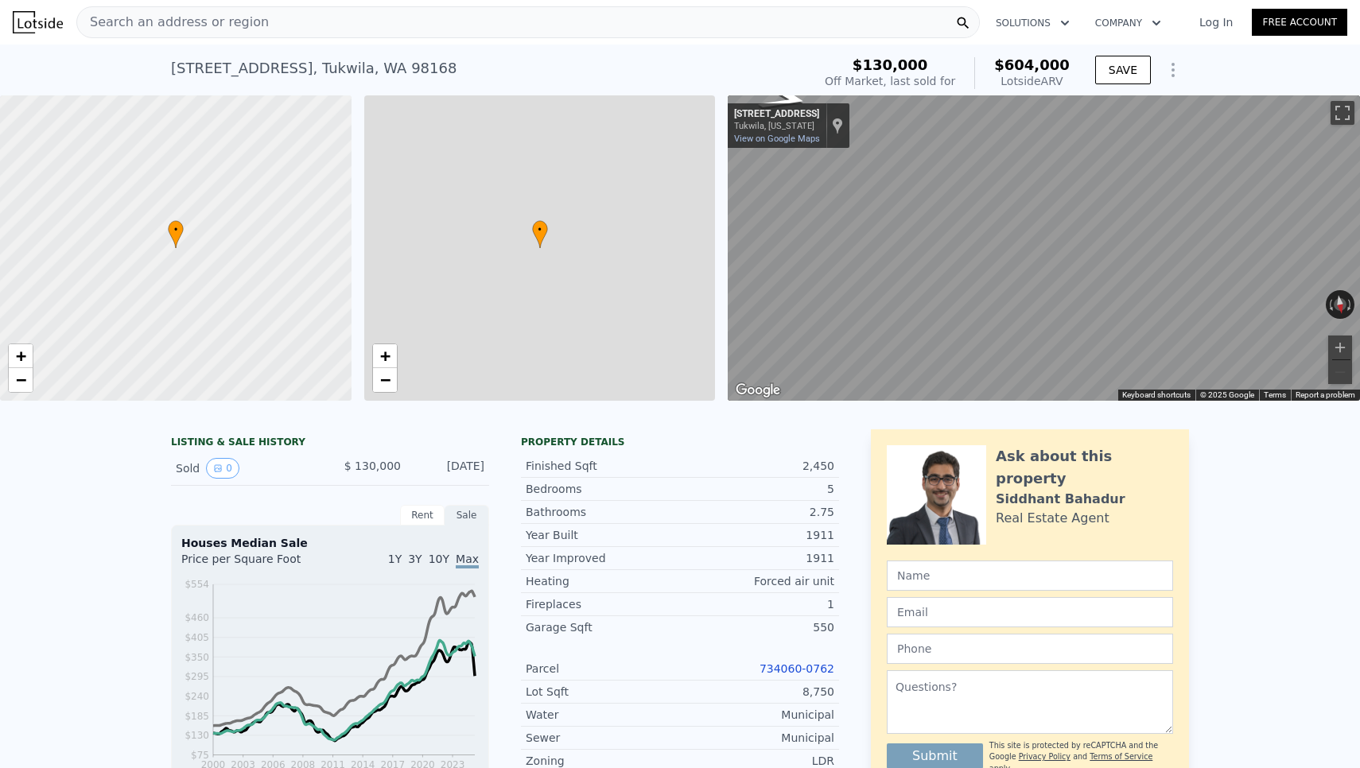
checkbox input "true"
type input "$ 604,000"
type input "2"
type input "3.25"
type input "1760"
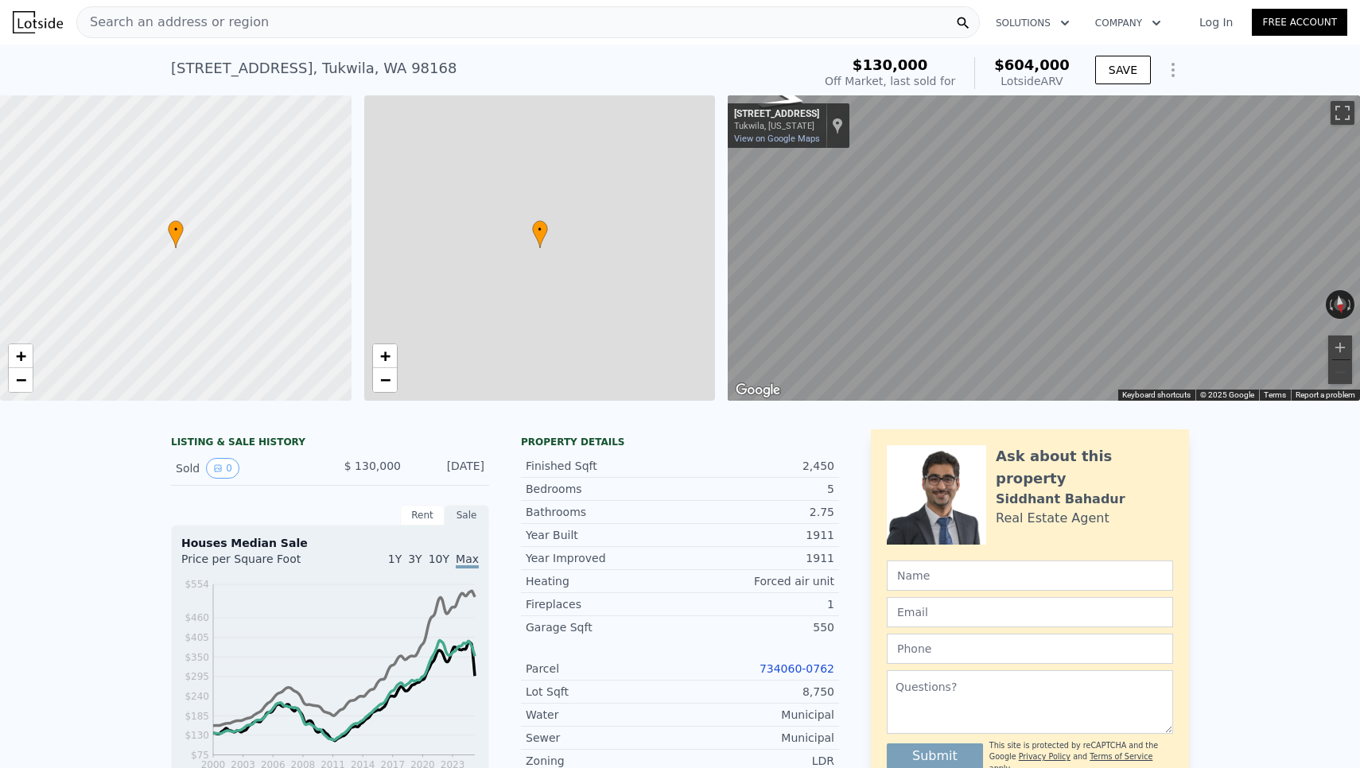
type input "3180"
type input "12460"
type input "$ 418,177"
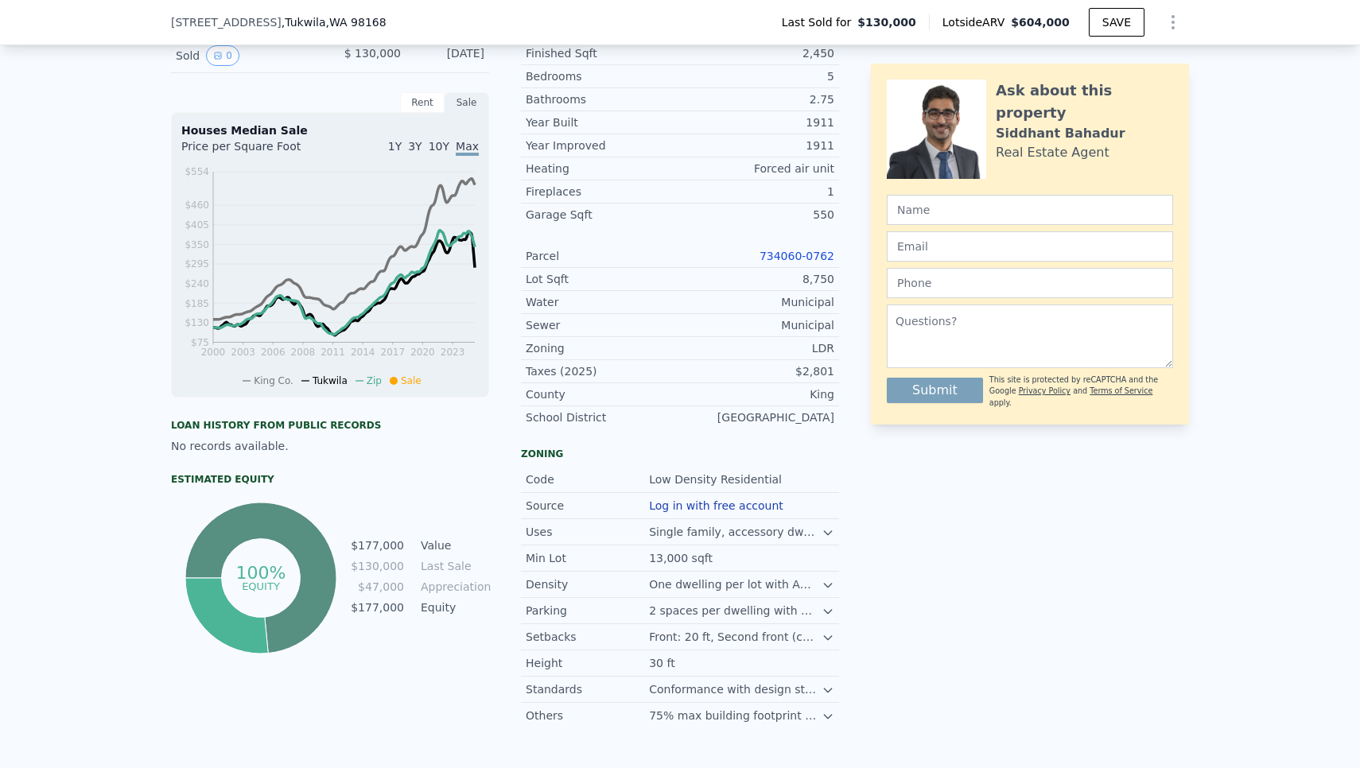
scroll to position [414, 0]
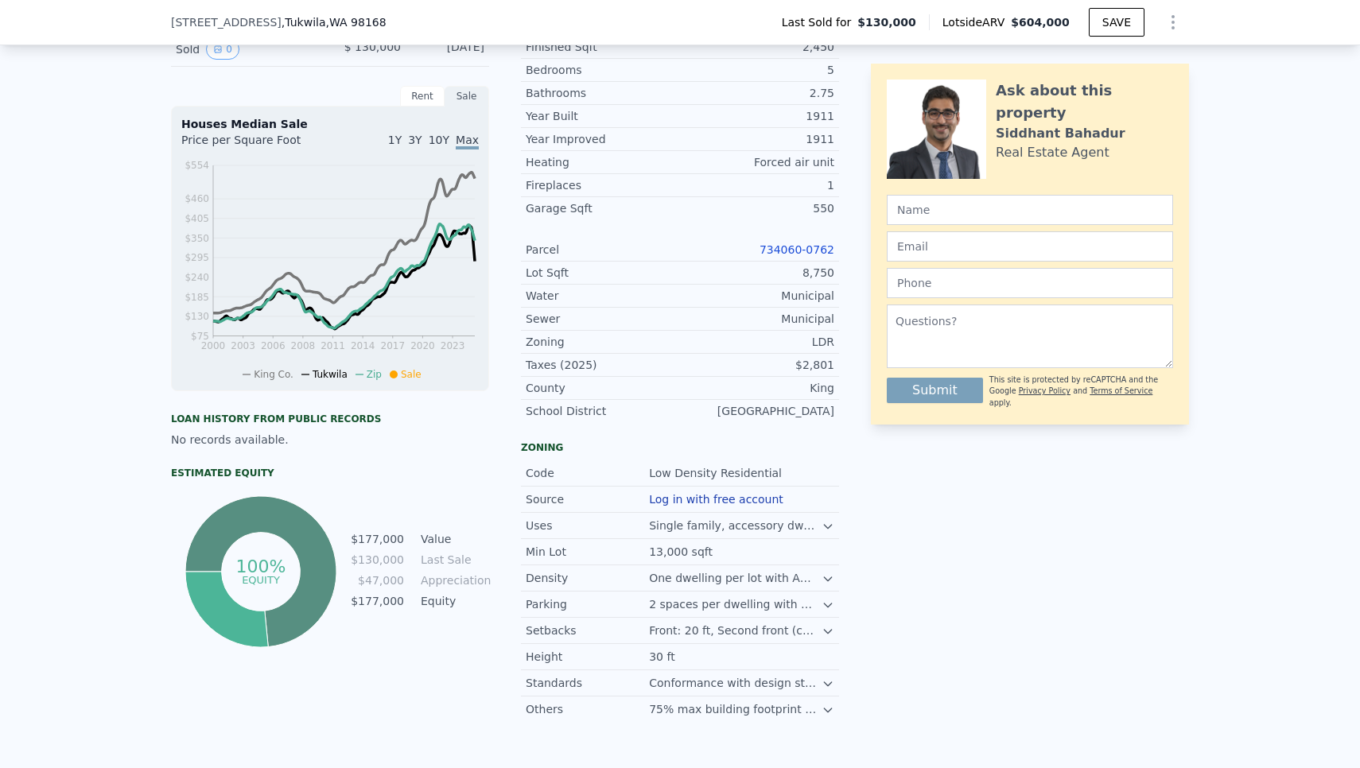
click at [827, 577] on icon at bounding box center [828, 579] width 13 height 13
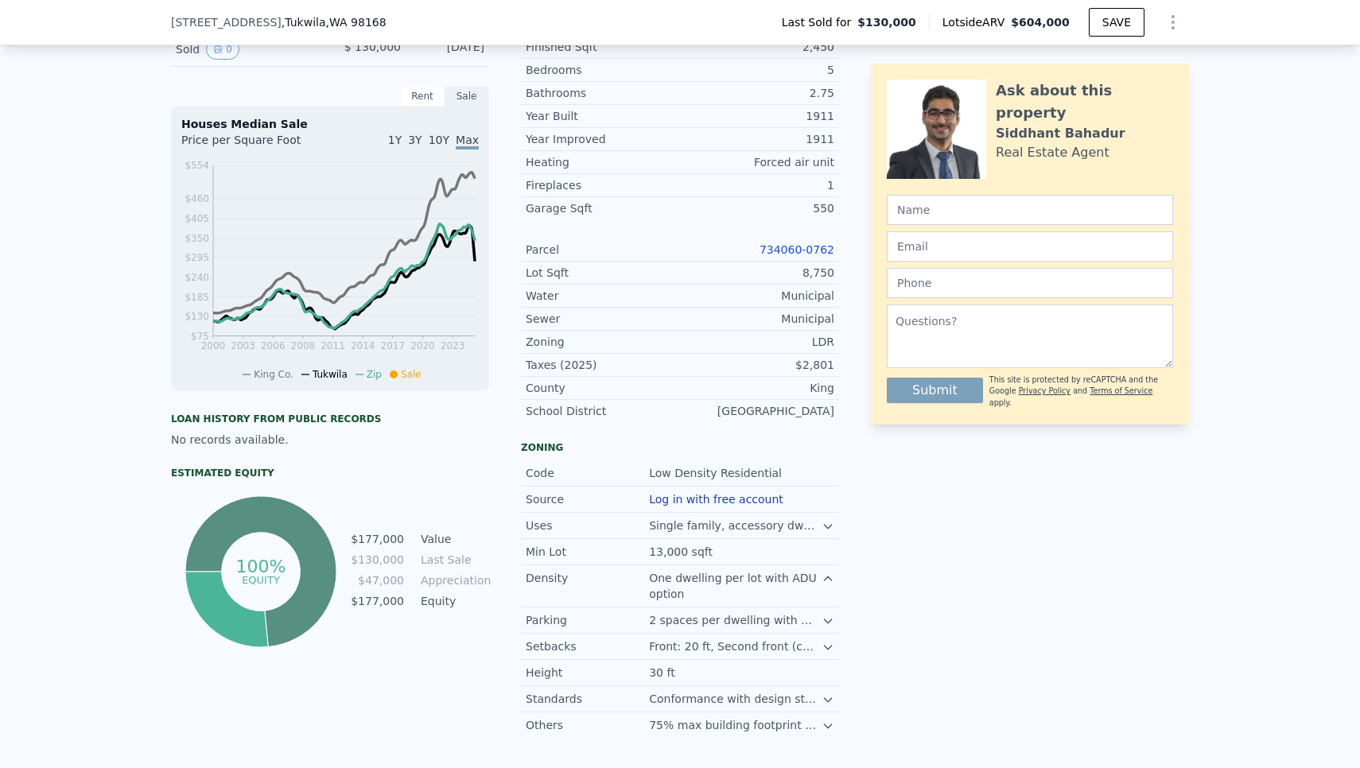
click at [822, 621] on icon at bounding box center [828, 621] width 13 height 13
click at [822, 677] on icon at bounding box center [828, 679] width 13 height 13
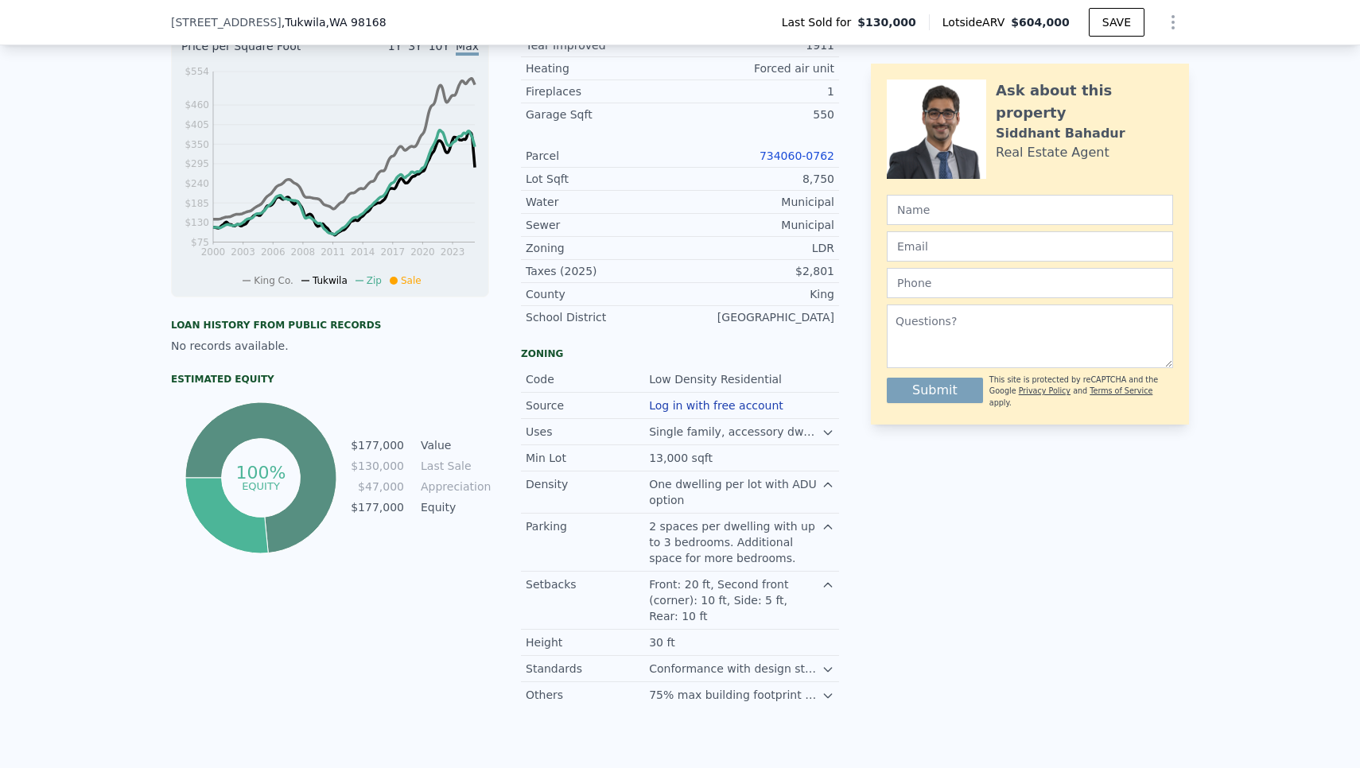
scroll to position [508, 0]
click at [826, 667] on icon at bounding box center [828, 669] width 13 height 13
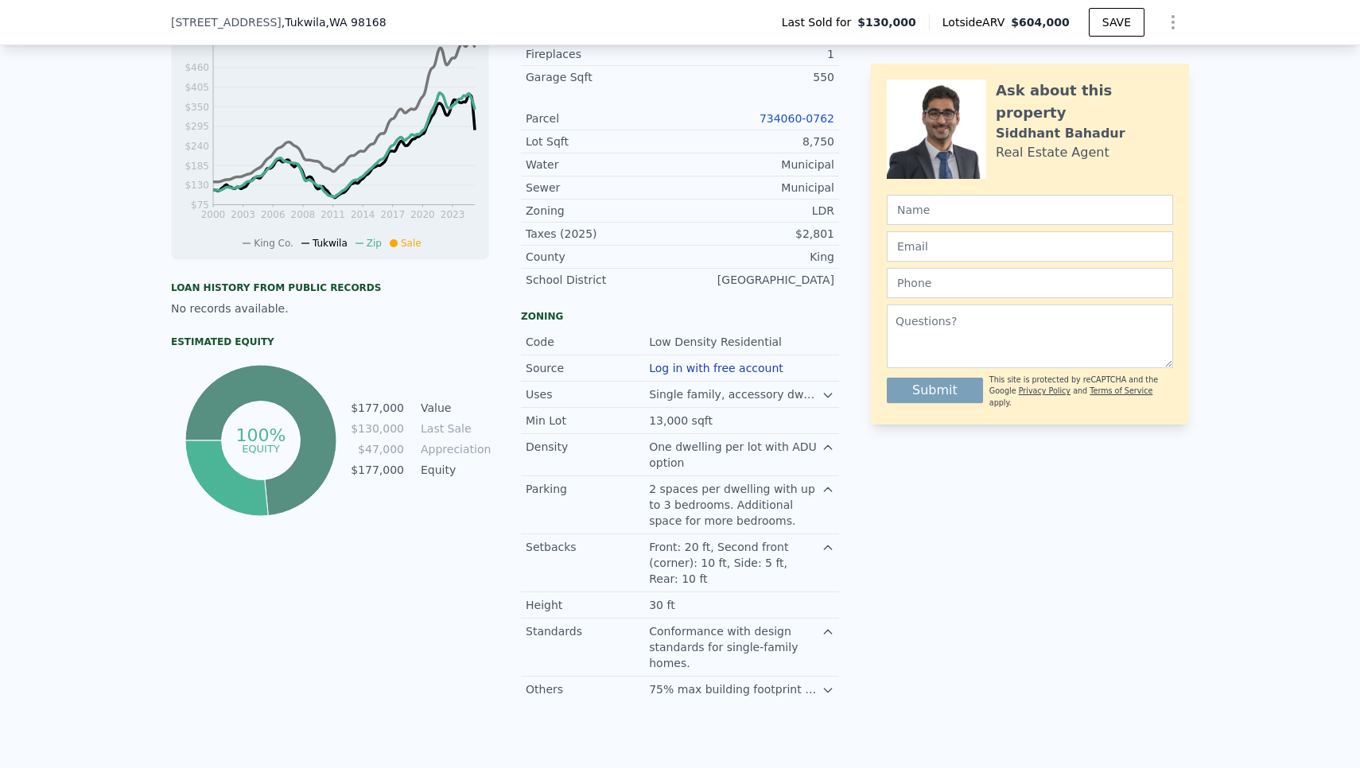
scroll to position [560, 0]
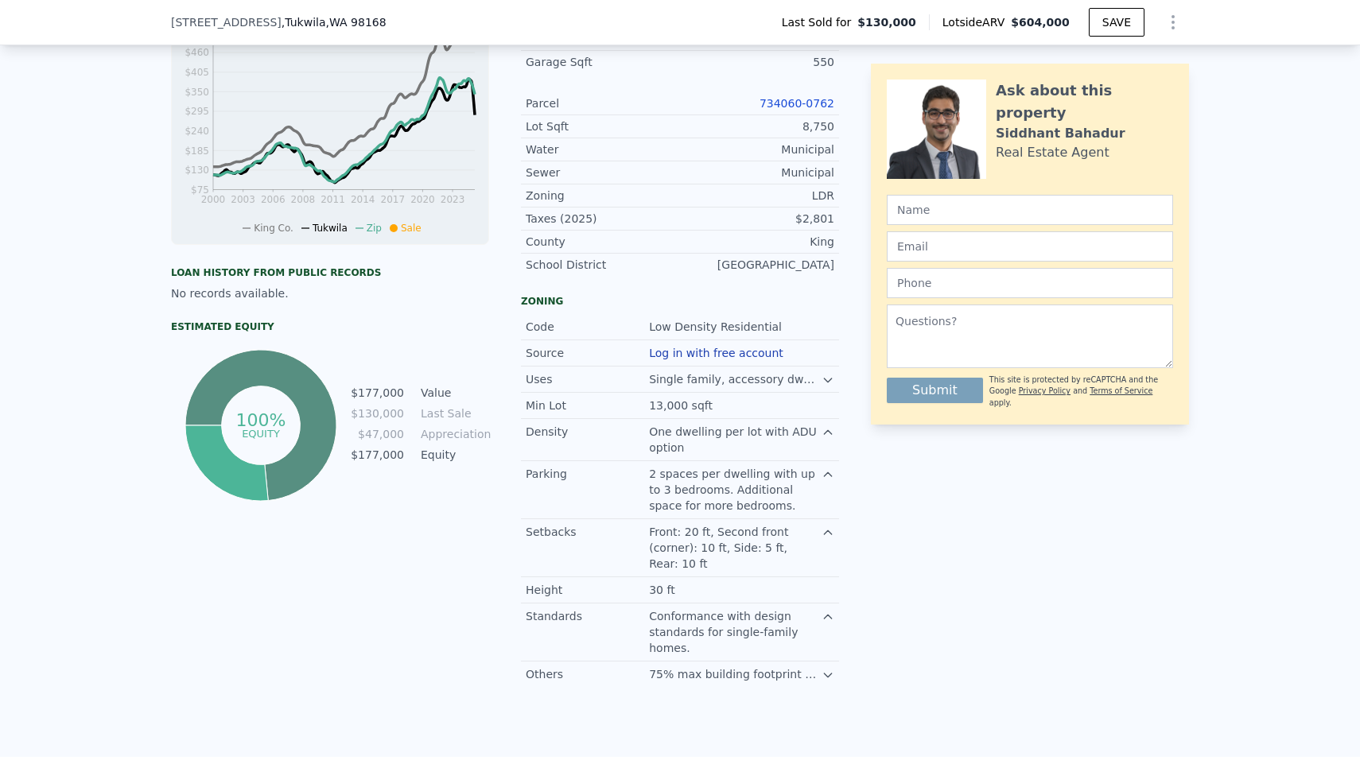
click at [822, 678] on icon at bounding box center [828, 675] width 13 height 13
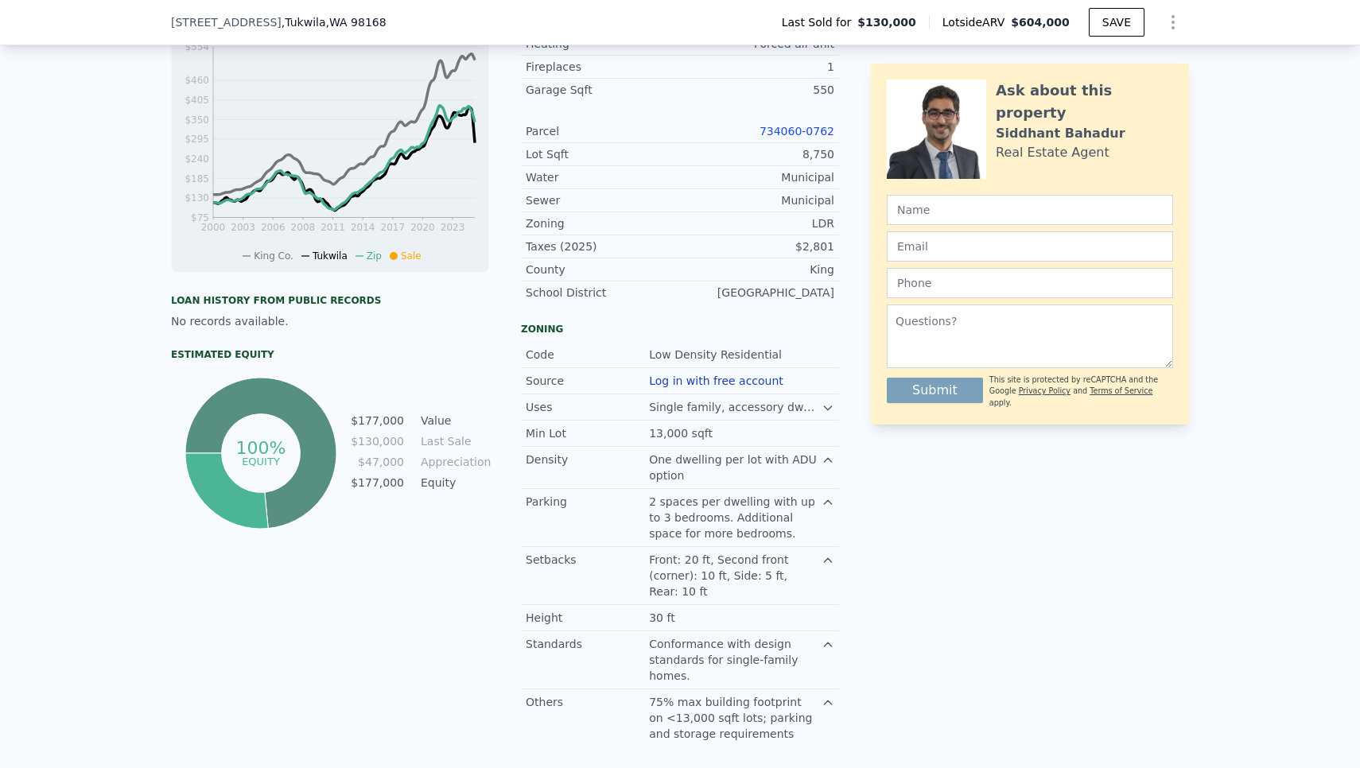
scroll to position [529, 0]
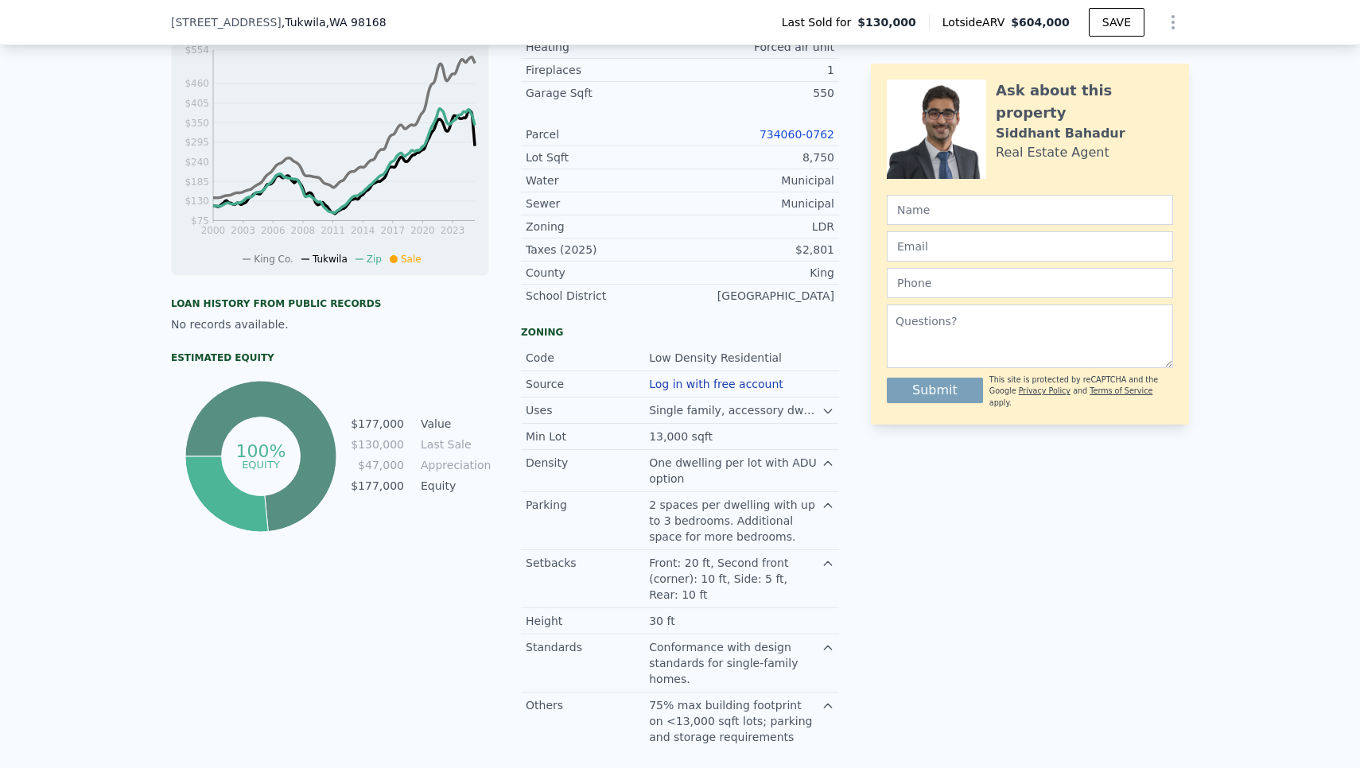
click at [832, 415] on icon at bounding box center [828, 411] width 13 height 13
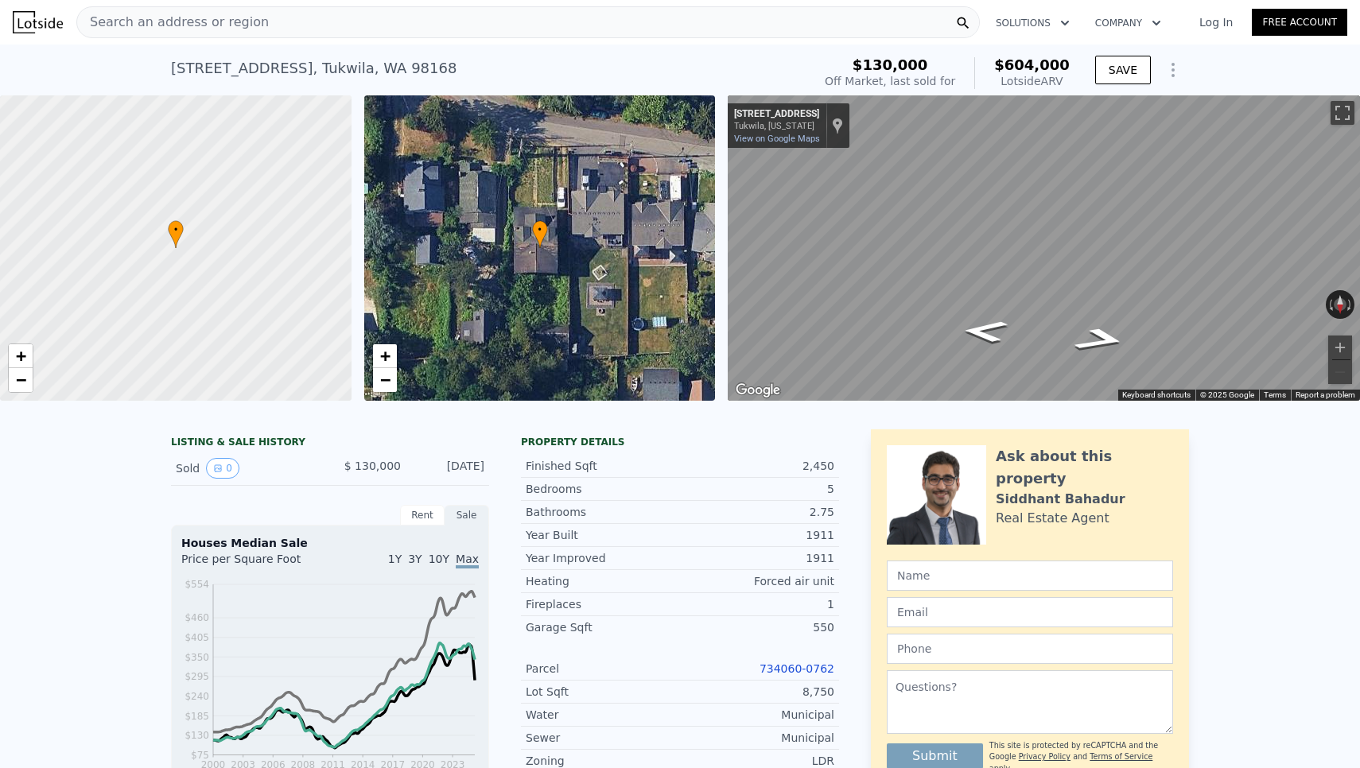
scroll to position [0, 0]
drag, startPoint x: 419, startPoint y: 68, endPoint x: 159, endPoint y: 63, distance: 260.1
click at [159, 63] on div "[STREET_ADDRESS] Sold [DATE] for $130k (~ARV $604k ) $130,000 Off Market, last …" at bounding box center [680, 70] width 1360 height 51
copy div "[STREET_ADDRESS] Sold [DATE] for $130k (~ARV $604k )"
